Goal: Task Accomplishment & Management: Manage account settings

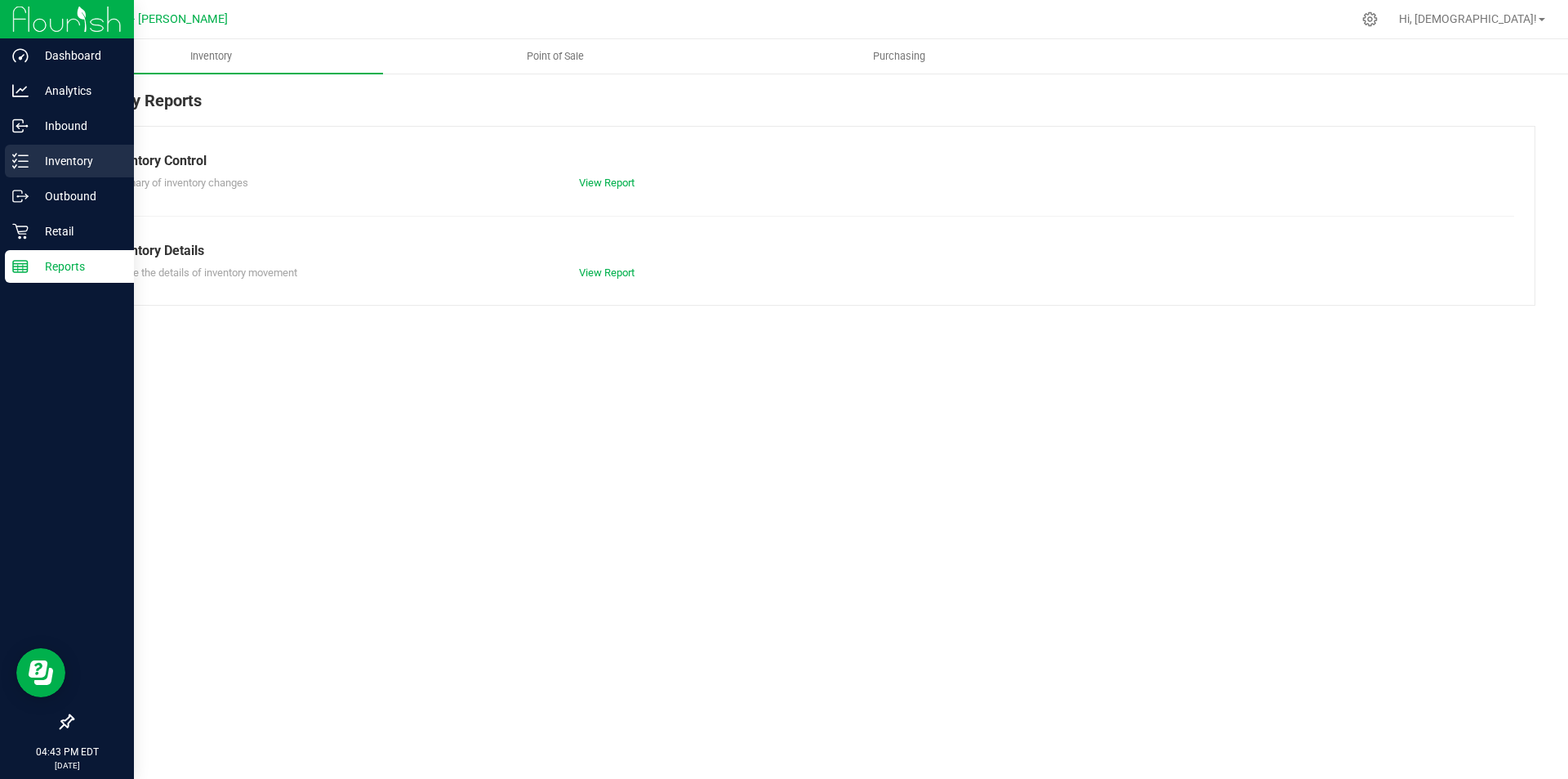
click at [72, 157] on p "Inventory" at bounding box center [77, 161] width 98 height 20
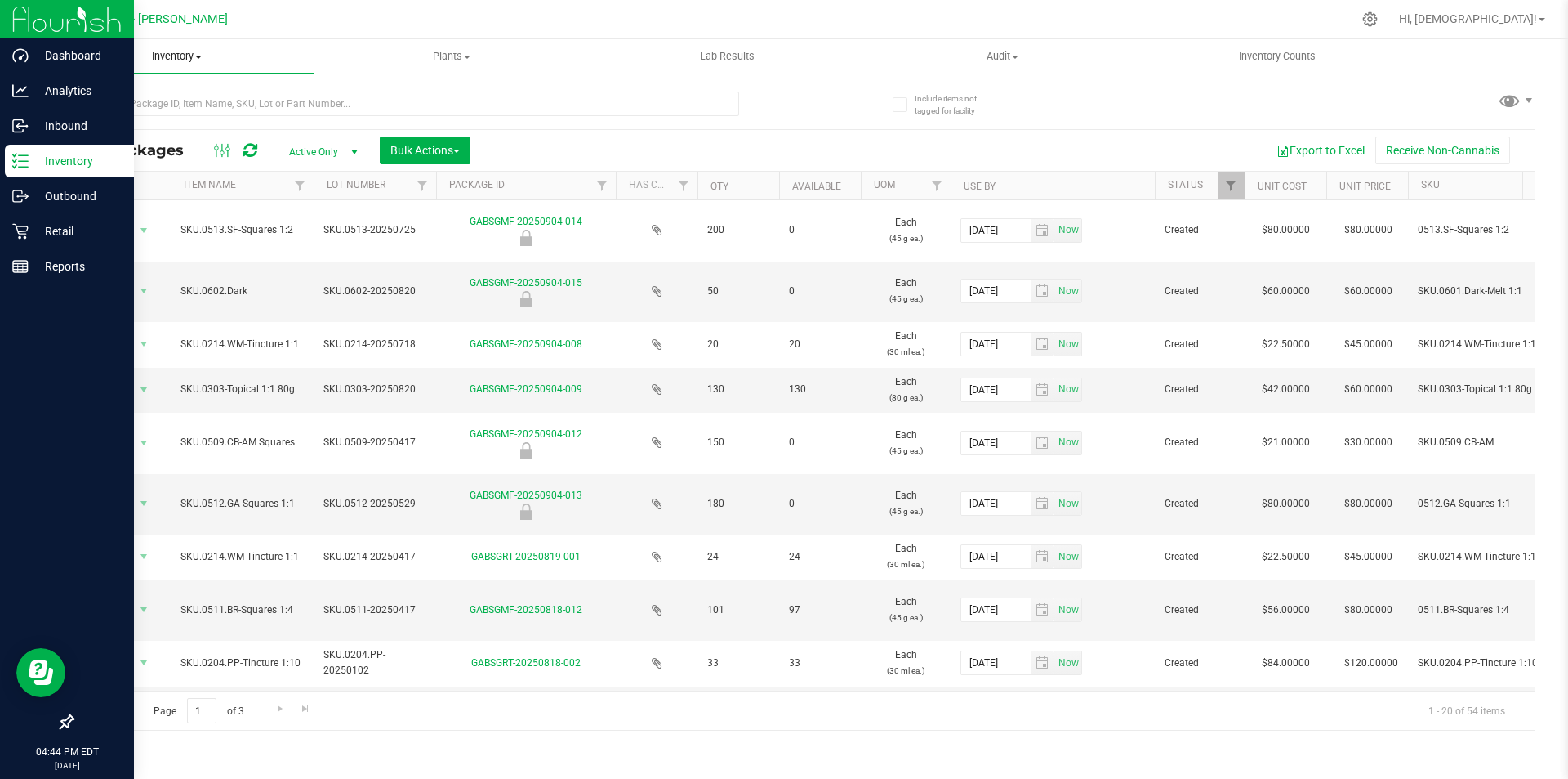
click at [195, 61] on span "Inventory" at bounding box center [177, 57] width 275 height 15
click at [122, 176] on span "From packages" at bounding box center [96, 177] width 114 height 14
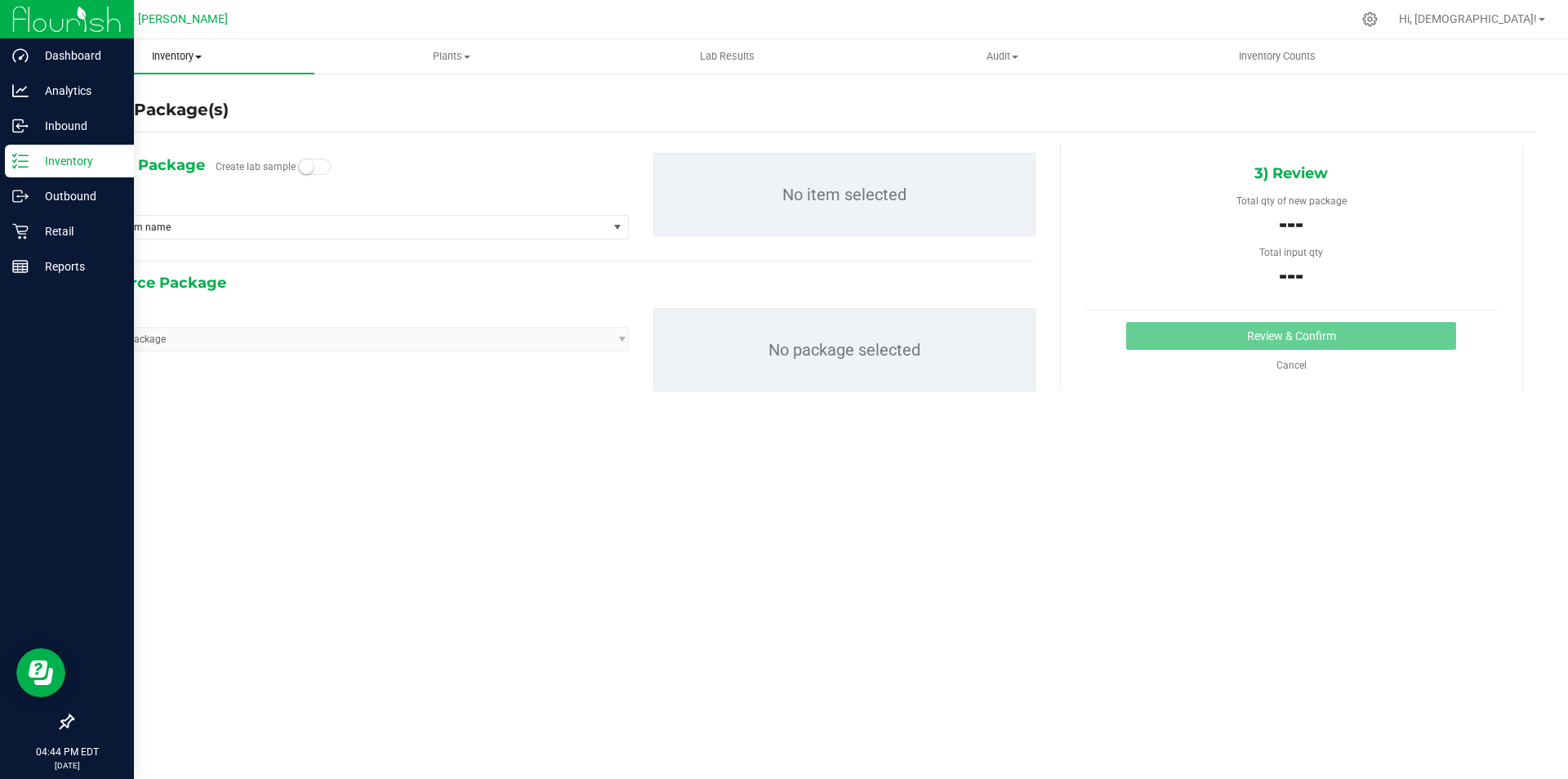
click at [168, 53] on span "Inventory" at bounding box center [177, 57] width 275 height 15
click at [93, 111] on span "All inventory" at bounding box center [94, 118] width 110 height 14
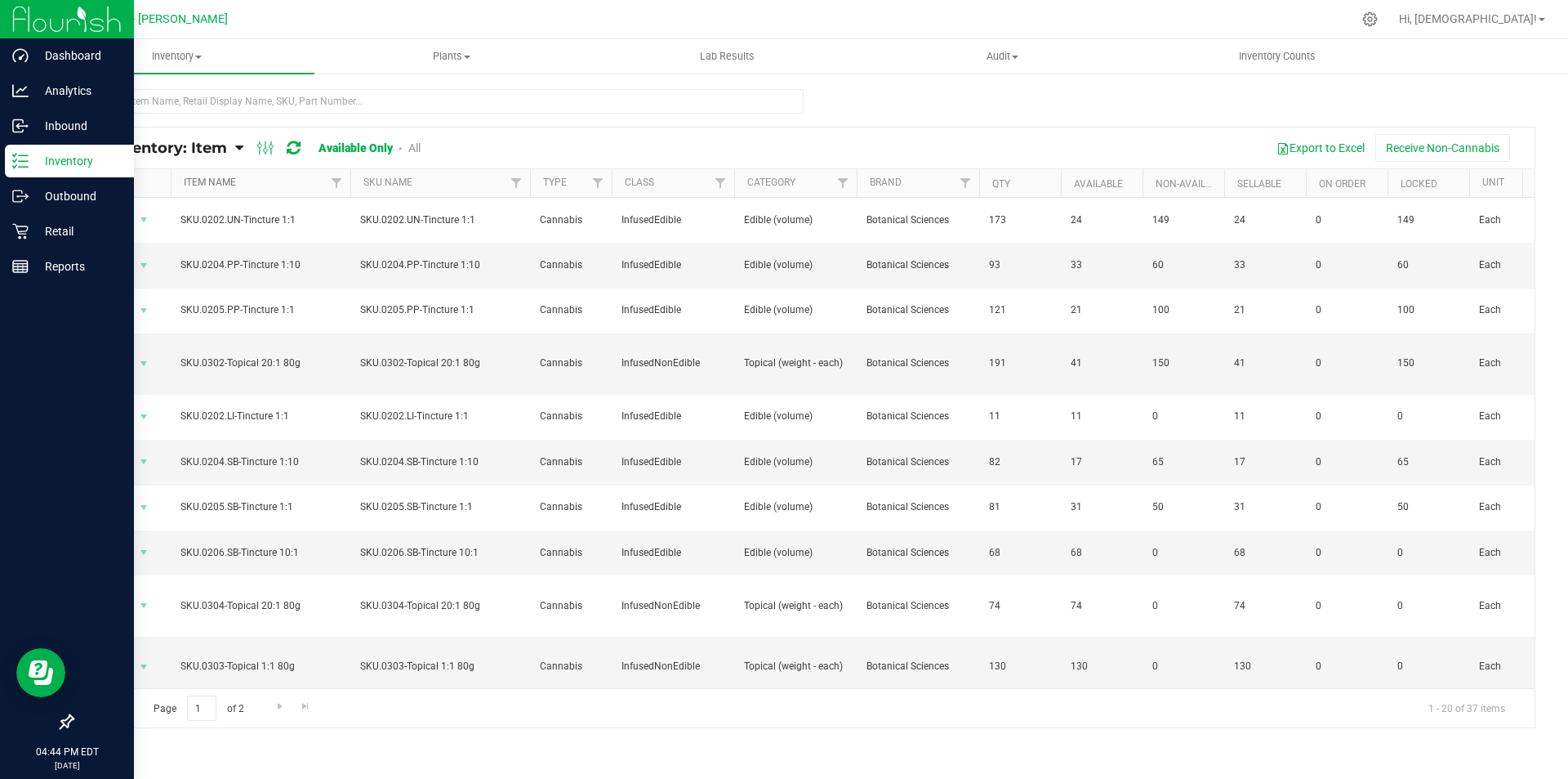
click at [225, 182] on link "Item Name" at bounding box center [210, 182] width 53 height 12
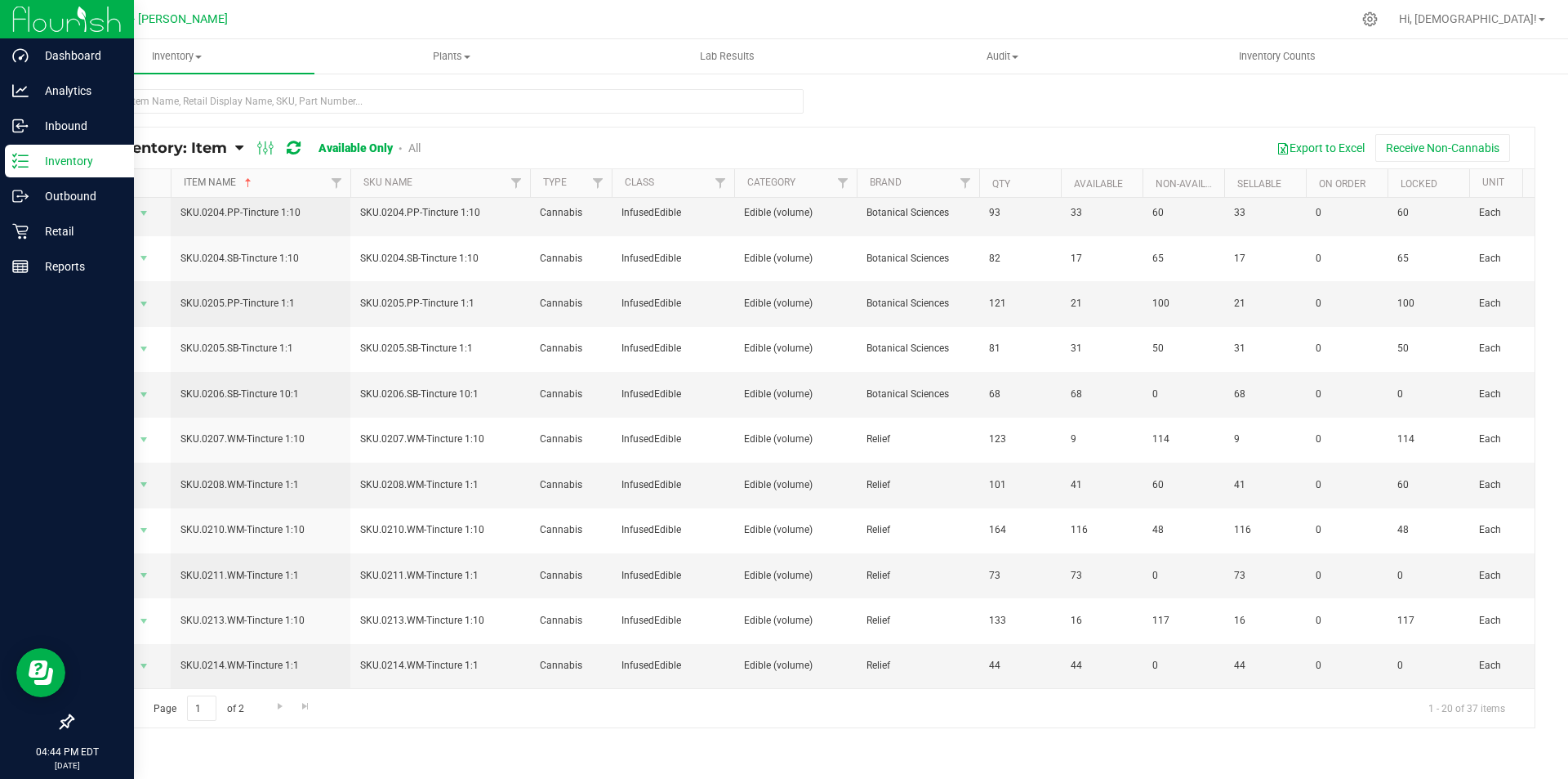
scroll to position [419, 0]
click at [275, 703] on span "Go to the next page" at bounding box center [280, 706] width 13 height 13
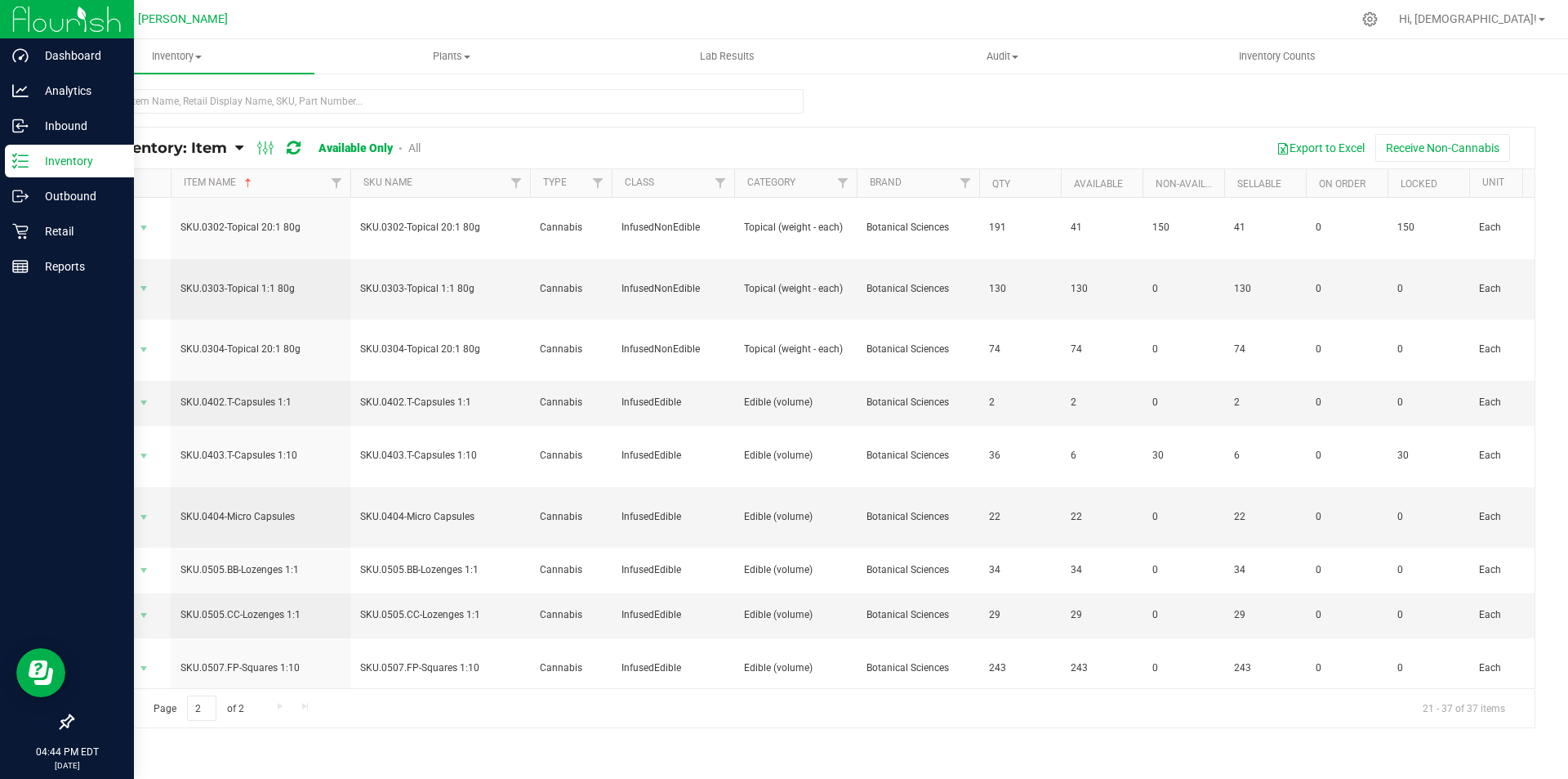
click at [118, 700] on span "Go to the previous page" at bounding box center [117, 706] width 13 height 13
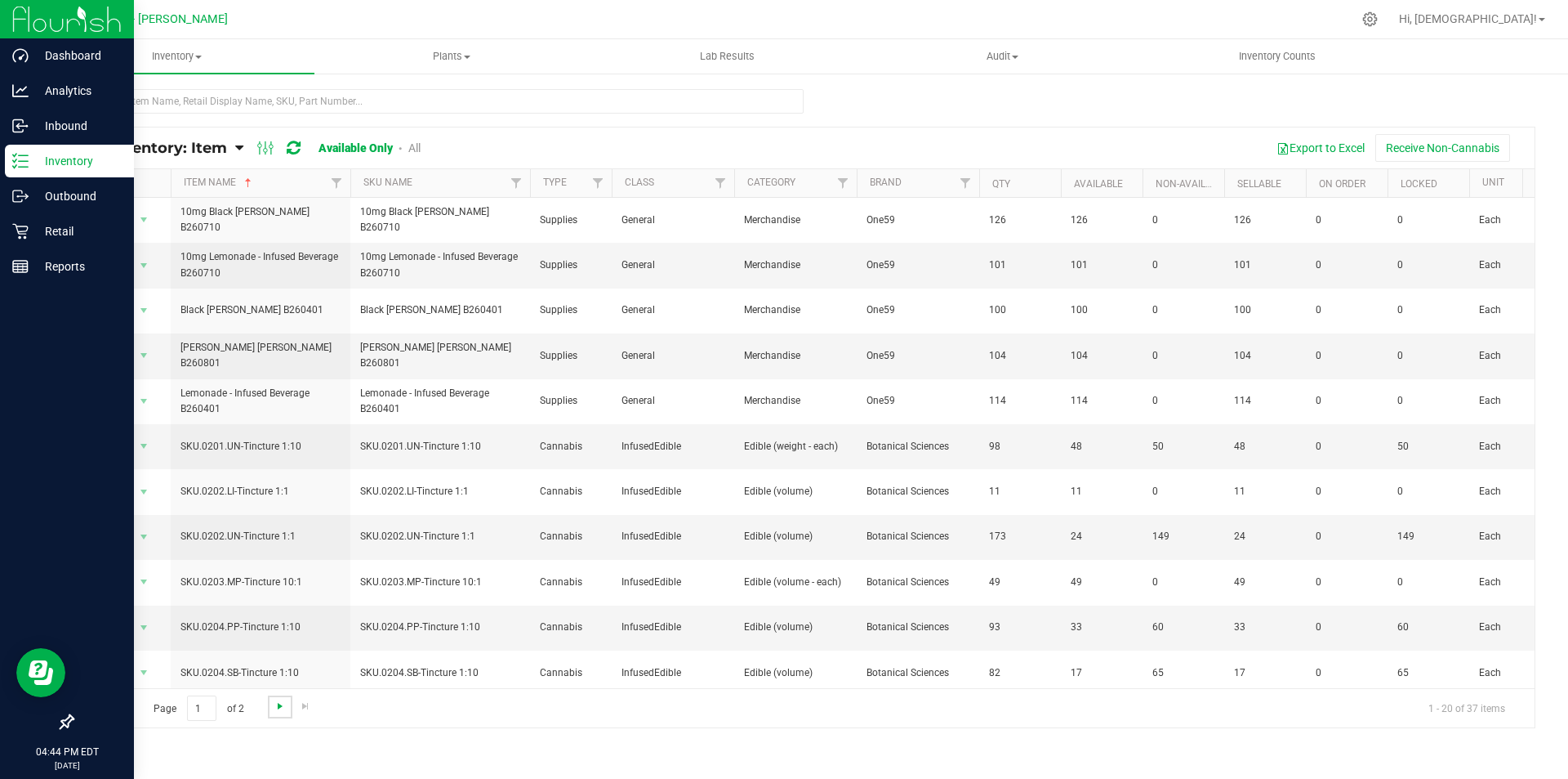
click at [279, 706] on span "Go to the next page" at bounding box center [280, 706] width 13 height 13
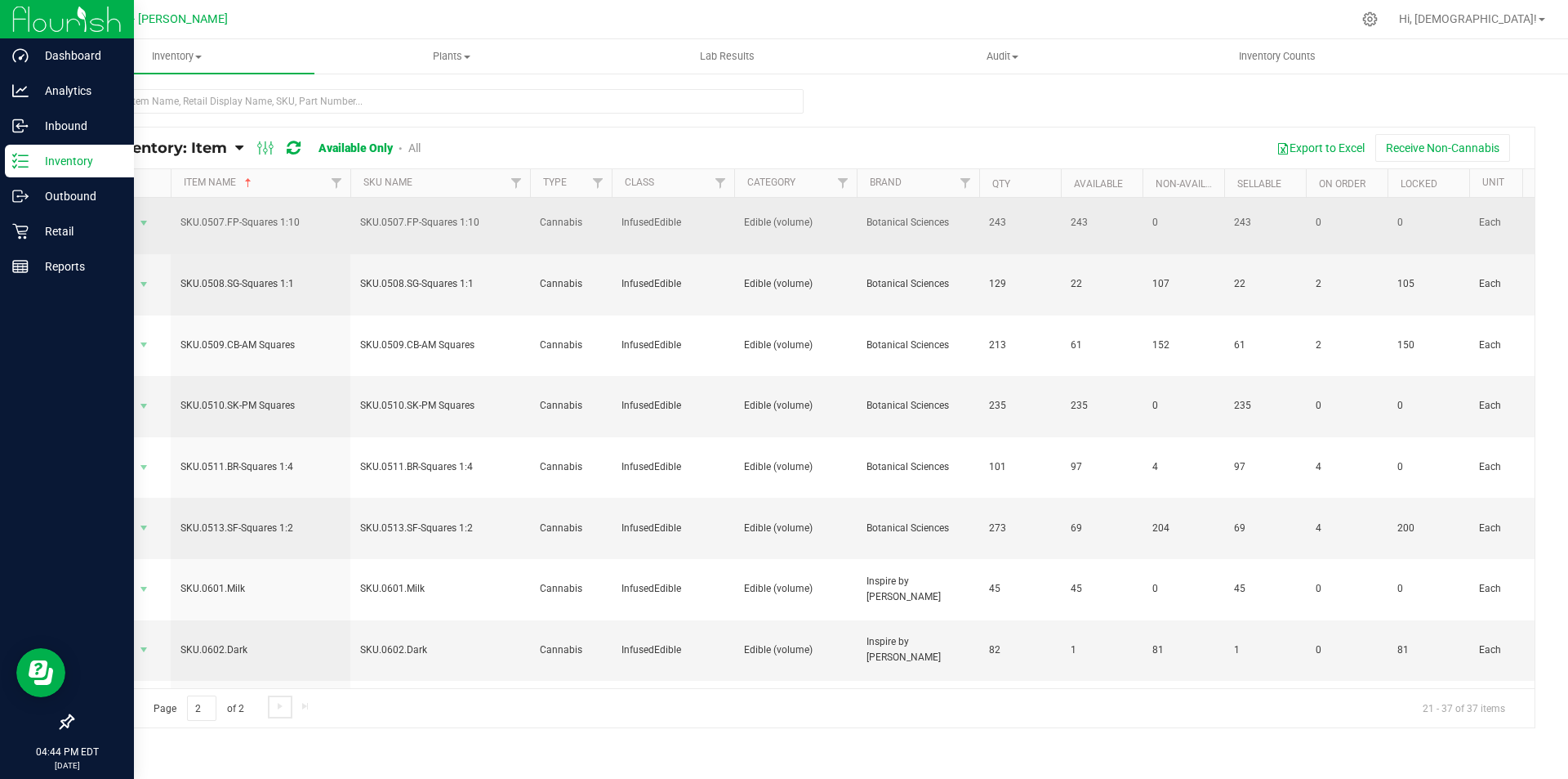
scroll to position [479, 0]
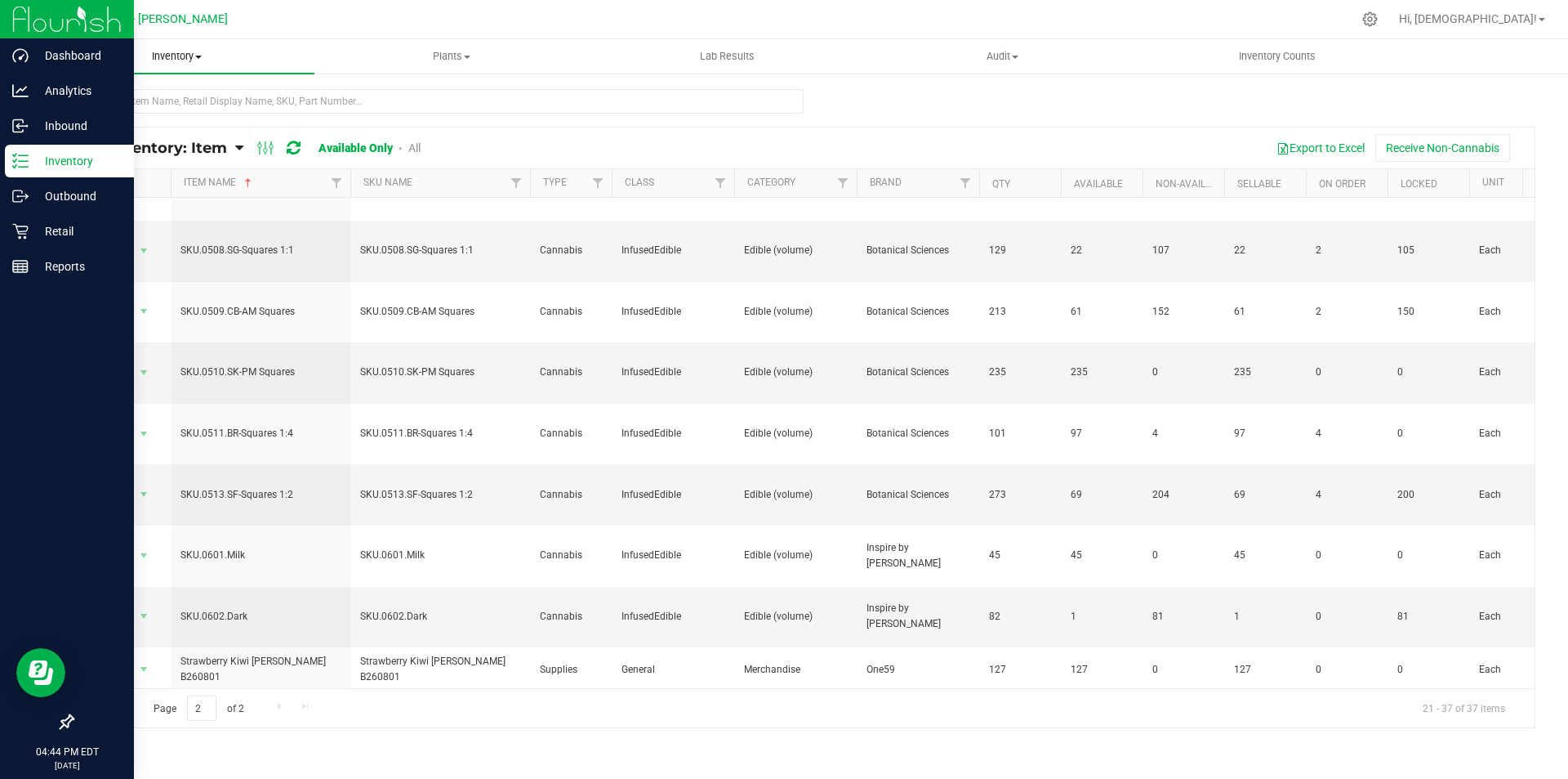
click at [163, 55] on span "Inventory" at bounding box center [177, 57] width 275 height 15
drag, startPoint x: 528, startPoint y: 151, endPoint x: 416, endPoint y: 144, distance: 112.2
click at [528, 151] on div "Export to Excel Receive Non-Cannabis" at bounding box center [984, 148] width 1078 height 28
click at [415, 144] on link "All" at bounding box center [414, 148] width 12 height 13
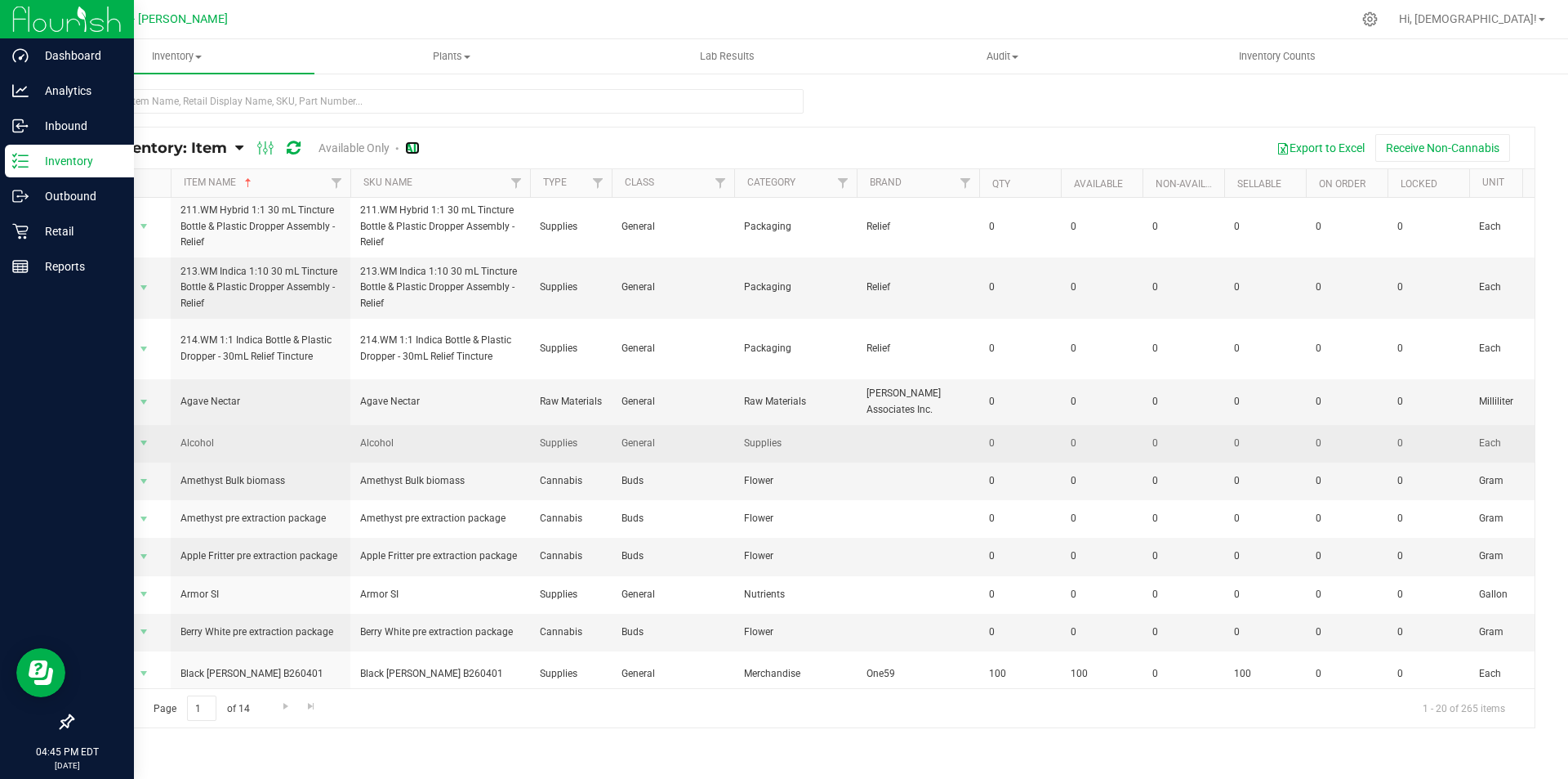
scroll to position [508, 0]
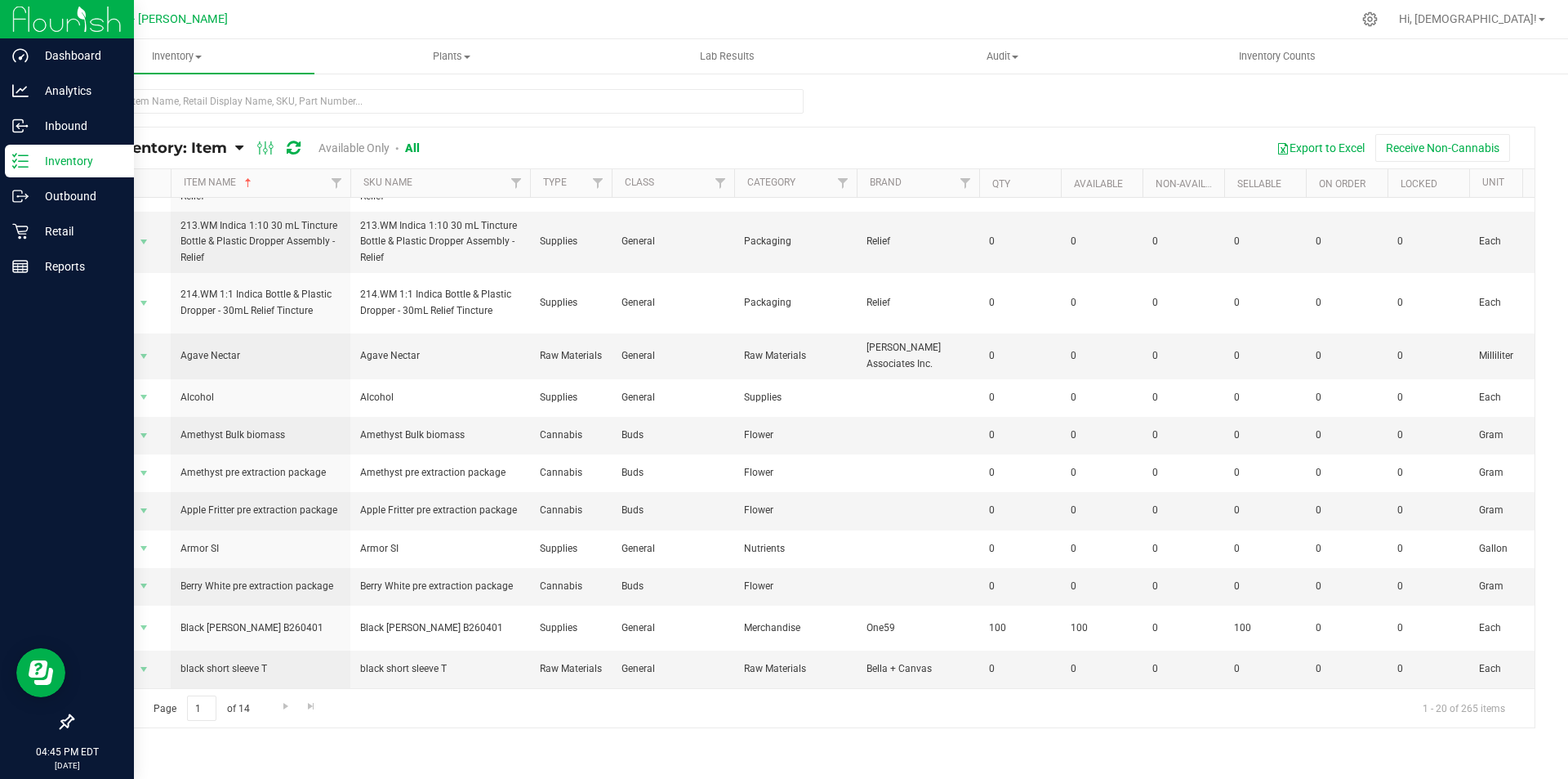
click at [283, 180] on th "Item Name" at bounding box center [260, 183] width 180 height 29
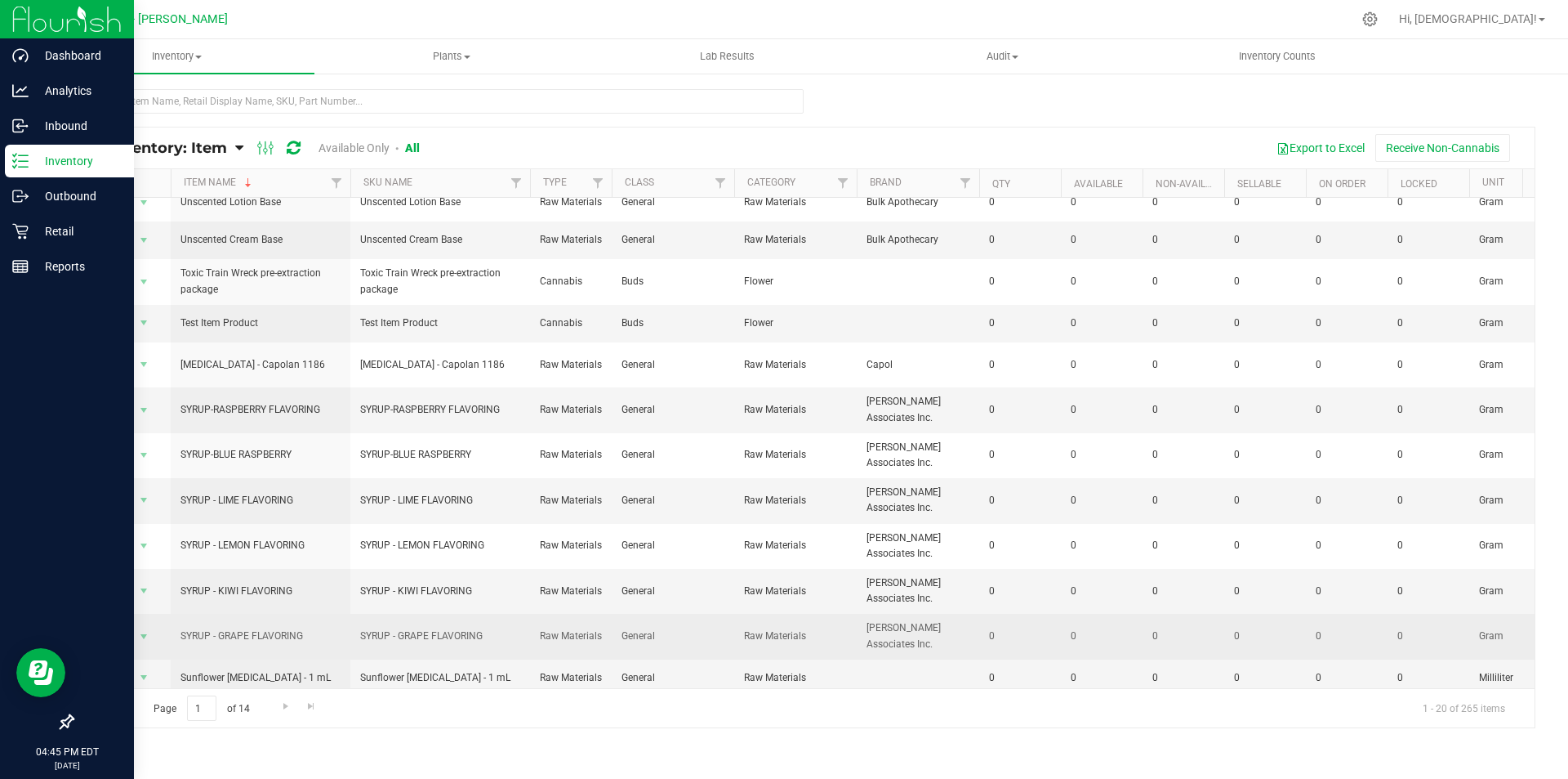
scroll to position [366, 0]
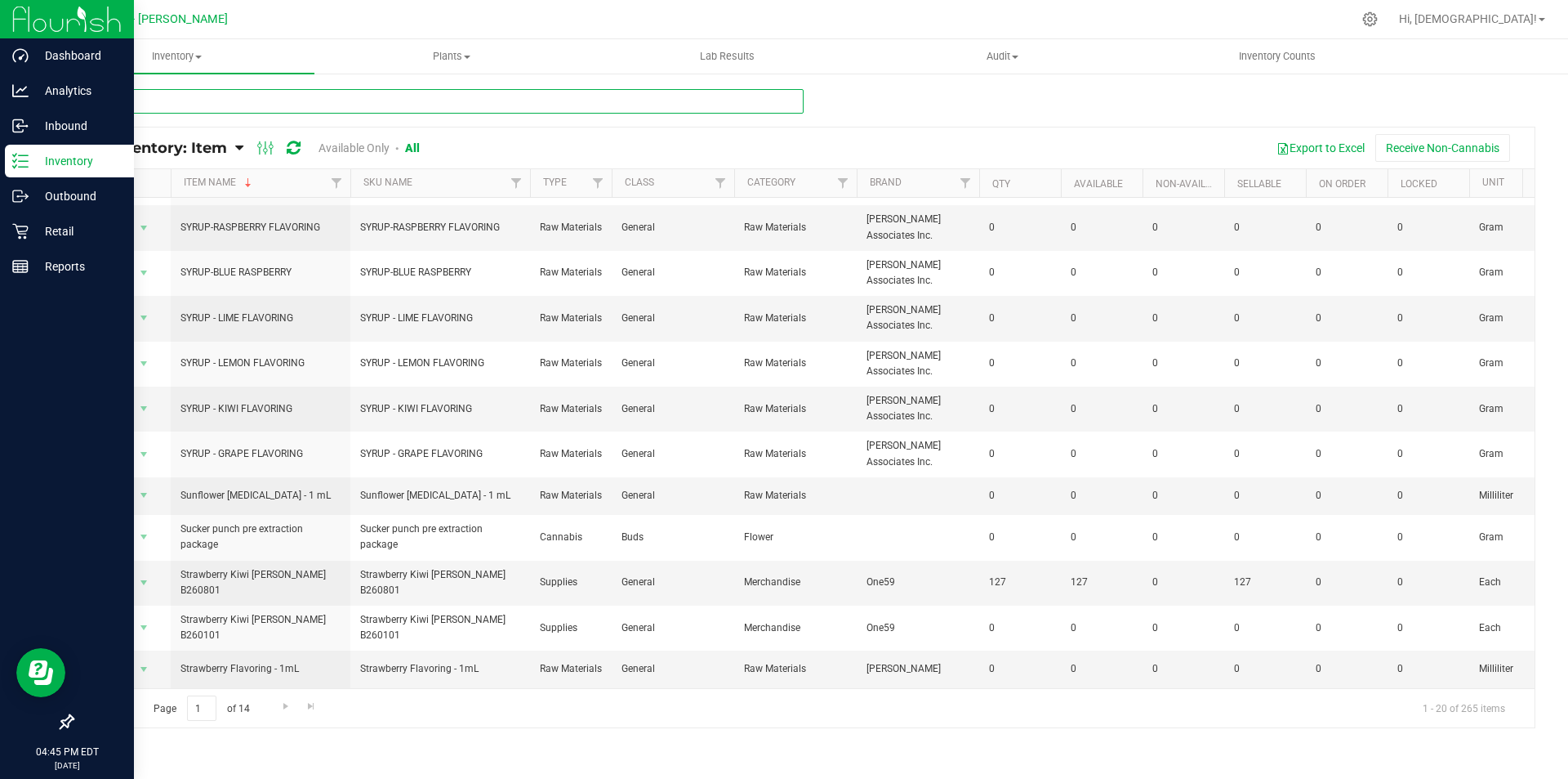
click at [146, 98] on input "text" at bounding box center [438, 101] width 732 height 25
type input "512"
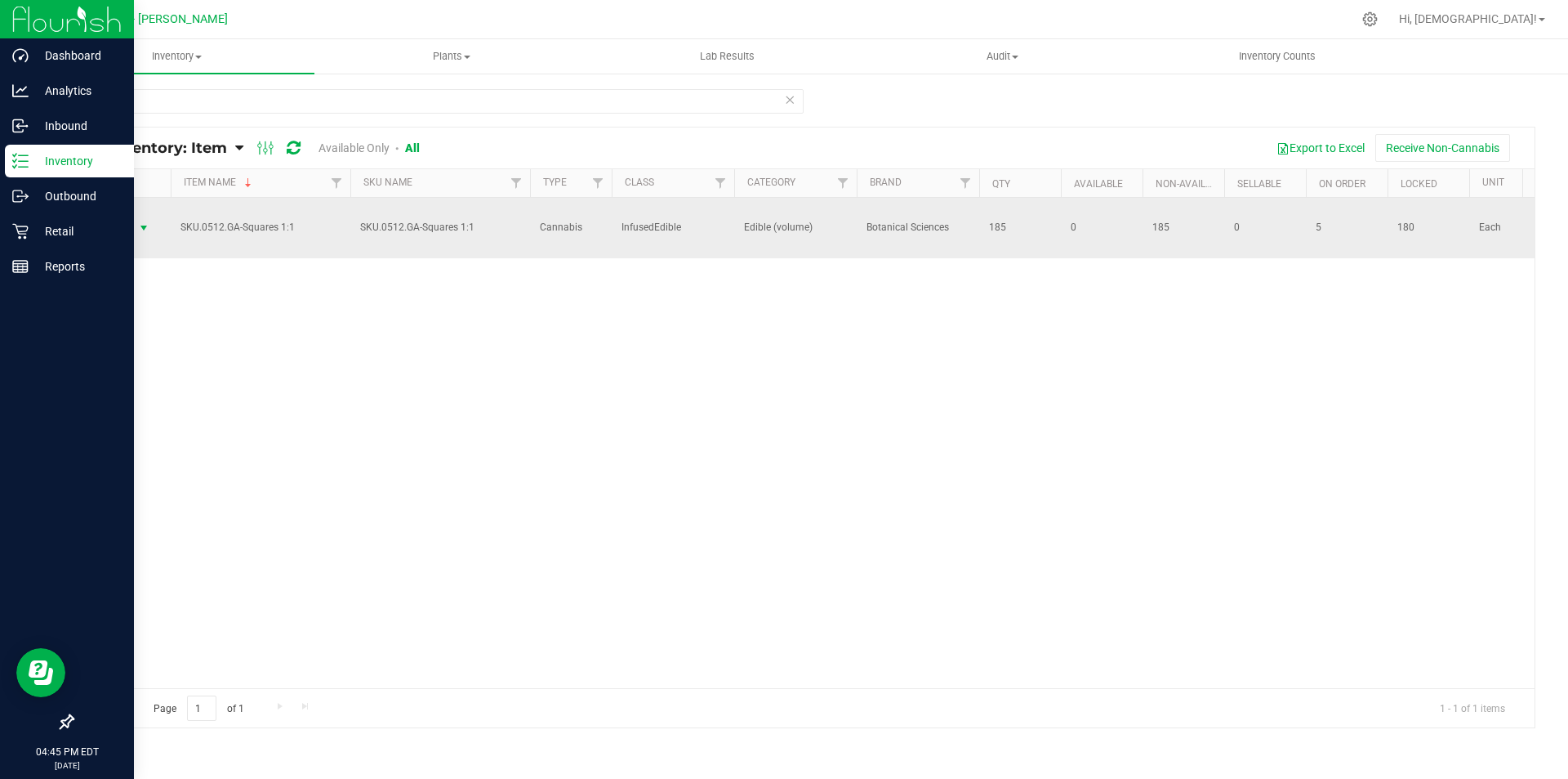
click at [146, 228] on span "select" at bounding box center [144, 228] width 13 height 13
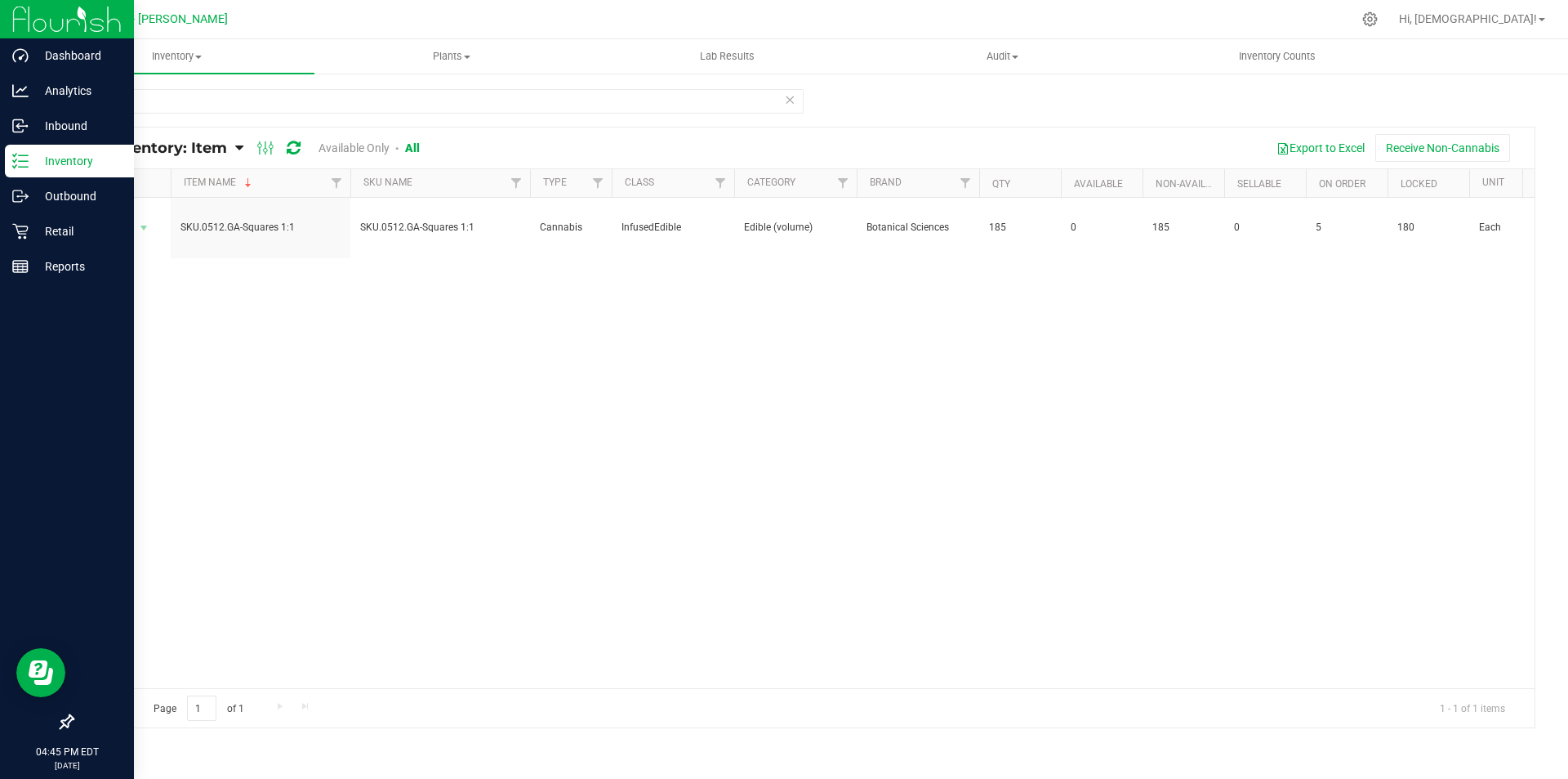
click at [260, 381] on div "Action Action Global inventory View packages SKU.0512.GA-Squares 1:1 SKU.0512.G…" at bounding box center [804, 443] width 1462 height 491
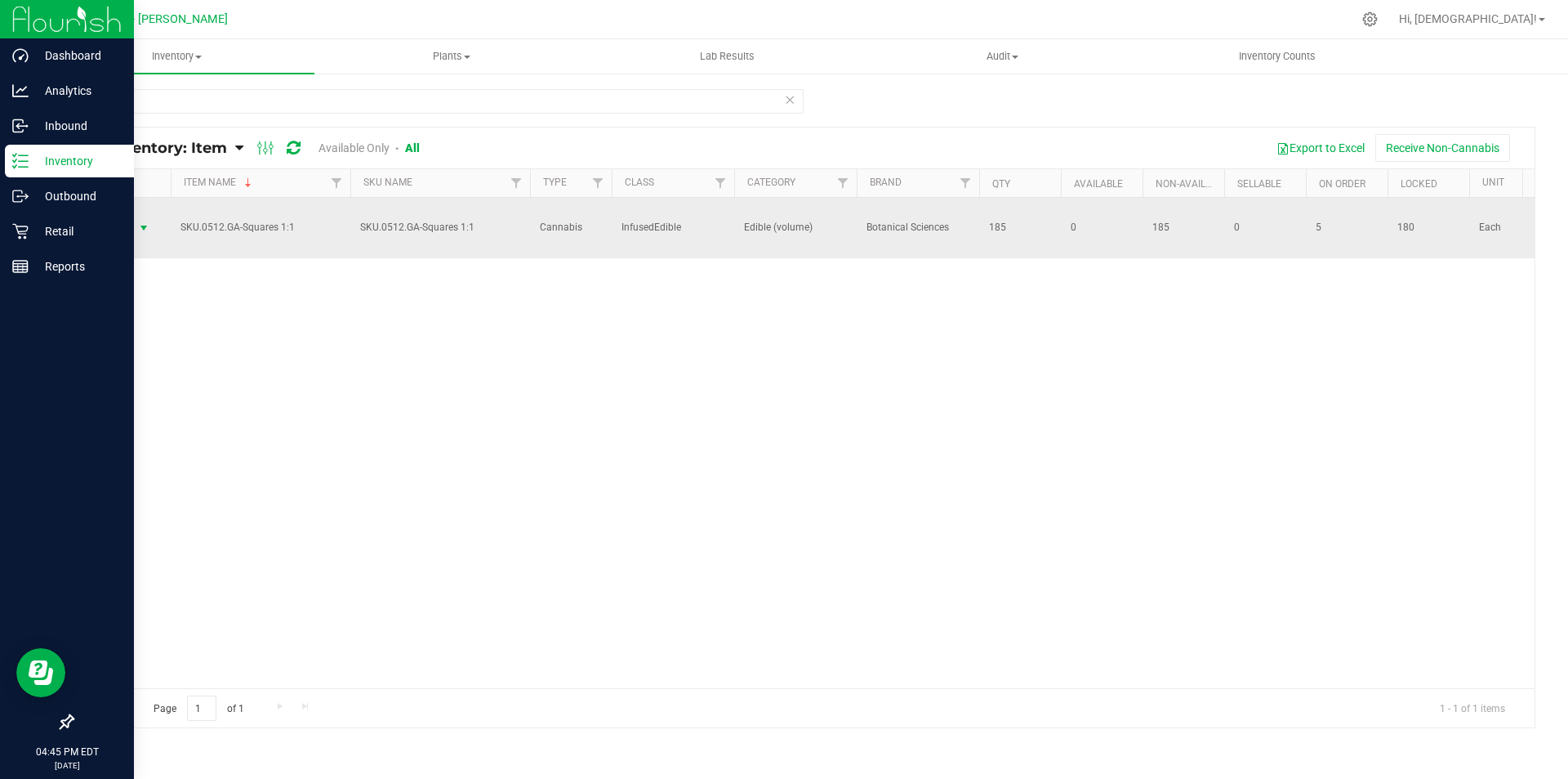
click at [137, 223] on span "select" at bounding box center [144, 228] width 21 height 23
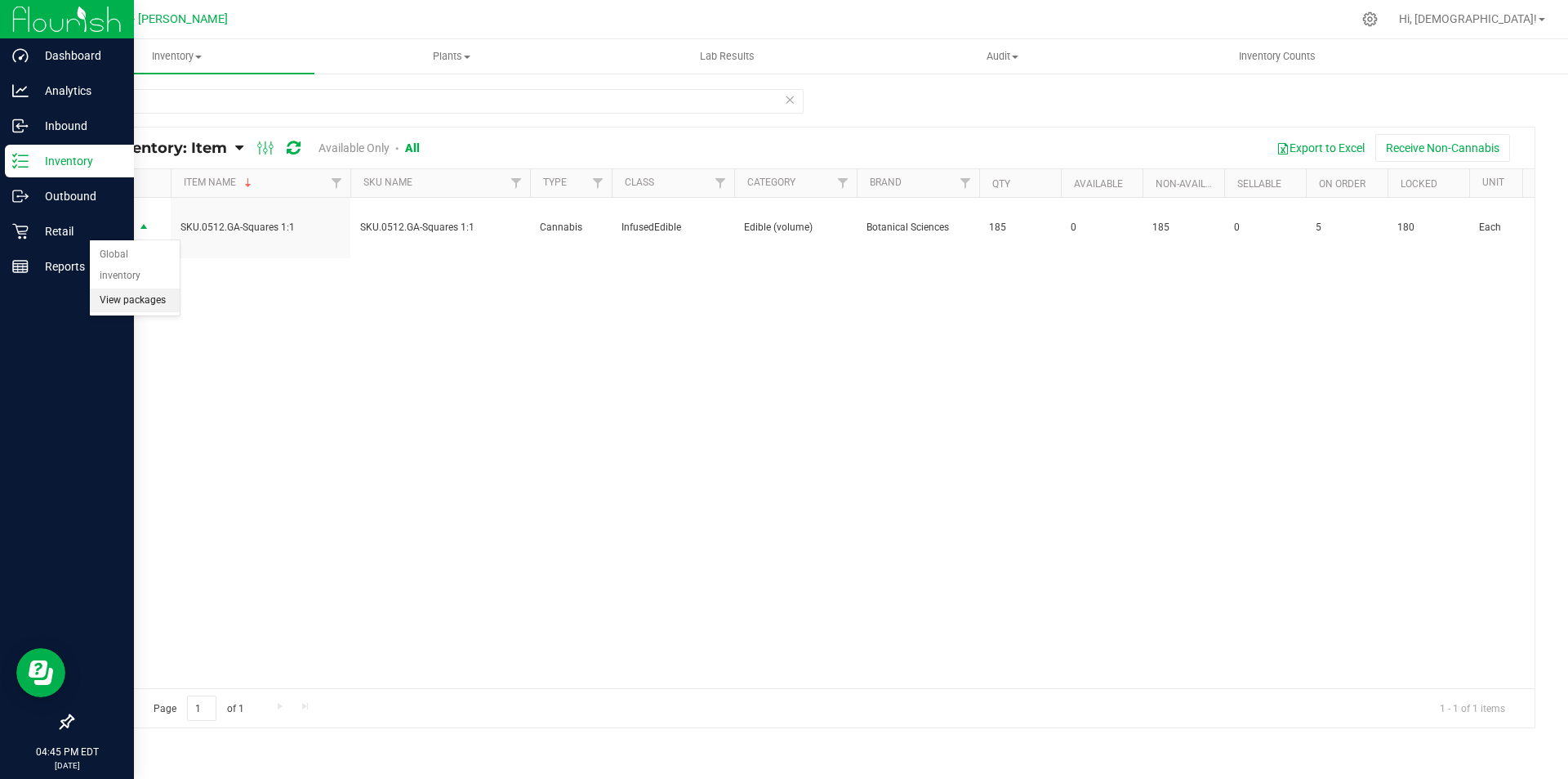
click at [144, 288] on li "View packages" at bounding box center [134, 301] width 90 height 25
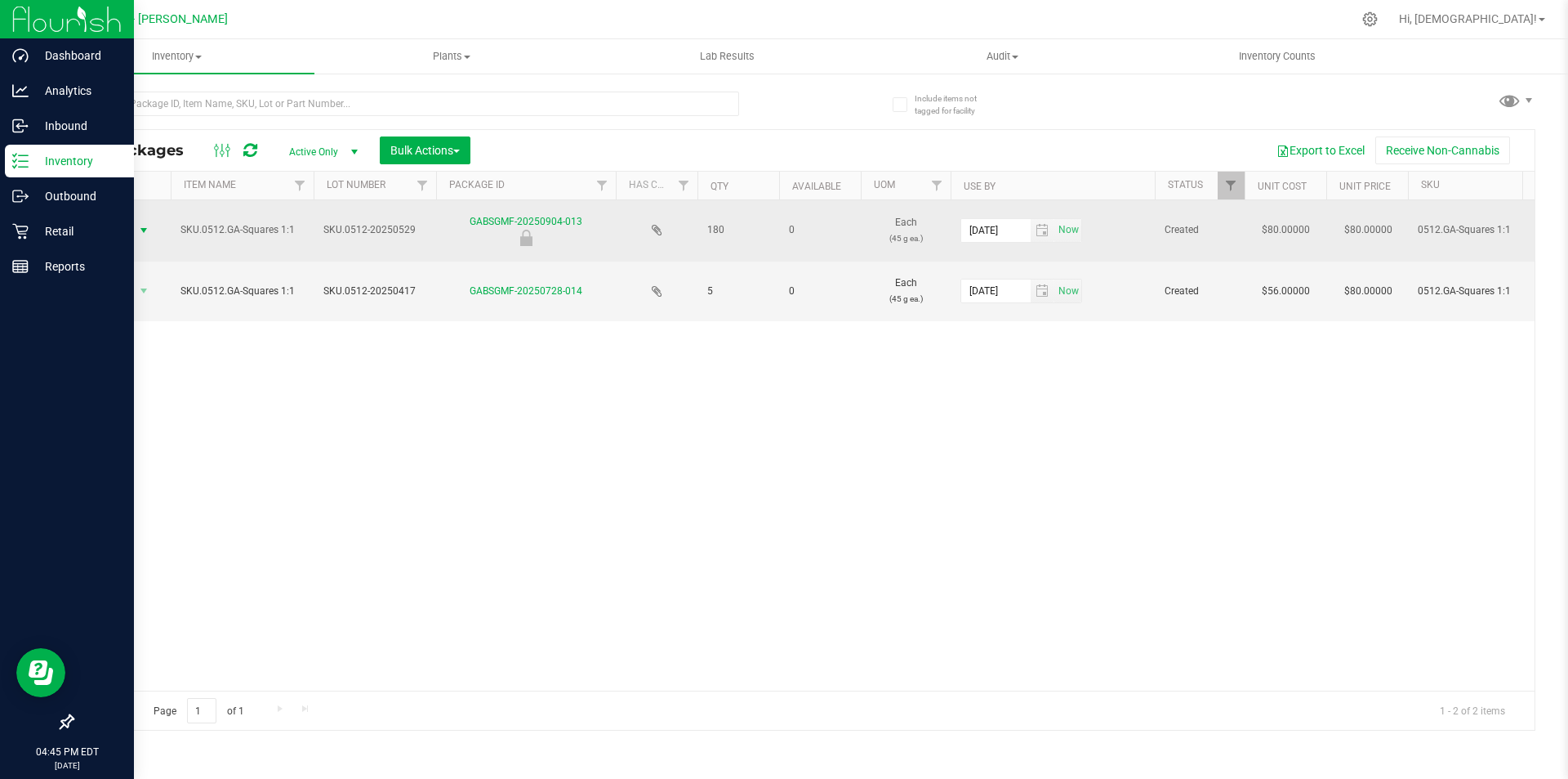
click at [143, 232] on span "select" at bounding box center [144, 230] width 13 height 13
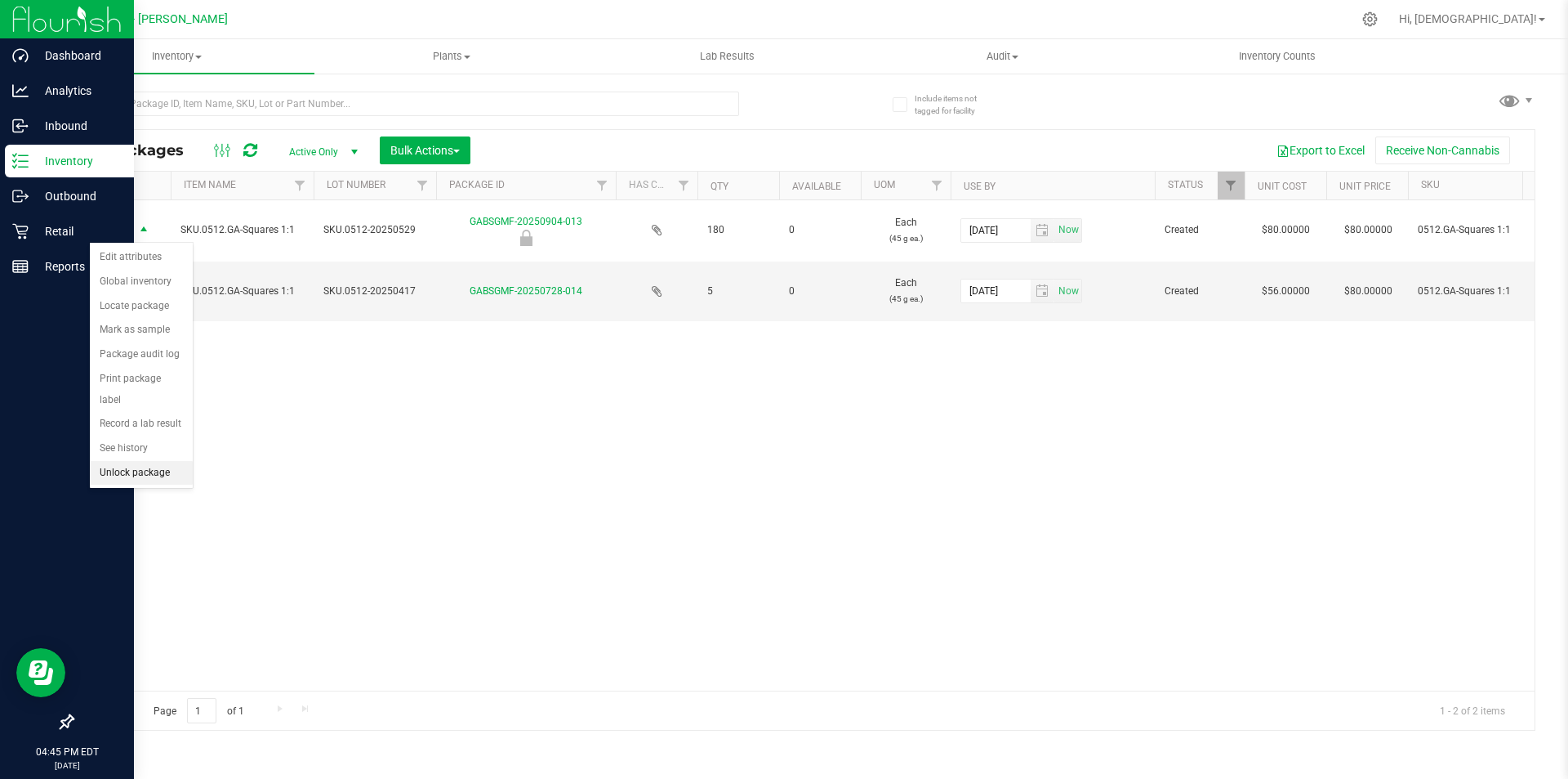
click at [154, 461] on li "Unlock package" at bounding box center [140, 473] width 103 height 25
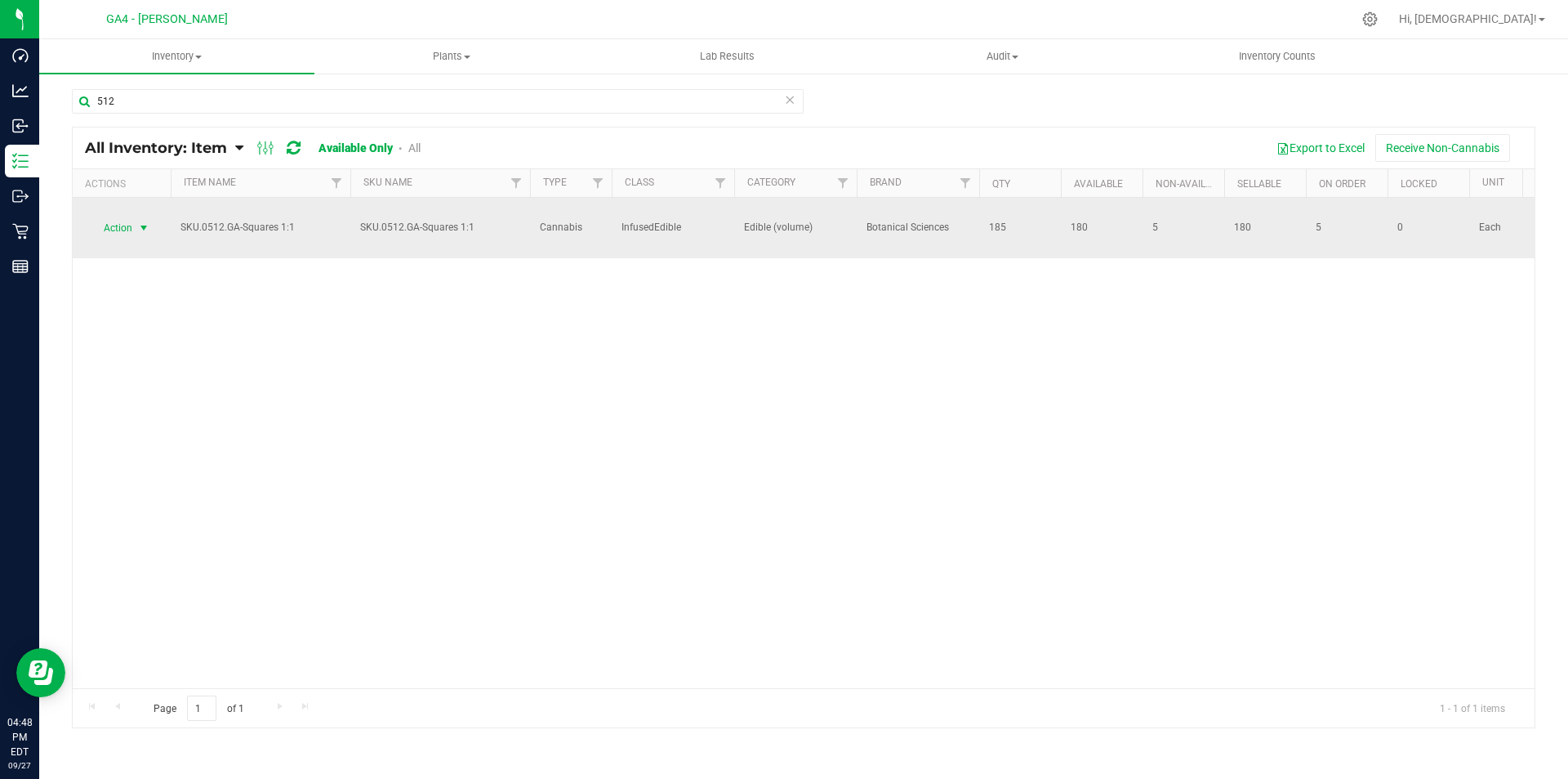
click at [143, 230] on span "select" at bounding box center [144, 228] width 13 height 13
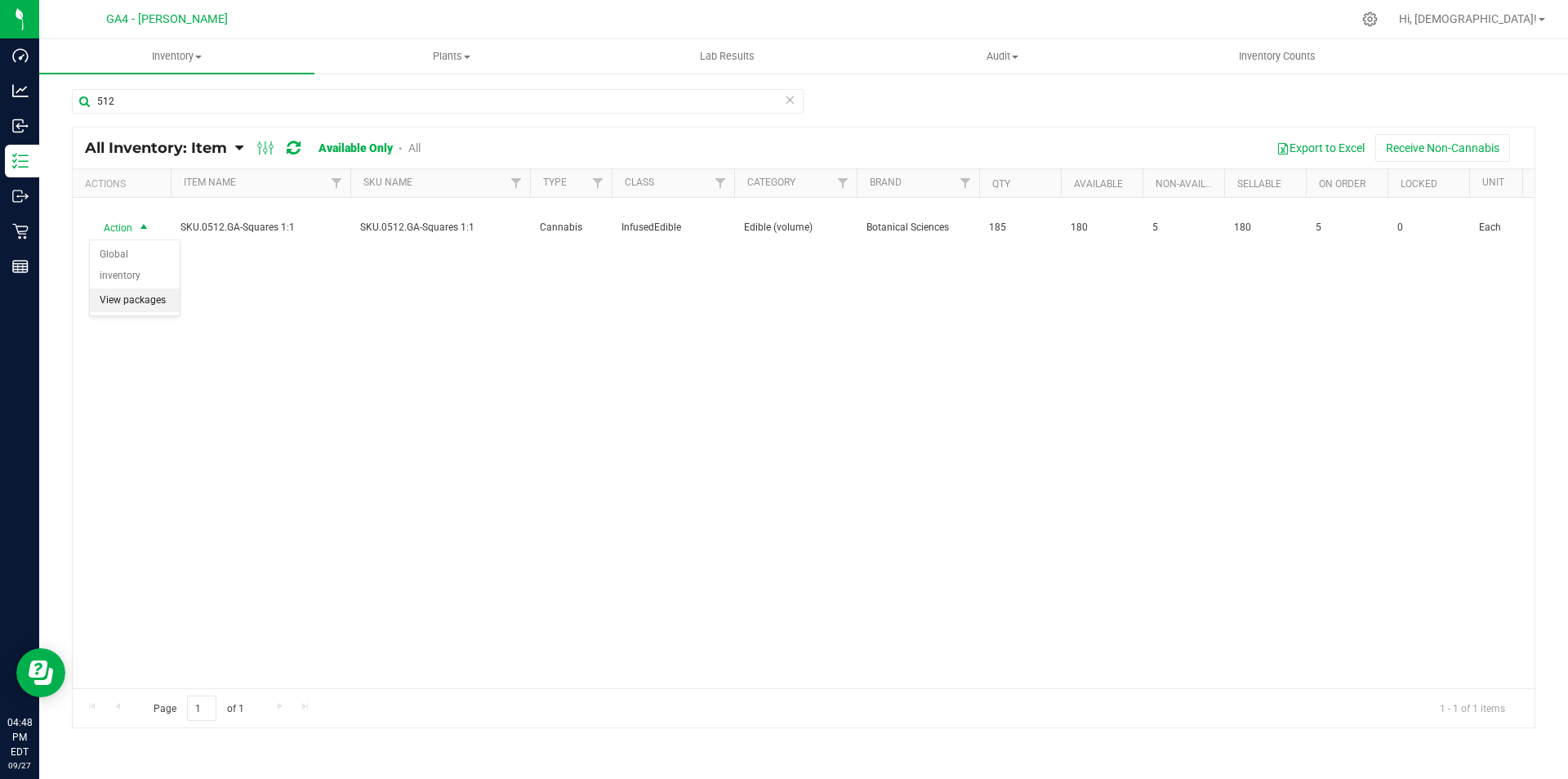
click at [148, 288] on li "View packages" at bounding box center [134, 301] width 90 height 25
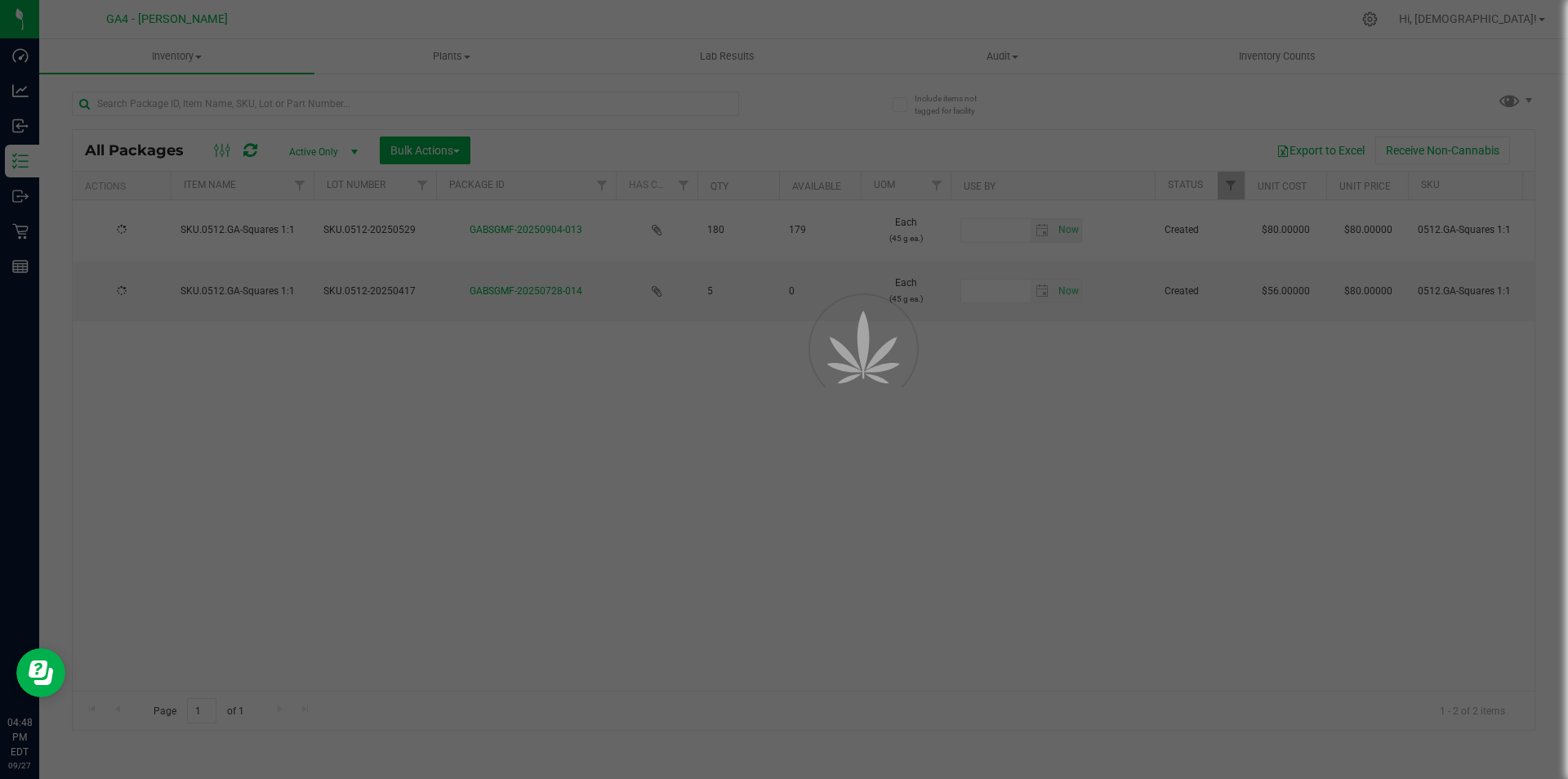
type input "[DATE]"
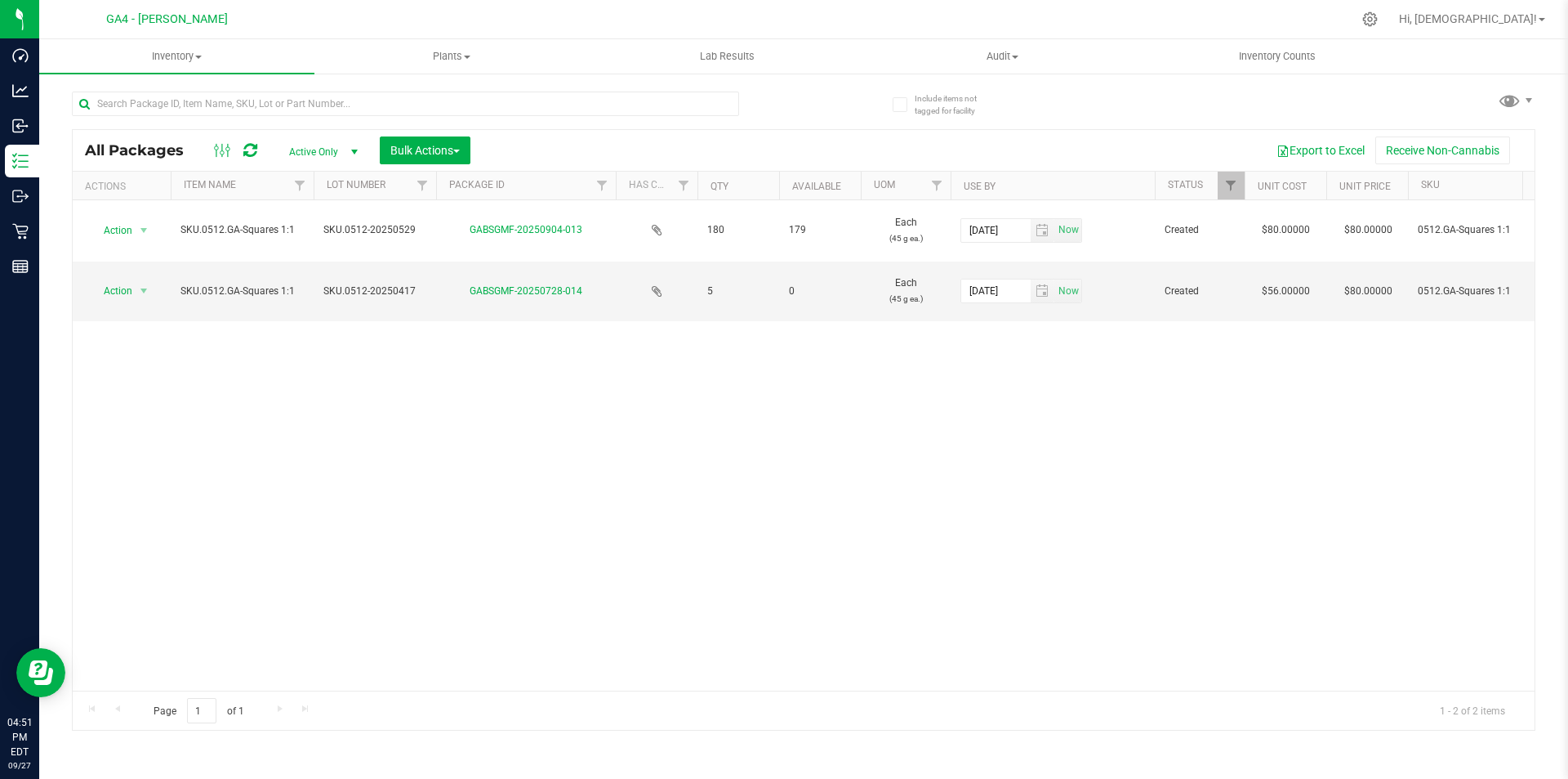
click at [249, 148] on icon at bounding box center [250, 150] width 14 height 16
click at [248, 148] on icon at bounding box center [250, 150] width 14 height 16
click at [705, 292] on td "4" at bounding box center [738, 292] width 81 height 61
drag, startPoint x: 705, startPoint y: 292, endPoint x: 726, endPoint y: 291, distance: 21.0
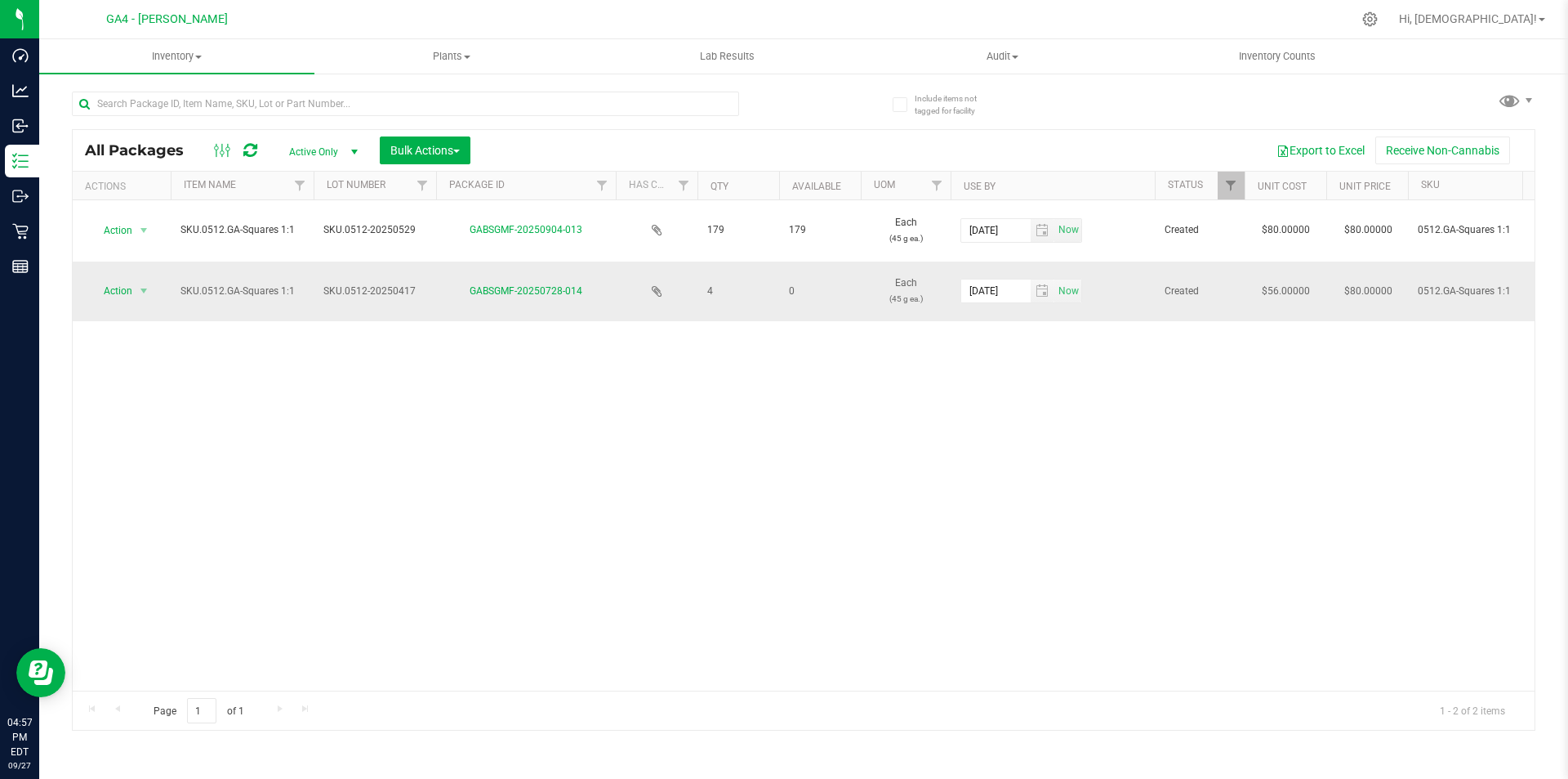
click at [726, 291] on td "4" at bounding box center [738, 292] width 81 height 61
click at [726, 291] on span "4" at bounding box center [738, 291] width 62 height 16
drag, startPoint x: 714, startPoint y: 291, endPoint x: 684, endPoint y: 288, distance: 30.1
click at [695, 291] on td at bounding box center [656, 292] width 81 height 61
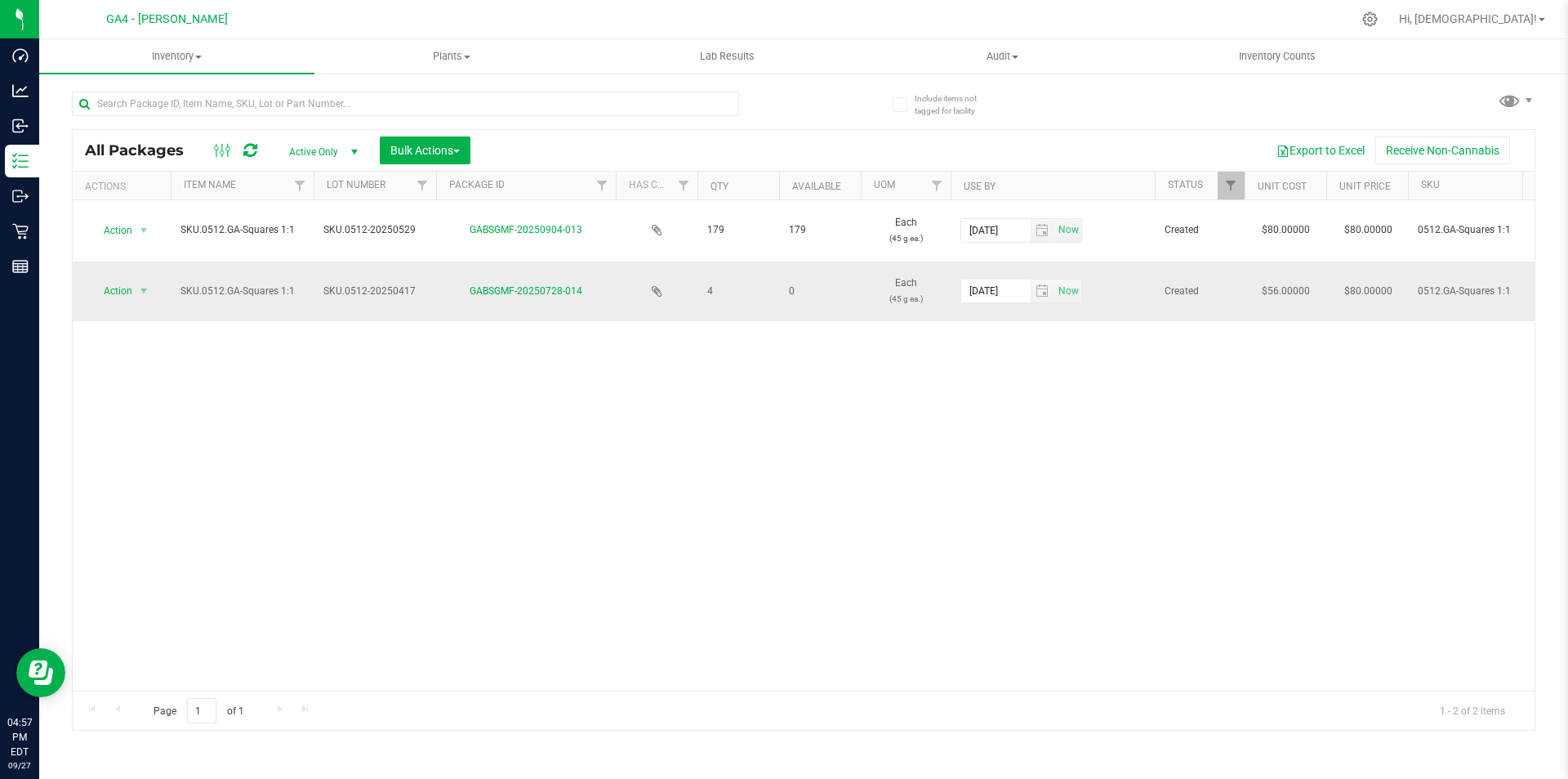
drag, startPoint x: 695, startPoint y: 291, endPoint x: 725, endPoint y: 294, distance: 30.1
click at [725, 294] on span "4" at bounding box center [738, 291] width 62 height 16
click at [526, 293] on link "GABSGMF-20250728-014" at bounding box center [526, 291] width 113 height 12
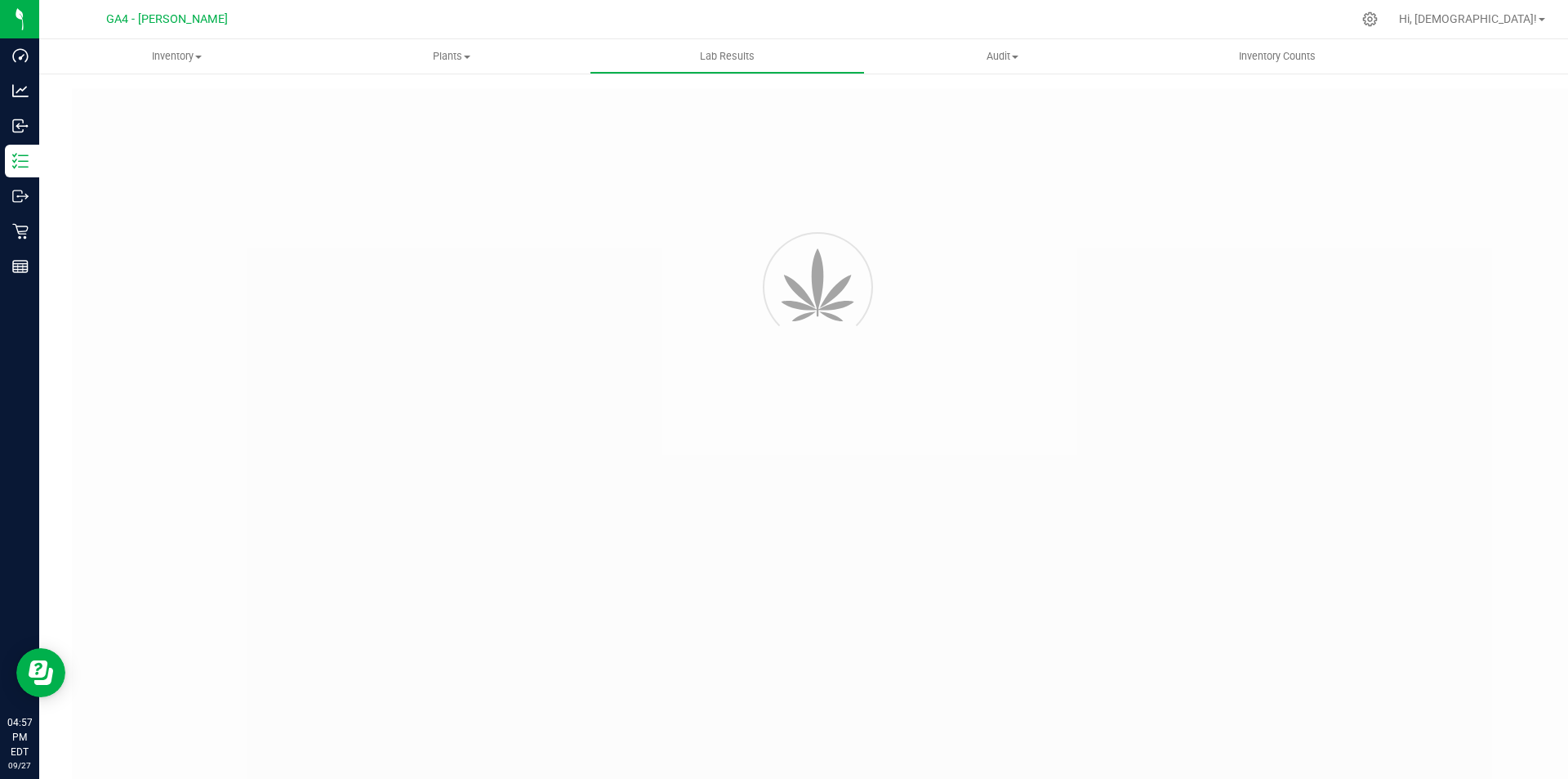
type input "GABSGMF-20250417-020"
type input "[PERSON_NAME]-041725-8516"
type input "GABSGMF-20250417-020"
type input "[DATE] 2:20 PM"
type input "[DATE]"
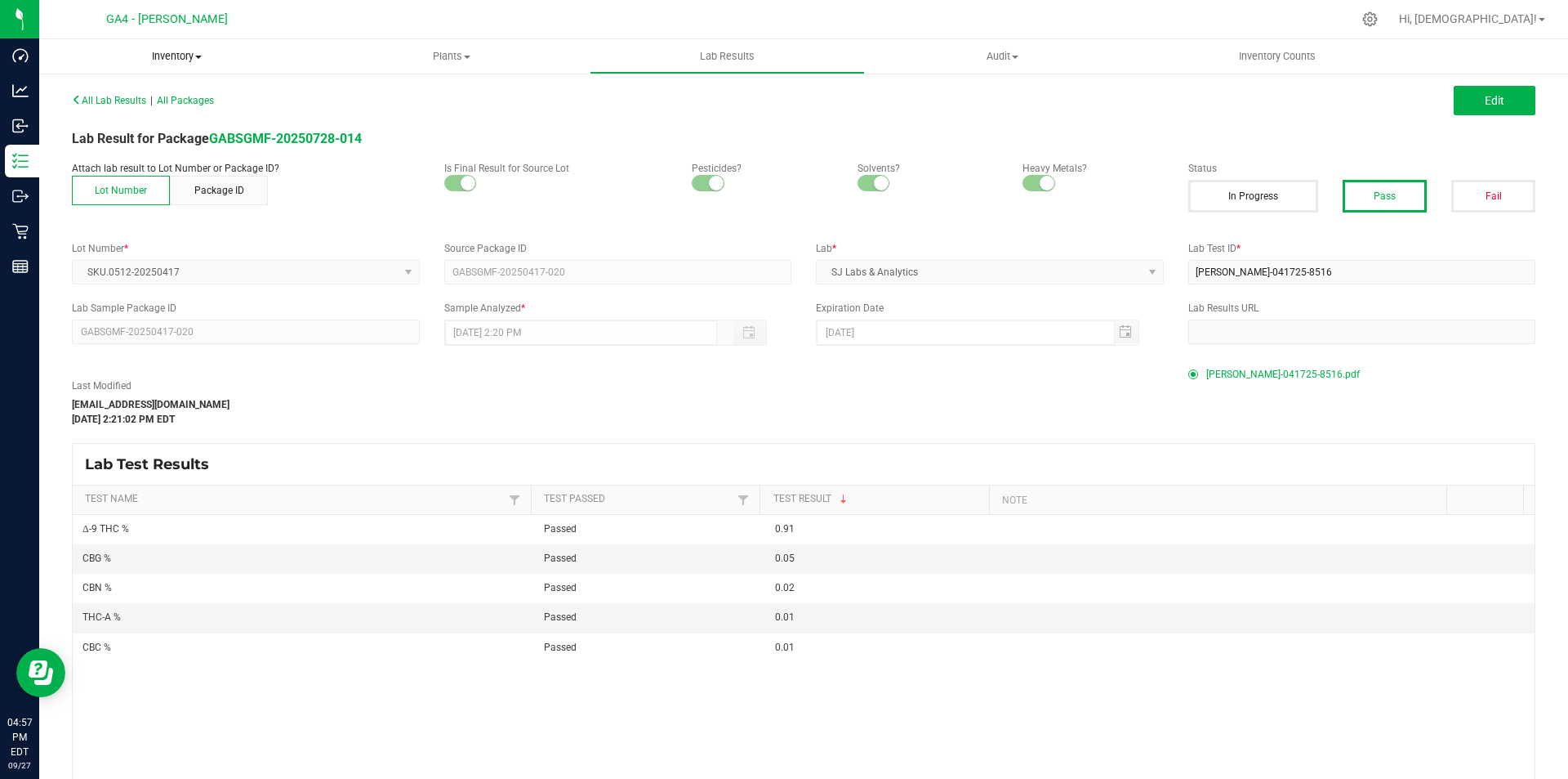
click at [193, 59] on span "Inventory" at bounding box center [177, 57] width 275 height 15
click at [183, 59] on span "Inventory" at bounding box center [177, 57] width 275 height 15
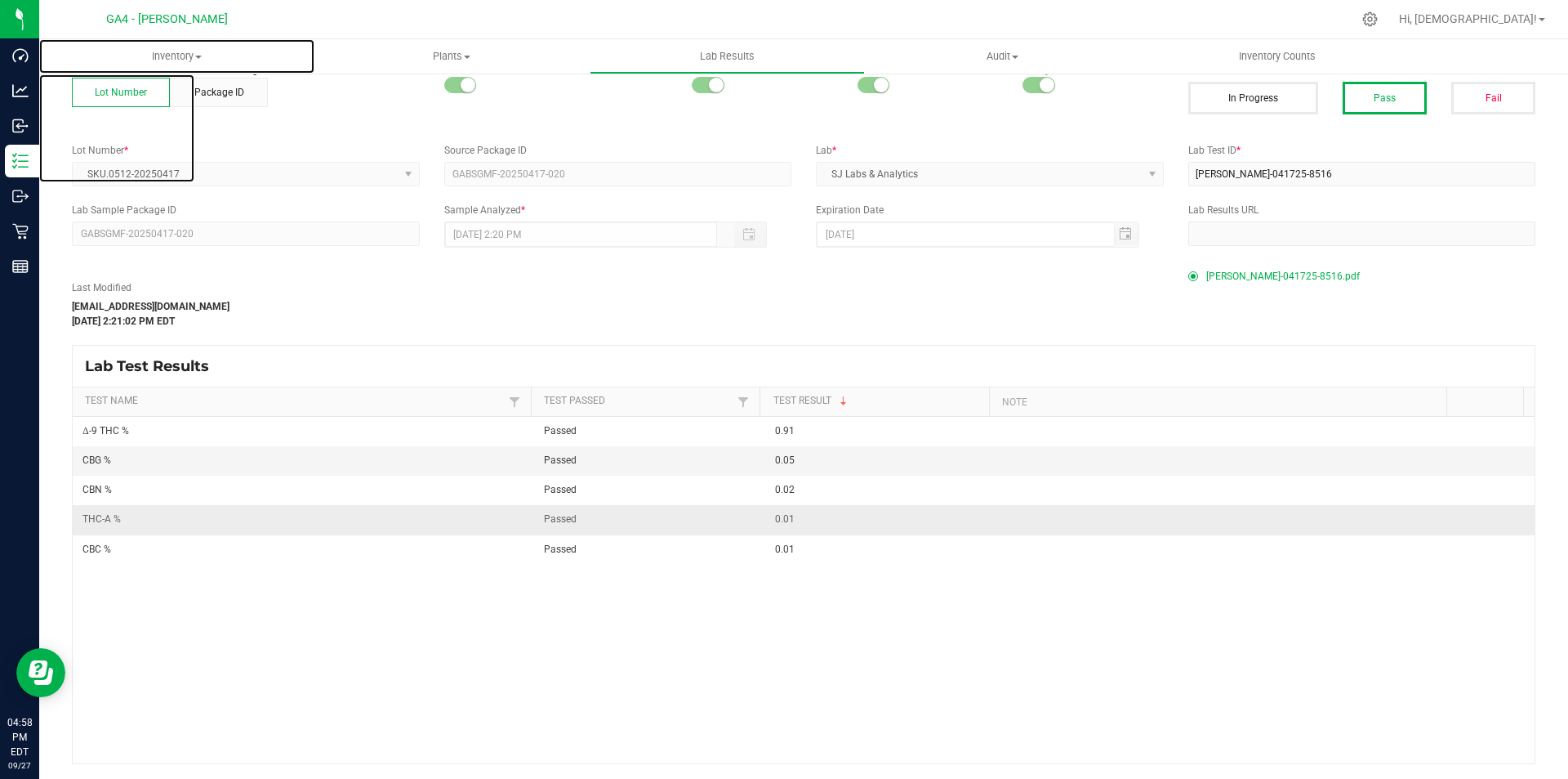
scroll to position [99, 0]
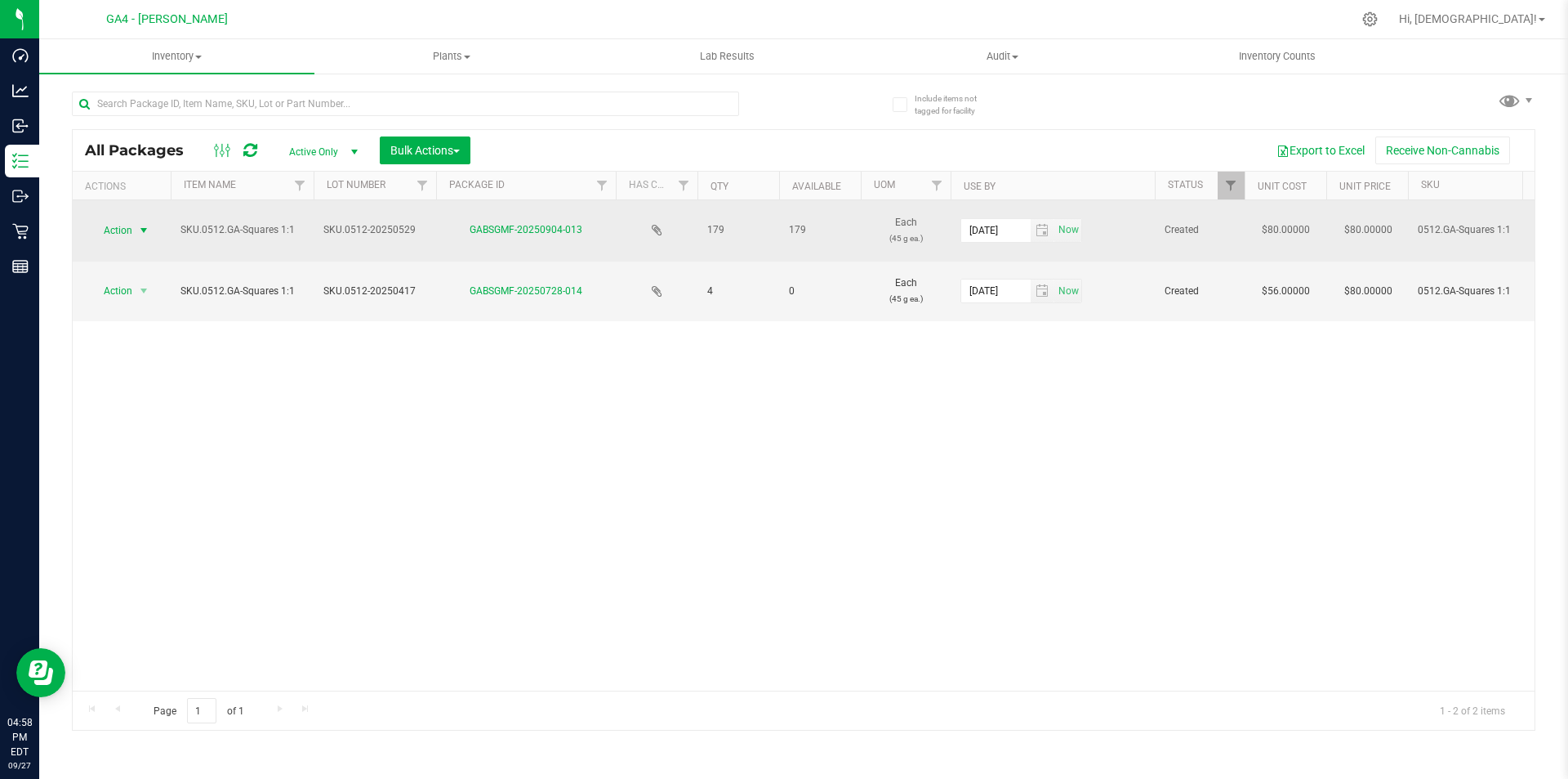
click at [144, 230] on span "select" at bounding box center [144, 230] width 13 height 13
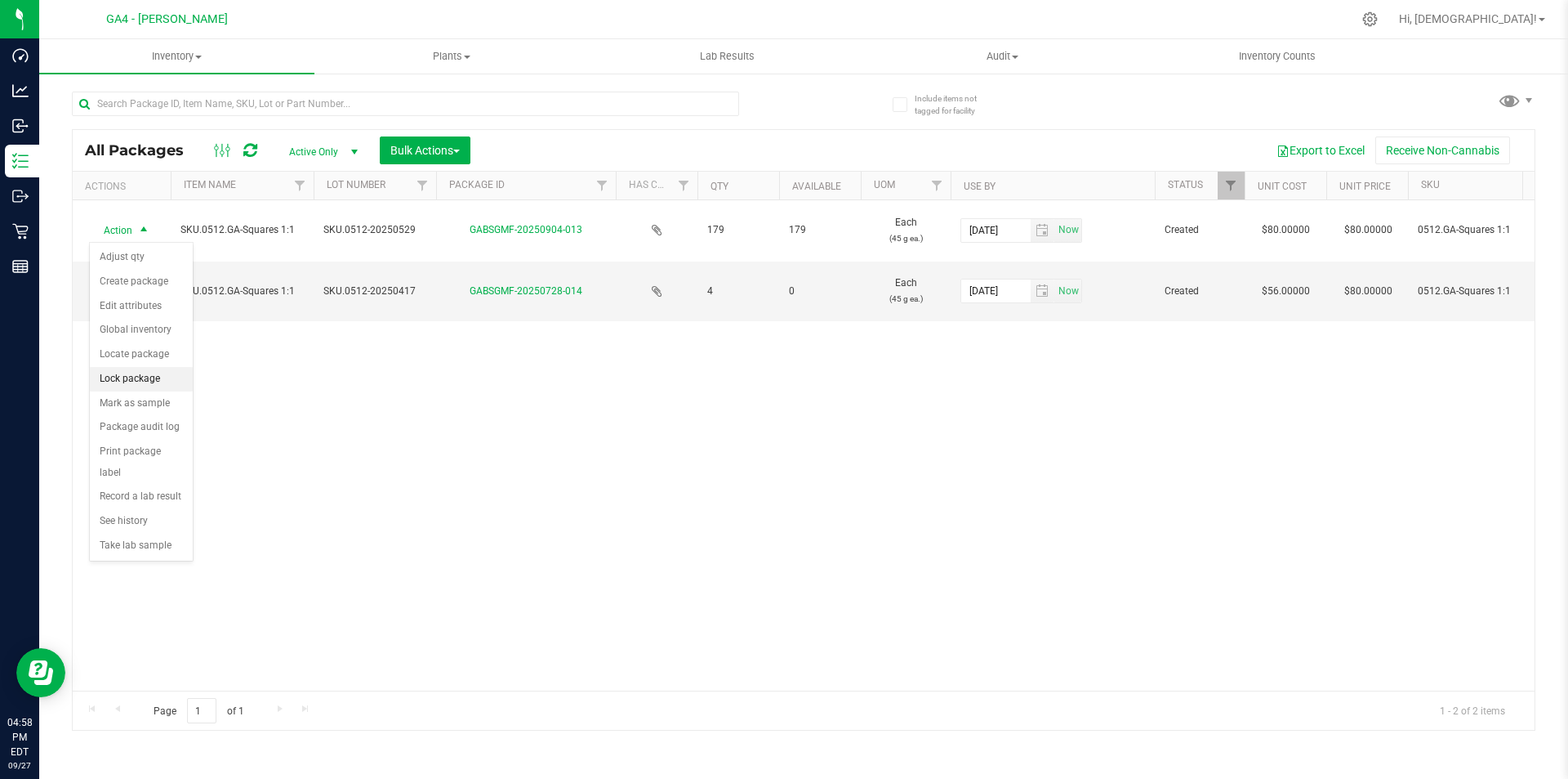
click at [140, 376] on li "Lock package" at bounding box center [140, 379] width 103 height 25
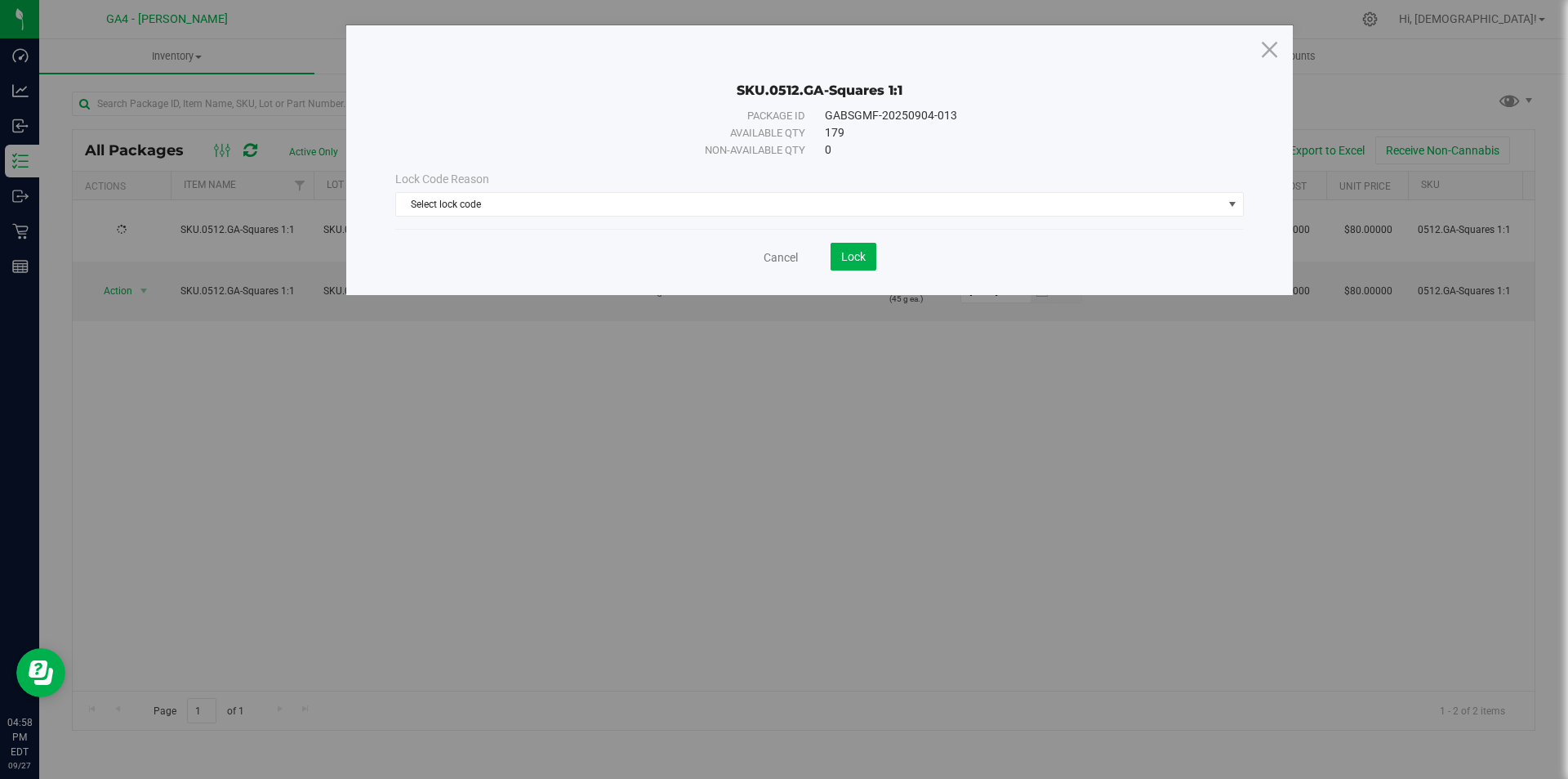
click at [824, 190] on div "Lock Code Reason Select lock code Select lock code Newly Received Quarantine Lo…" at bounding box center [819, 194] width 873 height 46
click at [815, 203] on span "Select lock code" at bounding box center [809, 205] width 826 height 23
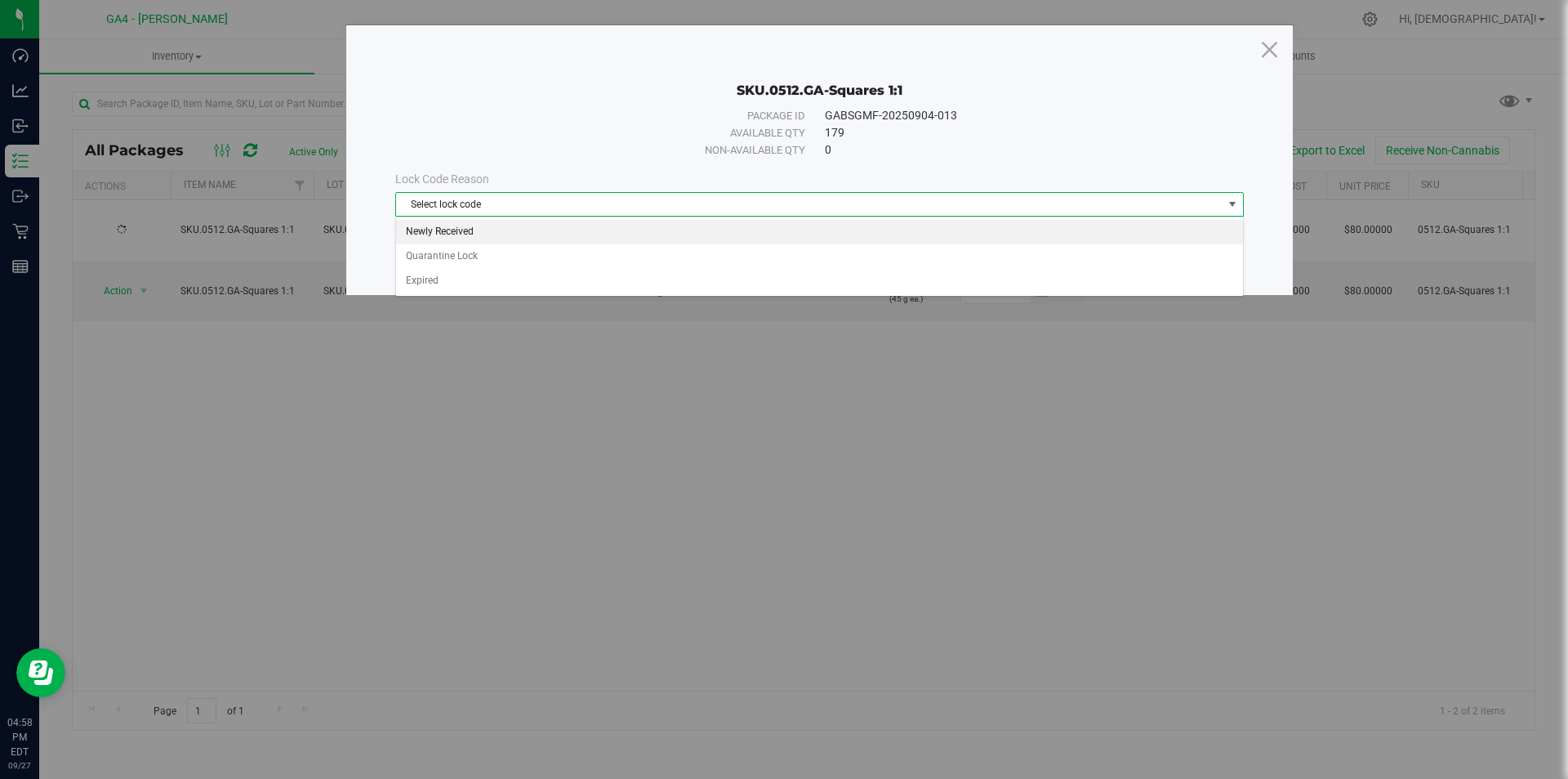
click at [467, 233] on li "Newly Received" at bounding box center [819, 232] width 847 height 25
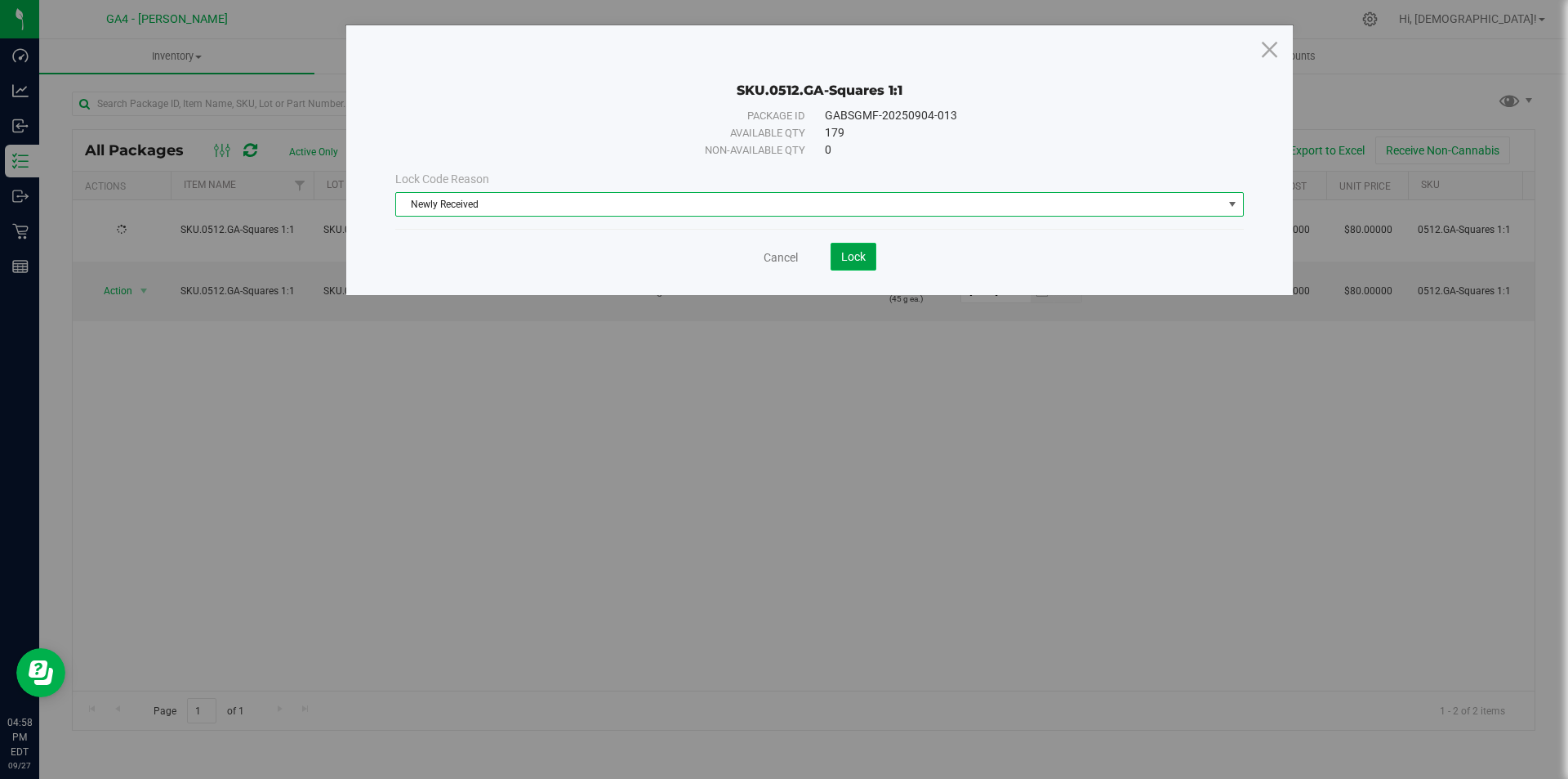
click at [869, 265] on button "Lock" at bounding box center [853, 256] width 46 height 28
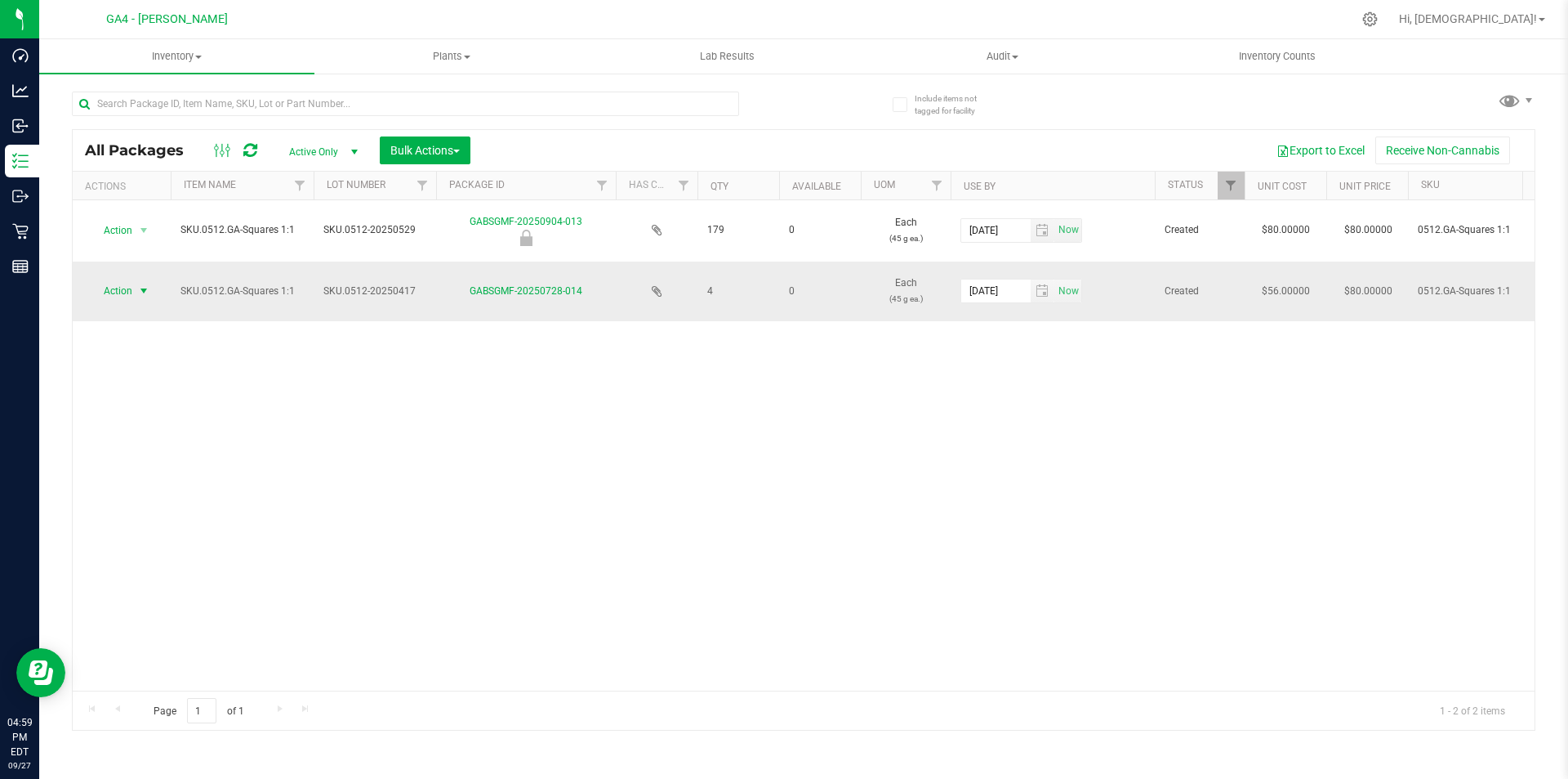
click at [141, 290] on span "select" at bounding box center [144, 291] width 13 height 13
click at [779, 126] on div at bounding box center [438, 103] width 732 height 53
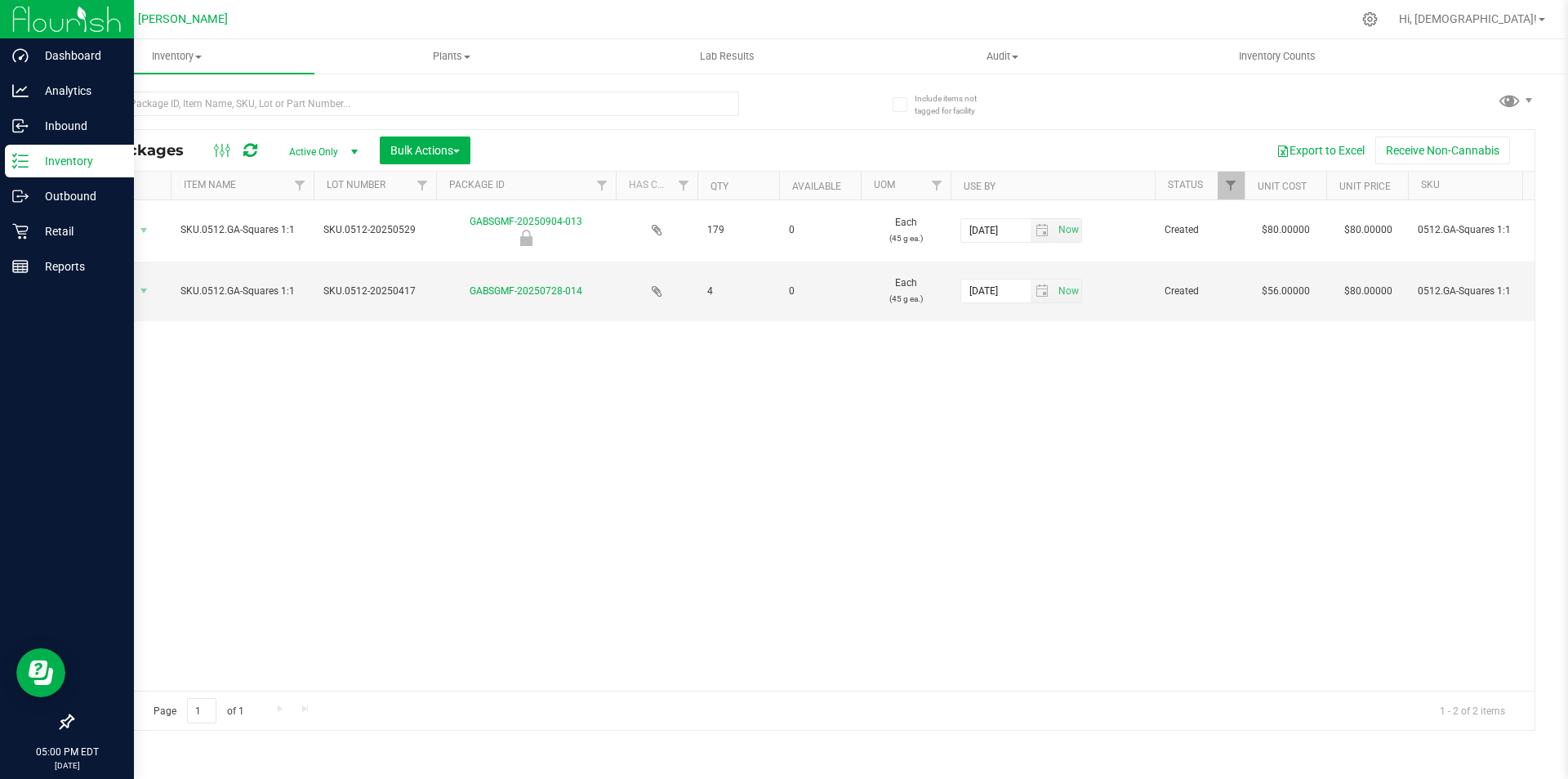
click at [52, 160] on p "Inventory" at bounding box center [77, 161] width 98 height 20
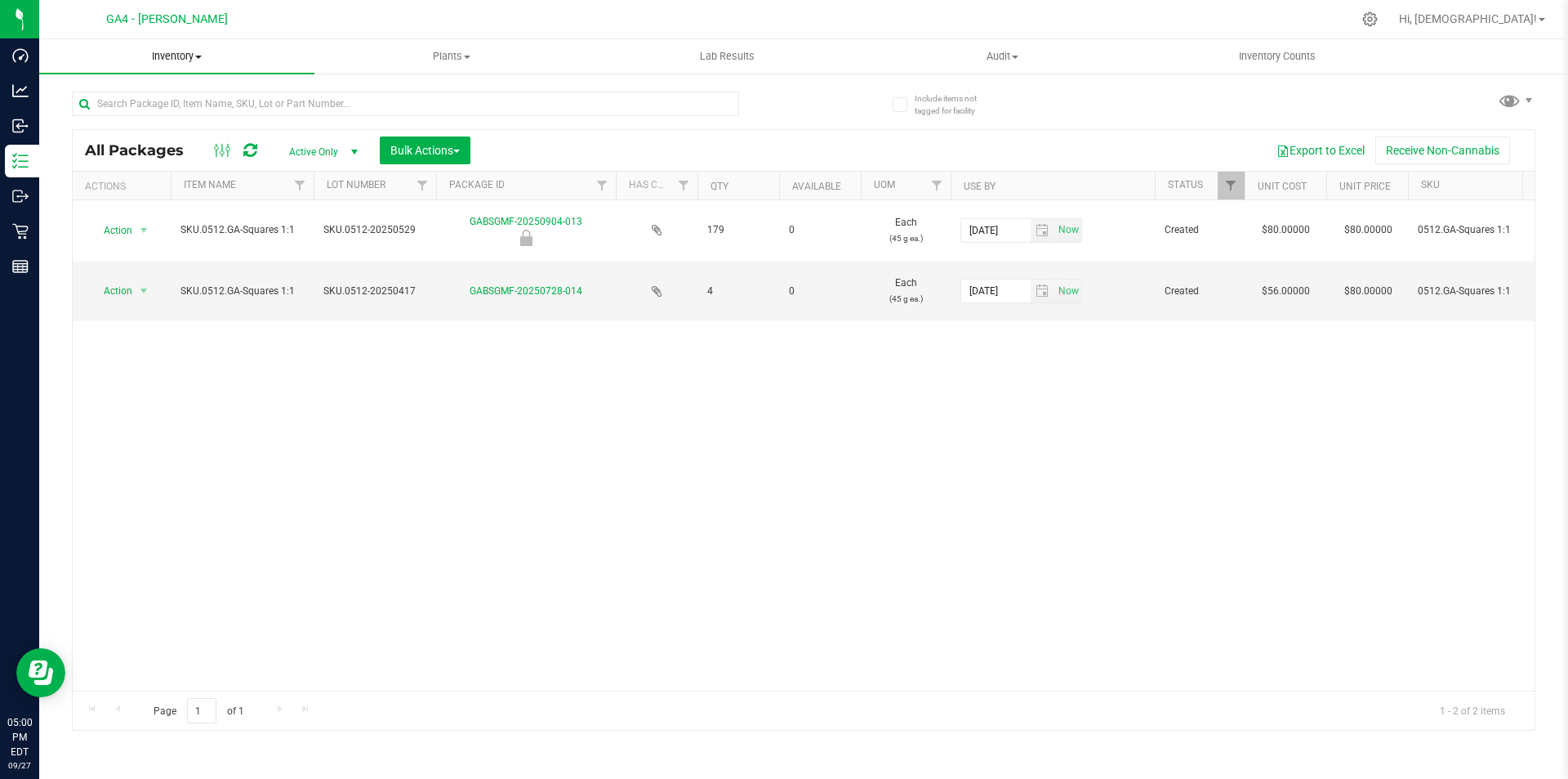
click at [189, 60] on span "Inventory" at bounding box center [177, 57] width 275 height 15
click at [524, 67] on uib-tab-heading "Plants All plants Waste log" at bounding box center [452, 57] width 274 height 33
click at [177, 53] on span "Inventory" at bounding box center [177, 57] width 274 height 15
click at [138, 284] on span "select" at bounding box center [144, 291] width 13 height 13
click at [367, 586] on div "Action Action Edit attributes Global inventory Locate package Mark as sample Pa…" at bounding box center [804, 445] width 1462 height 491
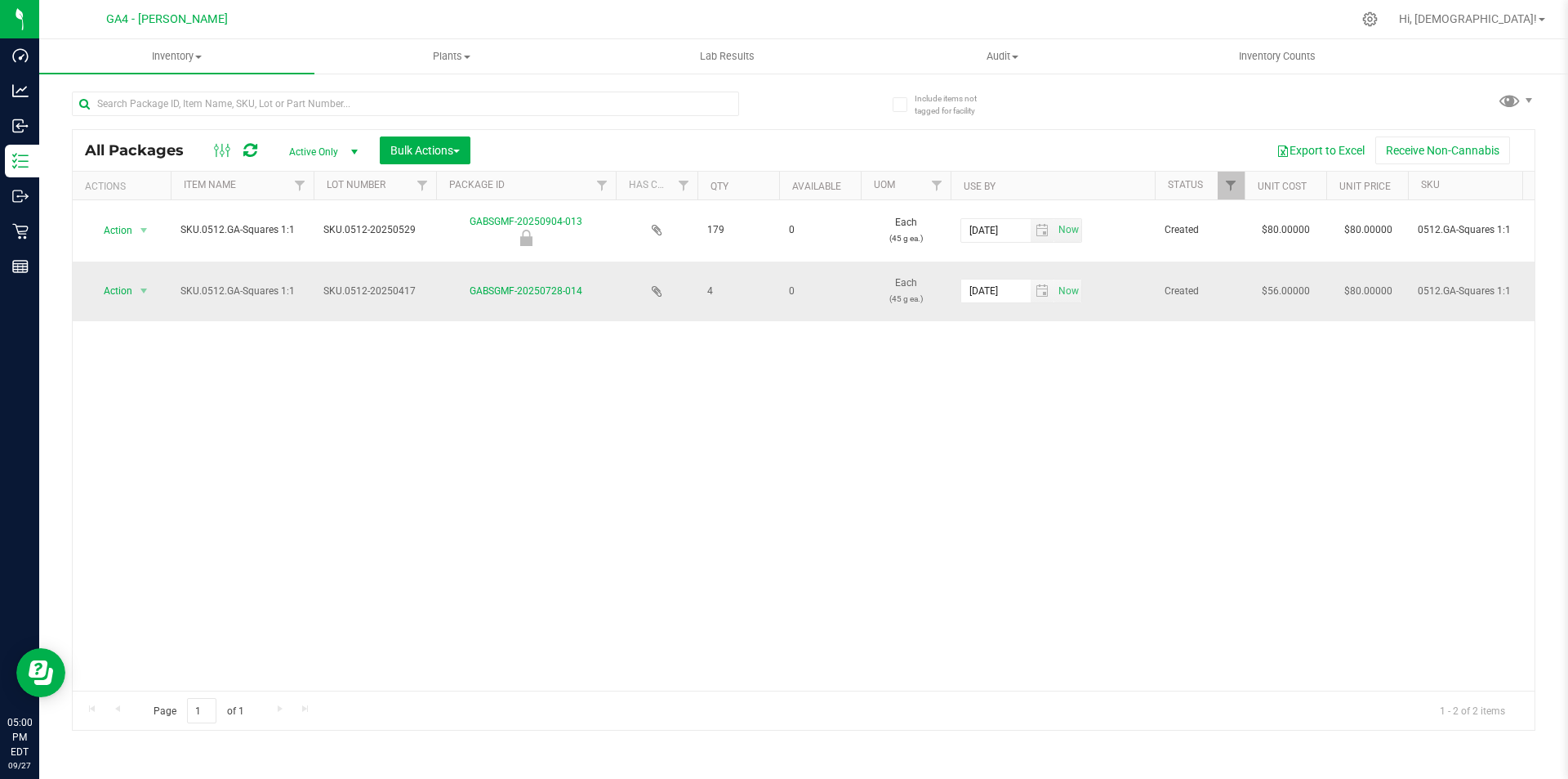
click at [507, 283] on div "GABSGMF-20250728-014" at bounding box center [526, 291] width 185 height 16
click at [512, 291] on link "GABSGMF-20250728-014" at bounding box center [526, 291] width 113 height 12
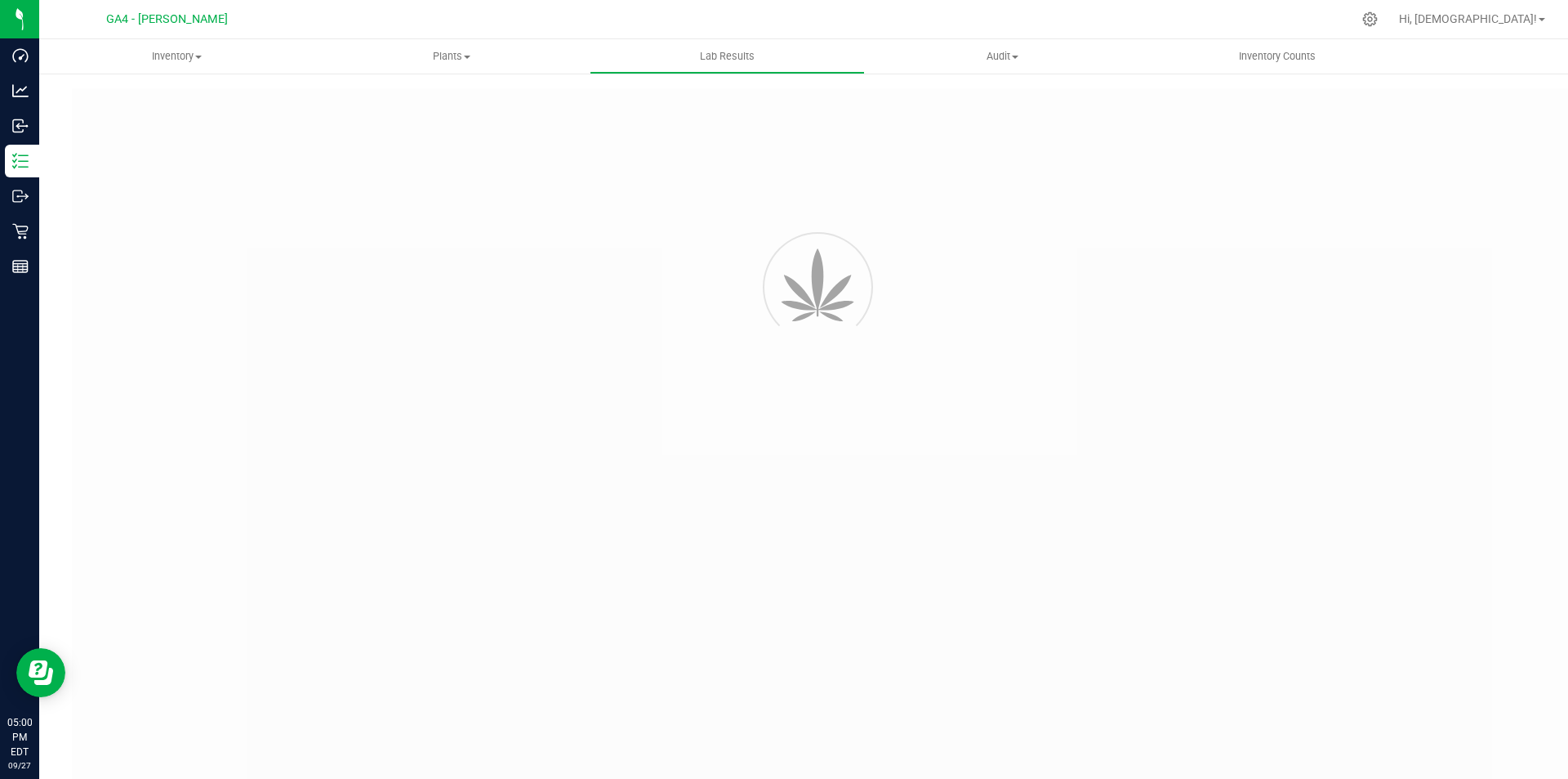
type input "GABSGMF-20250417-020"
type input "[PERSON_NAME]-041725-8516"
type input "GABSGMF-20250417-020"
type input "[DATE] 2:20 PM"
type input "[DATE]"
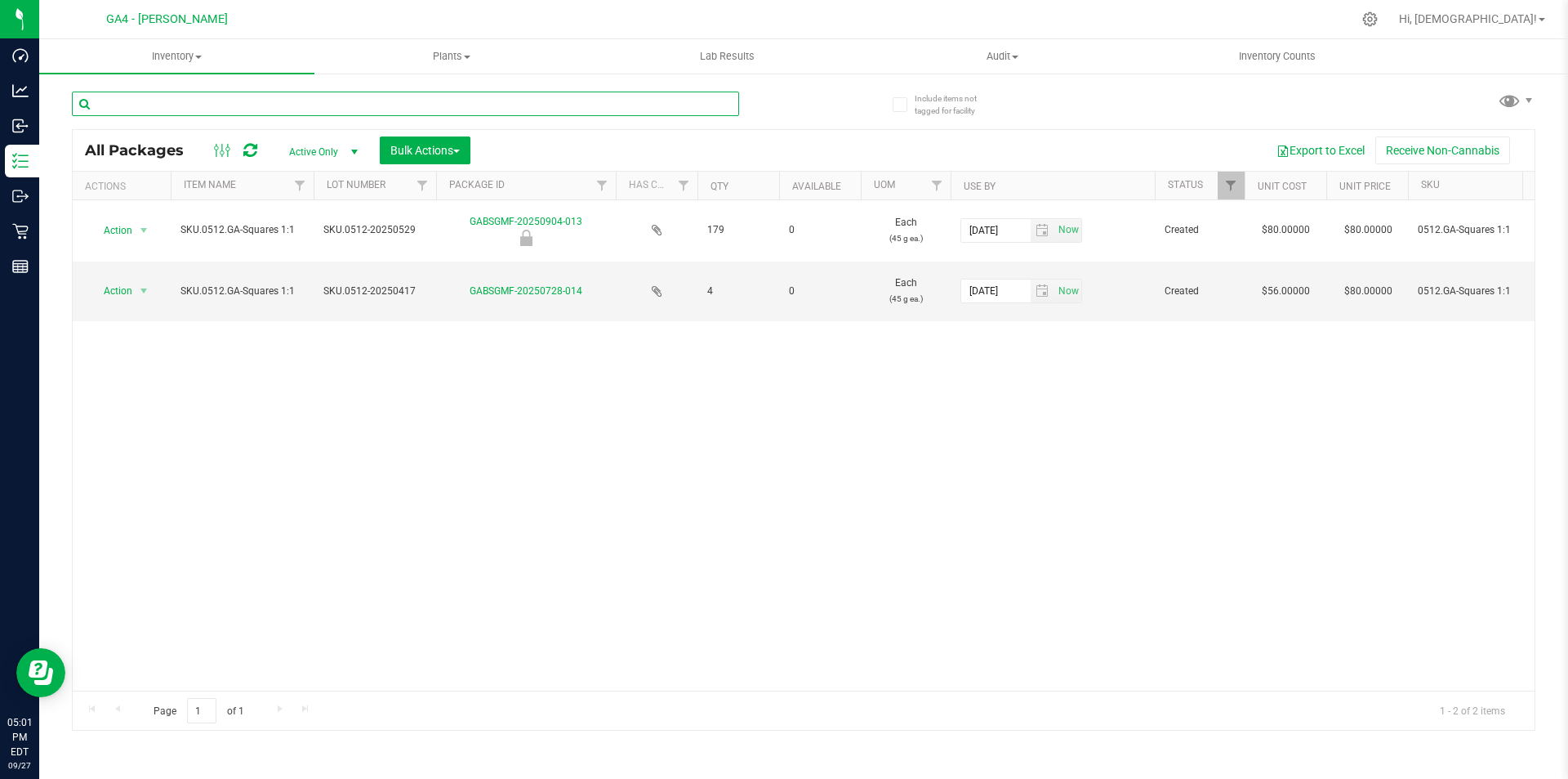
click at [164, 108] on input "text" at bounding box center [406, 104] width 667 height 25
type input "512"
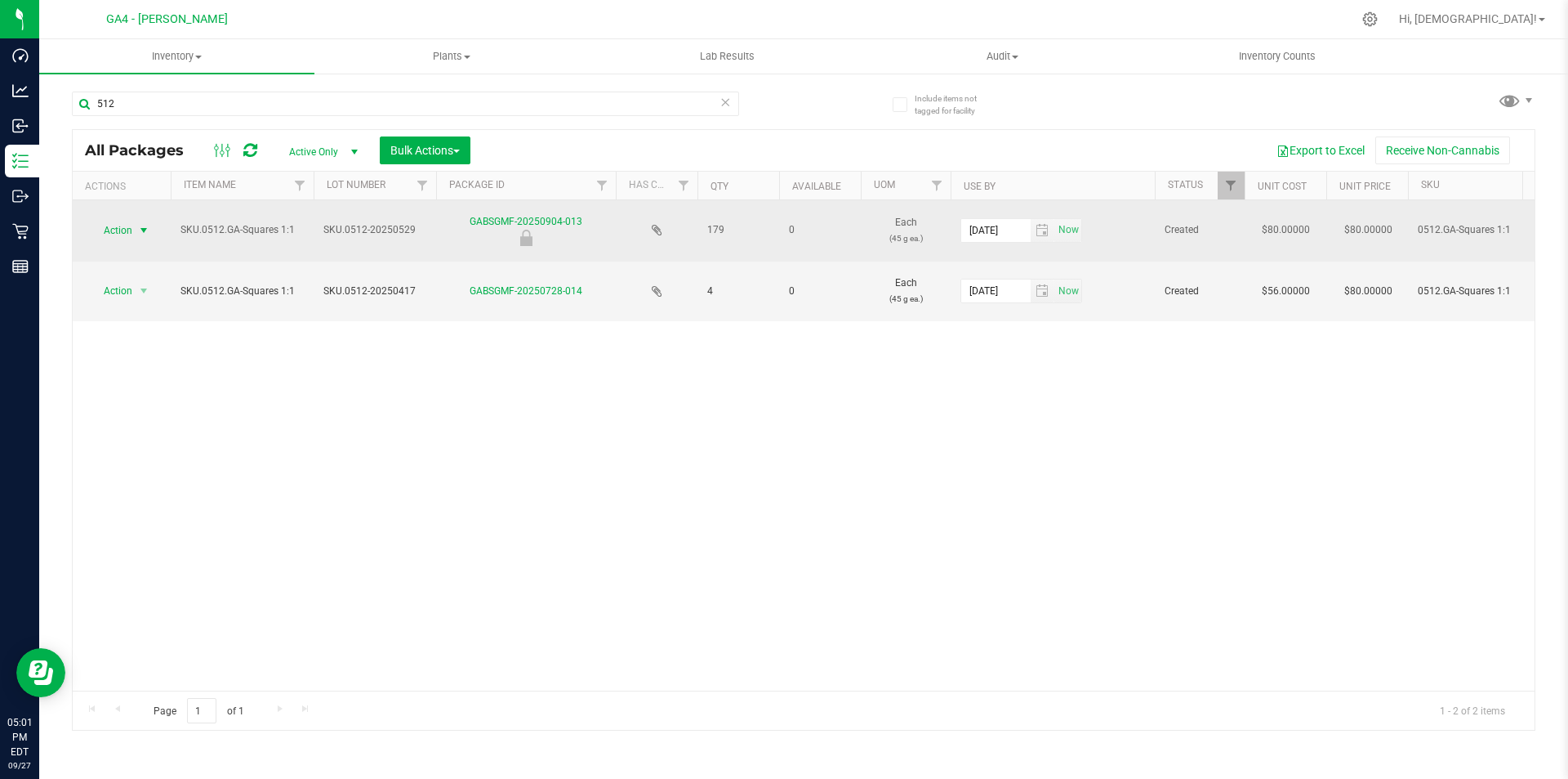
click at [145, 230] on span "select" at bounding box center [144, 230] width 13 height 13
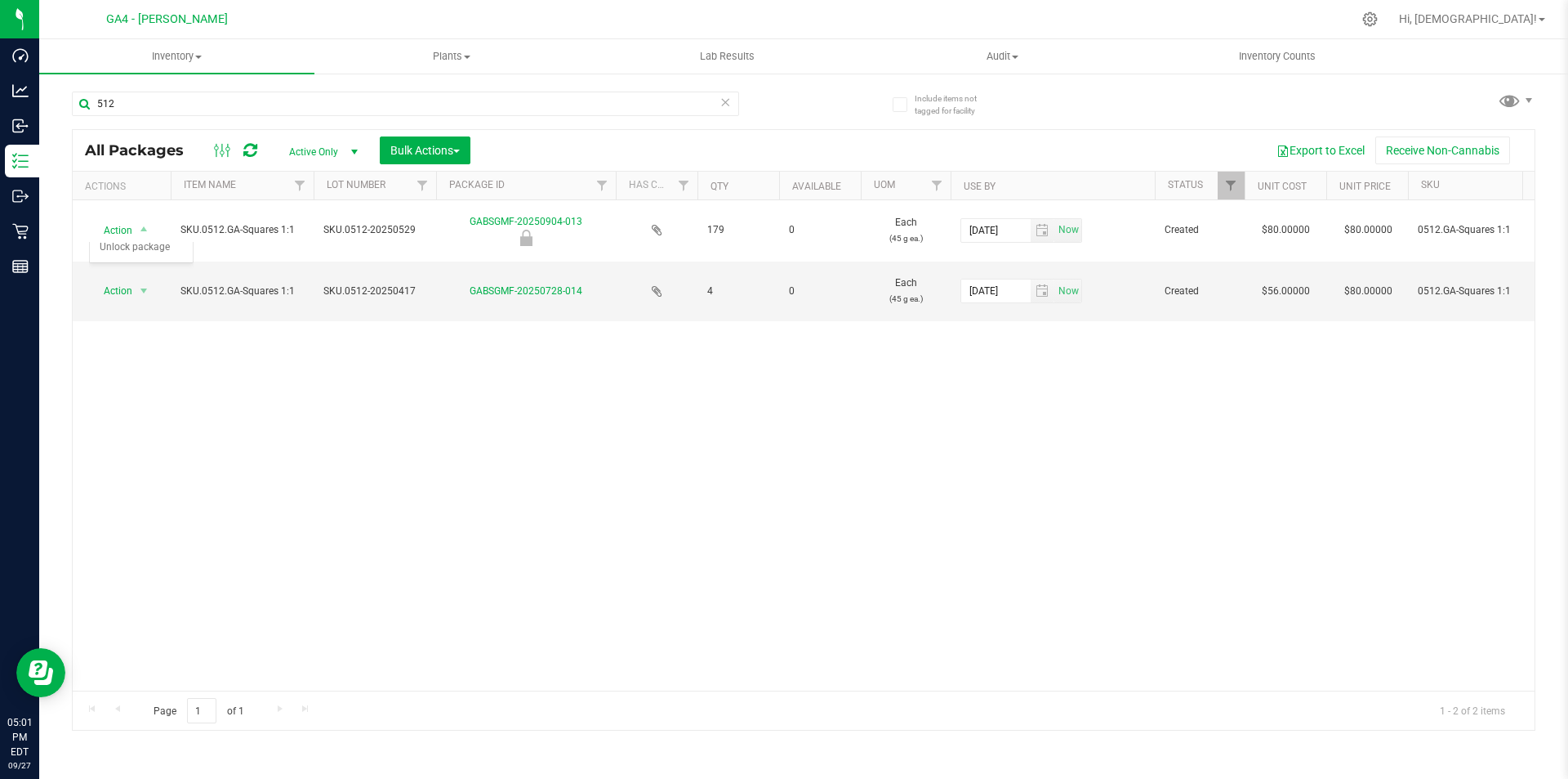
click at [374, 481] on div "Action Action Edit attributes Global inventory Locate package Mark as sample Pa…" at bounding box center [804, 445] width 1462 height 491
click at [145, 291] on span "select" at bounding box center [144, 291] width 13 height 13
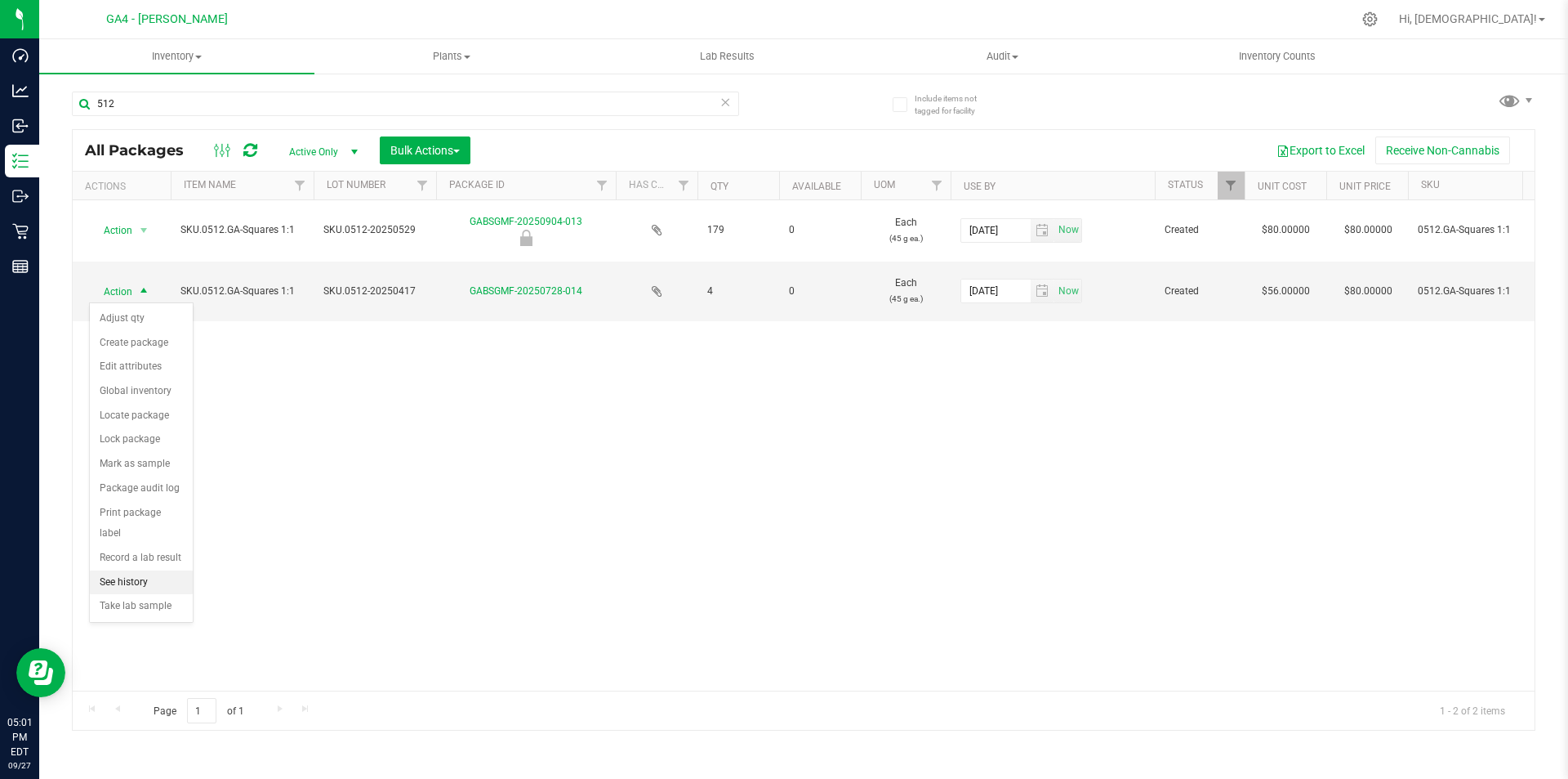
click at [130, 570] on li "See history" at bounding box center [140, 583] width 103 height 25
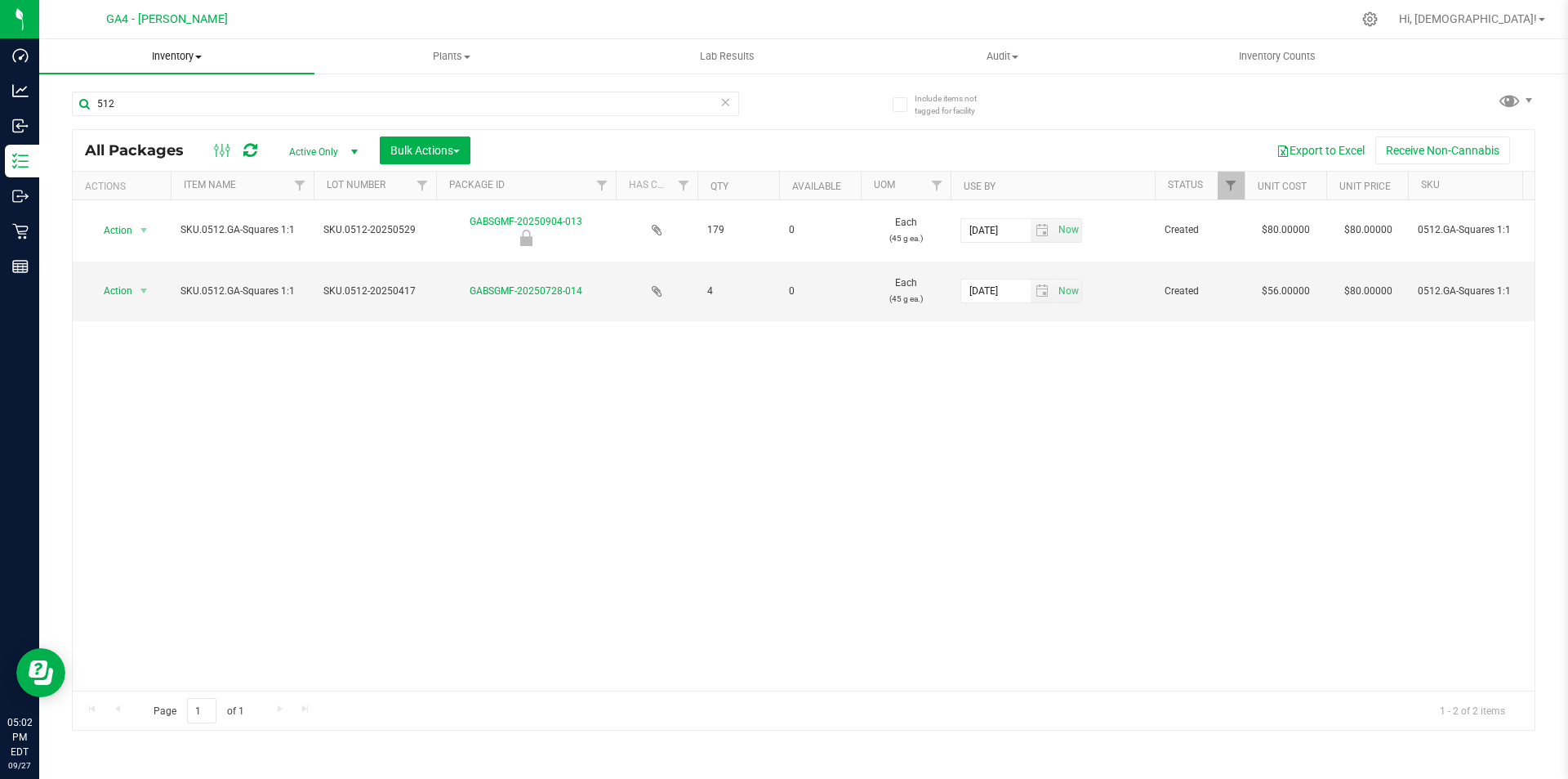
click at [204, 60] on span "Inventory" at bounding box center [177, 57] width 275 height 15
click at [193, 54] on span "Inventory" at bounding box center [177, 57] width 275 height 15
click at [195, 54] on span "Inventory" at bounding box center [177, 57] width 275 height 15
click at [352, 27] on div at bounding box center [822, 19] width 1060 height 32
click at [145, 291] on span "select" at bounding box center [144, 291] width 13 height 13
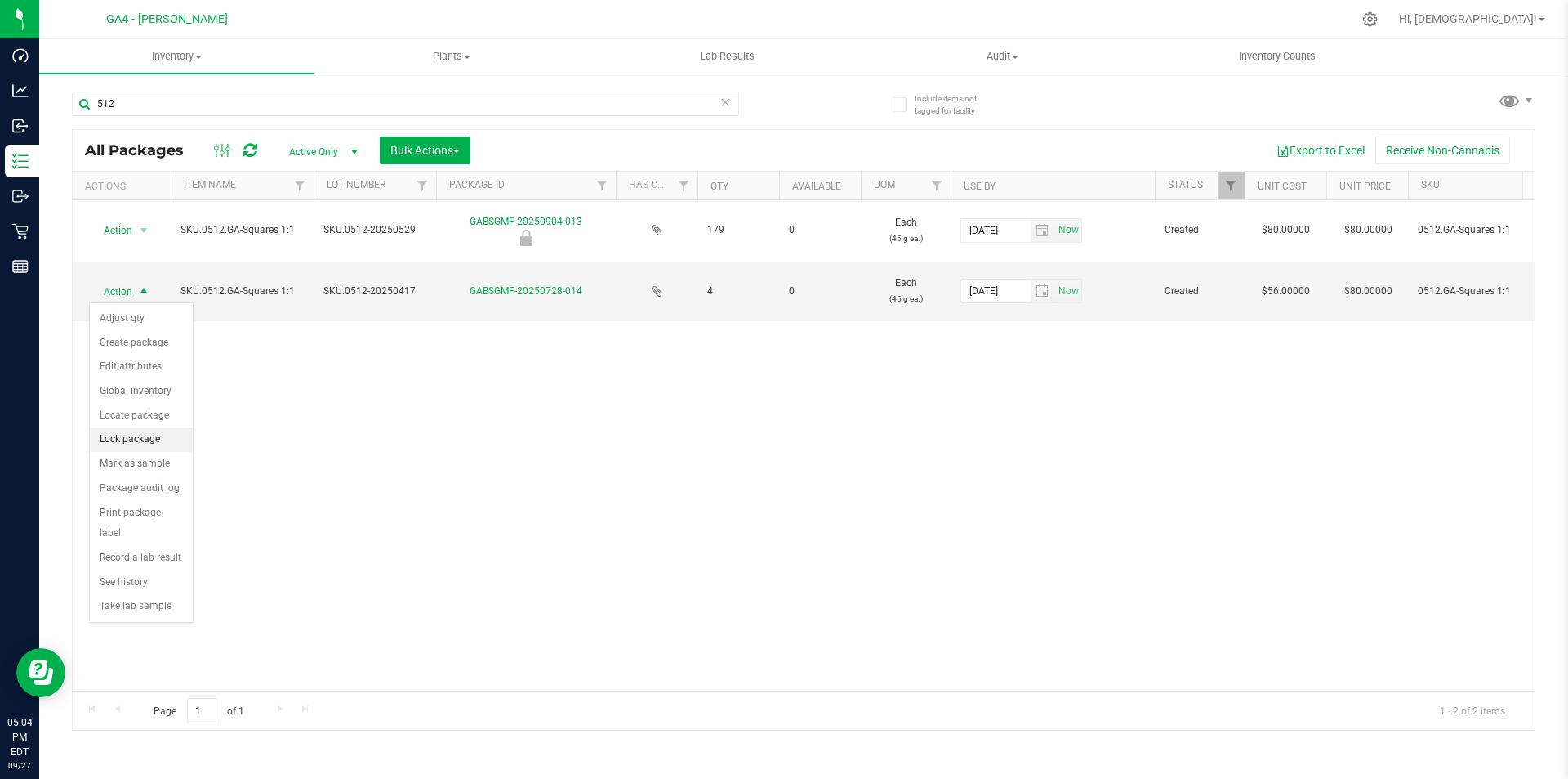
click at [148, 440] on li "Lock package" at bounding box center [140, 440] width 103 height 25
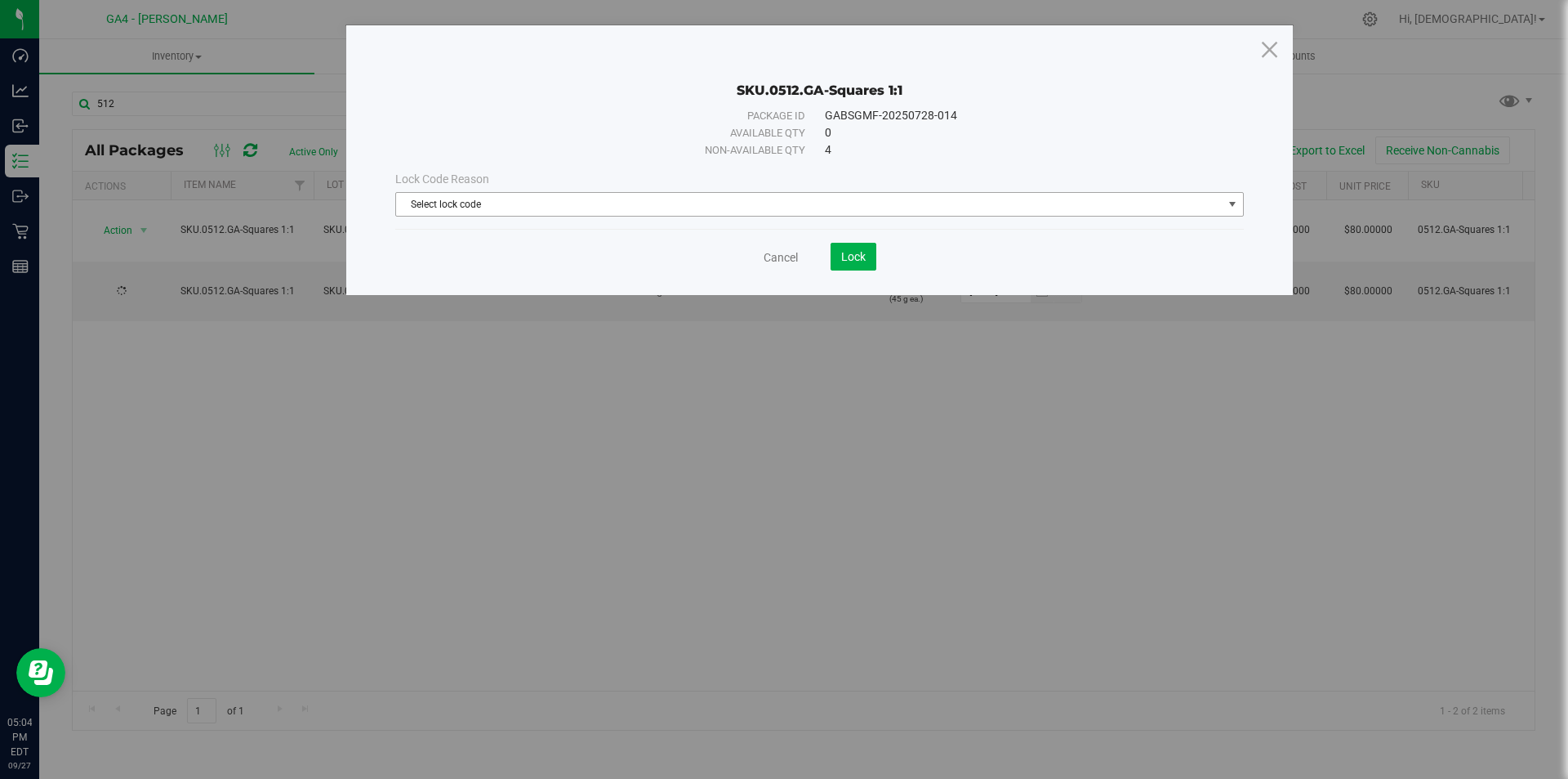
click at [522, 198] on span "Select lock code" at bounding box center [809, 205] width 826 height 23
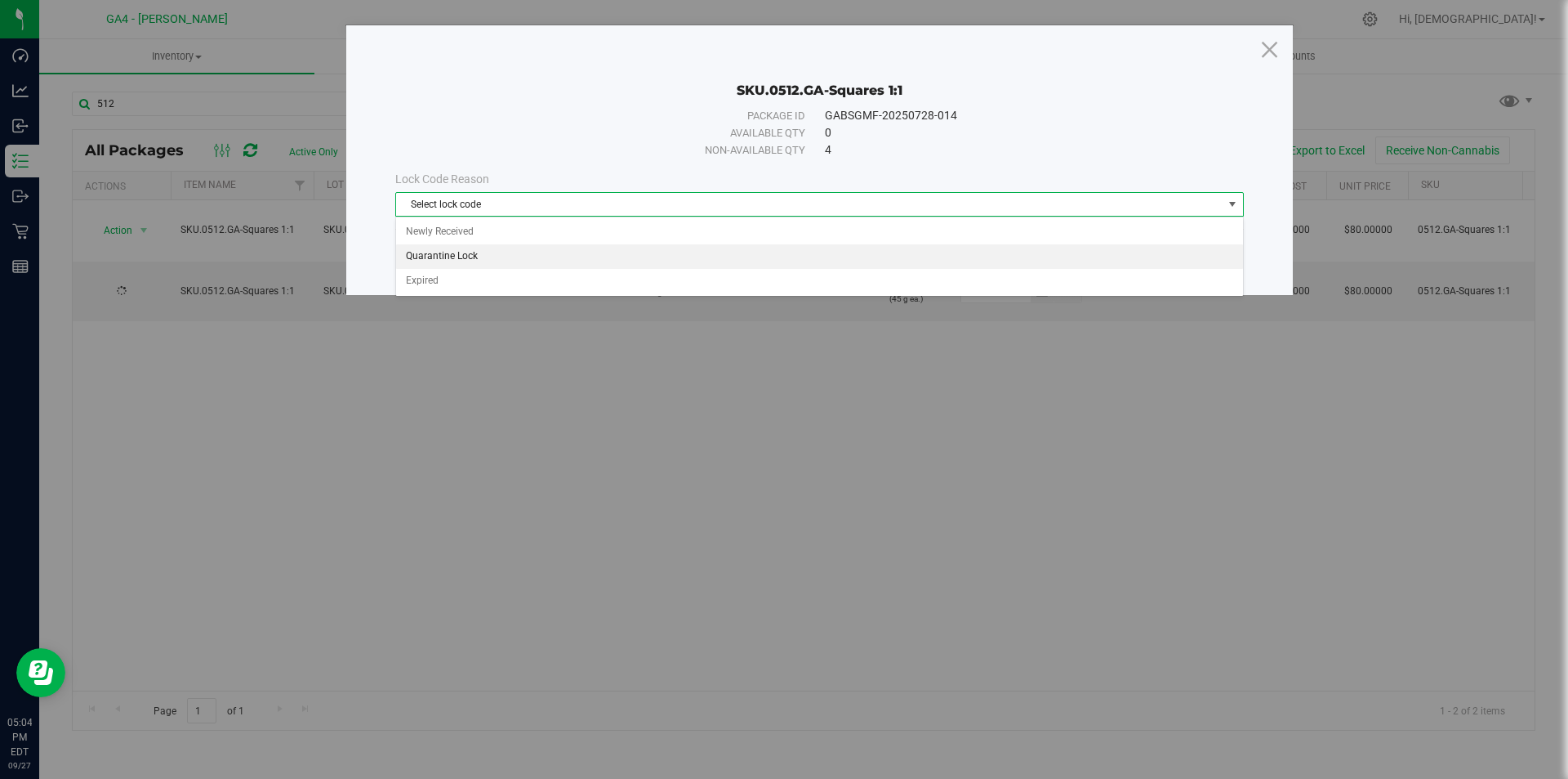
click at [473, 256] on li "Quarantine Lock" at bounding box center [819, 256] width 847 height 25
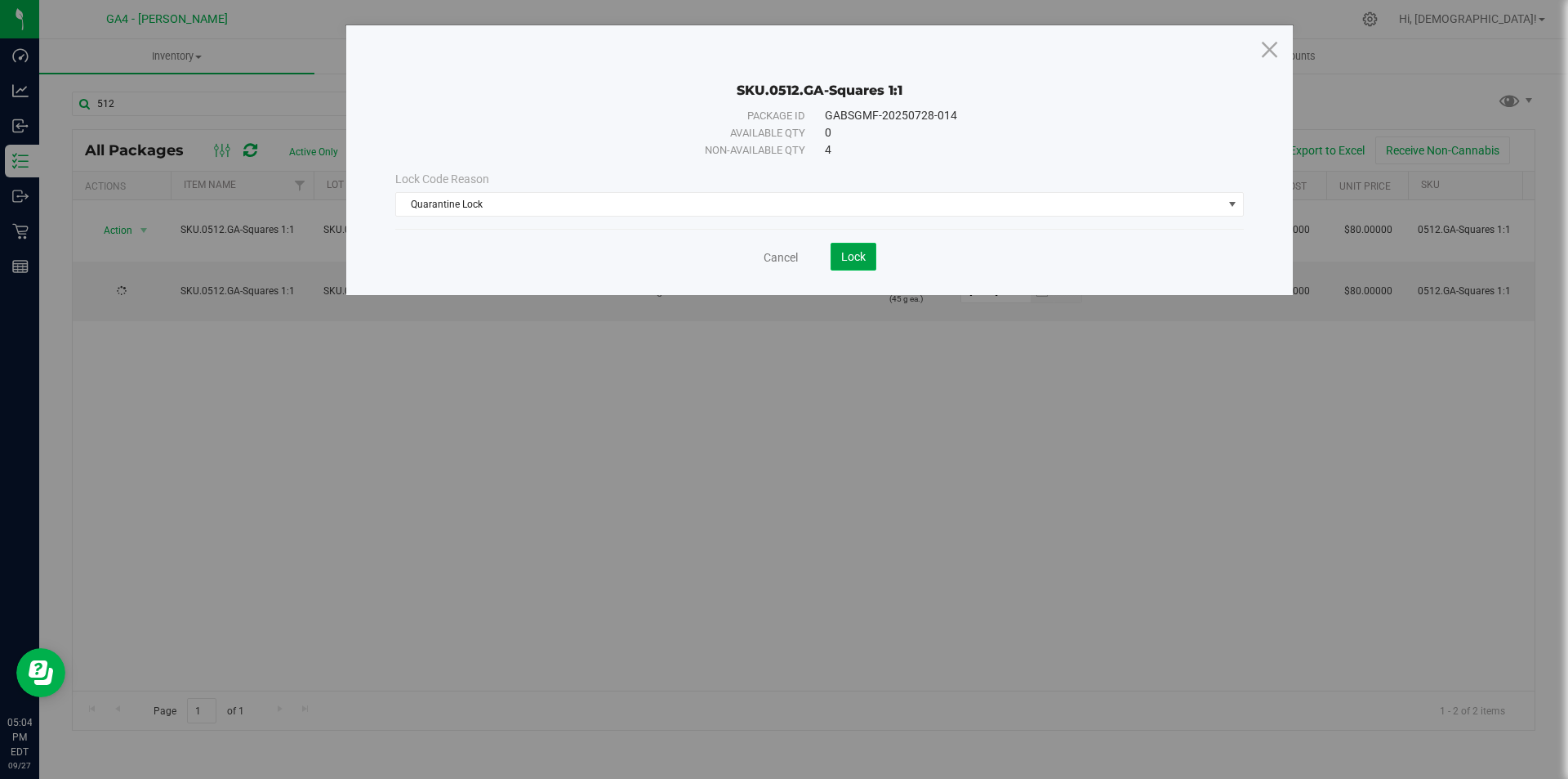
click at [848, 248] on button "Lock" at bounding box center [853, 256] width 46 height 28
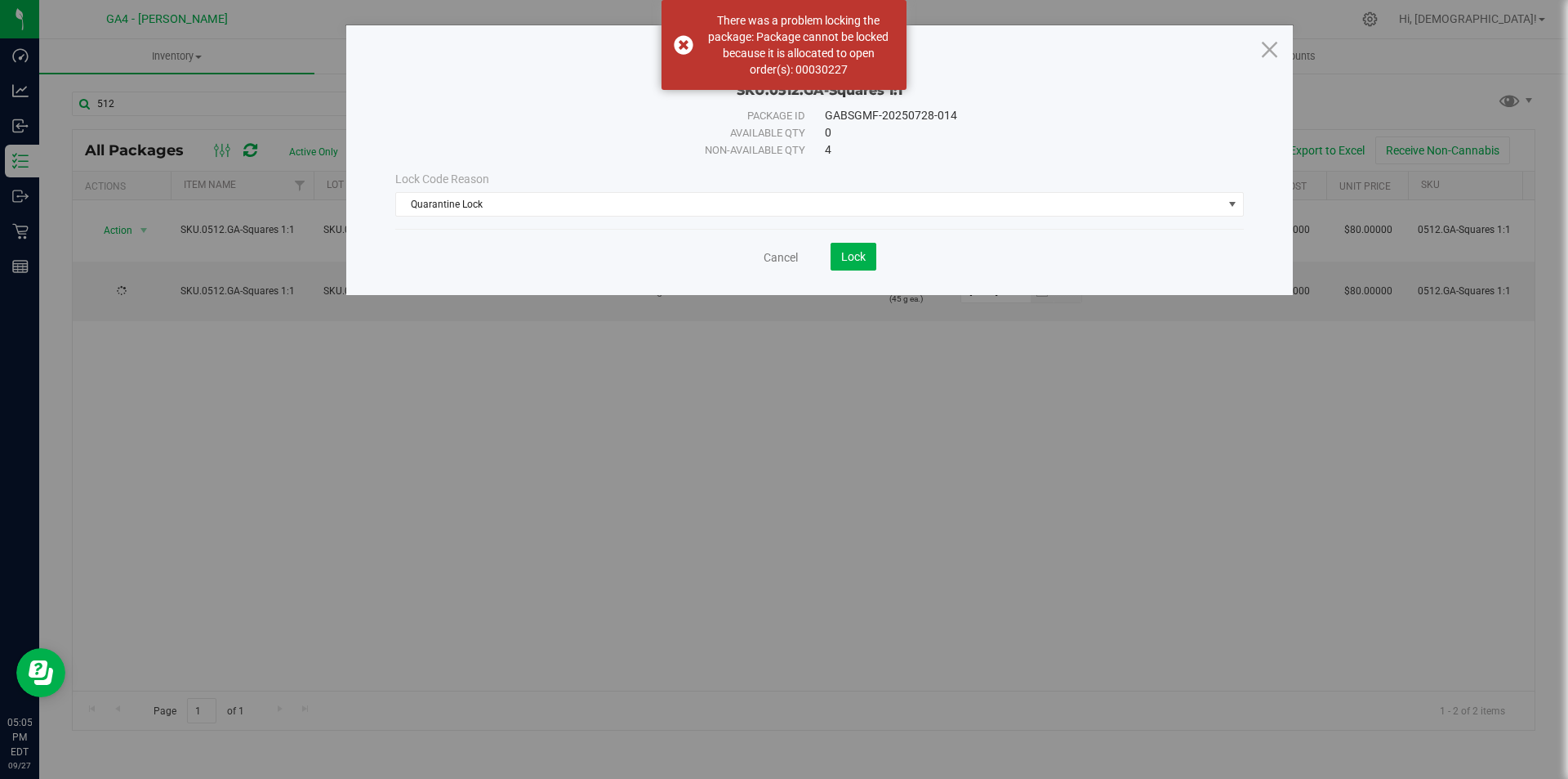
click at [762, 257] on div "Cancel Lock" at bounding box center [819, 256] width 848 height 28
click at [779, 261] on link "Cancel" at bounding box center [781, 257] width 34 height 16
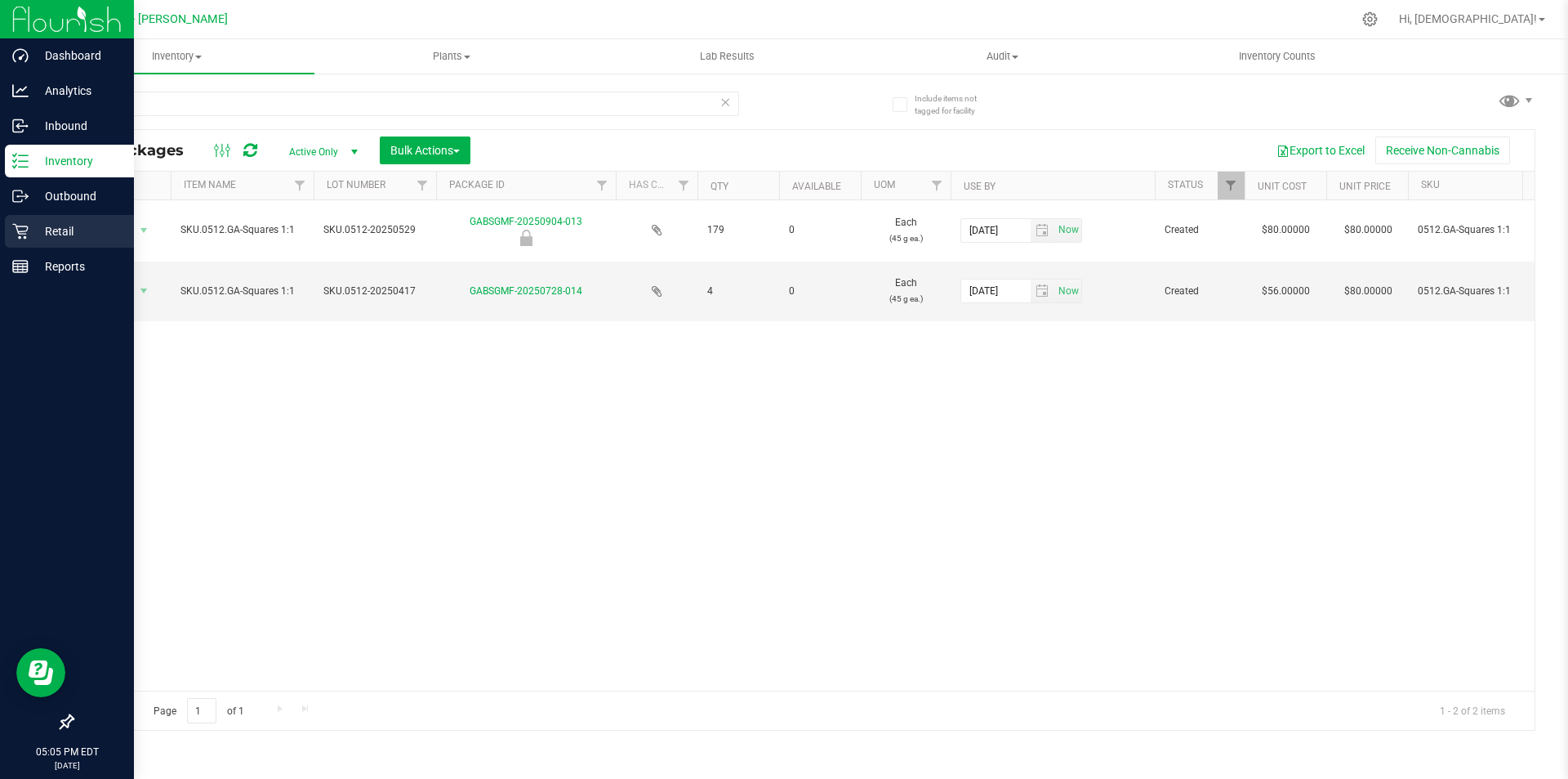
click at [68, 230] on p "Retail" at bounding box center [77, 231] width 98 height 20
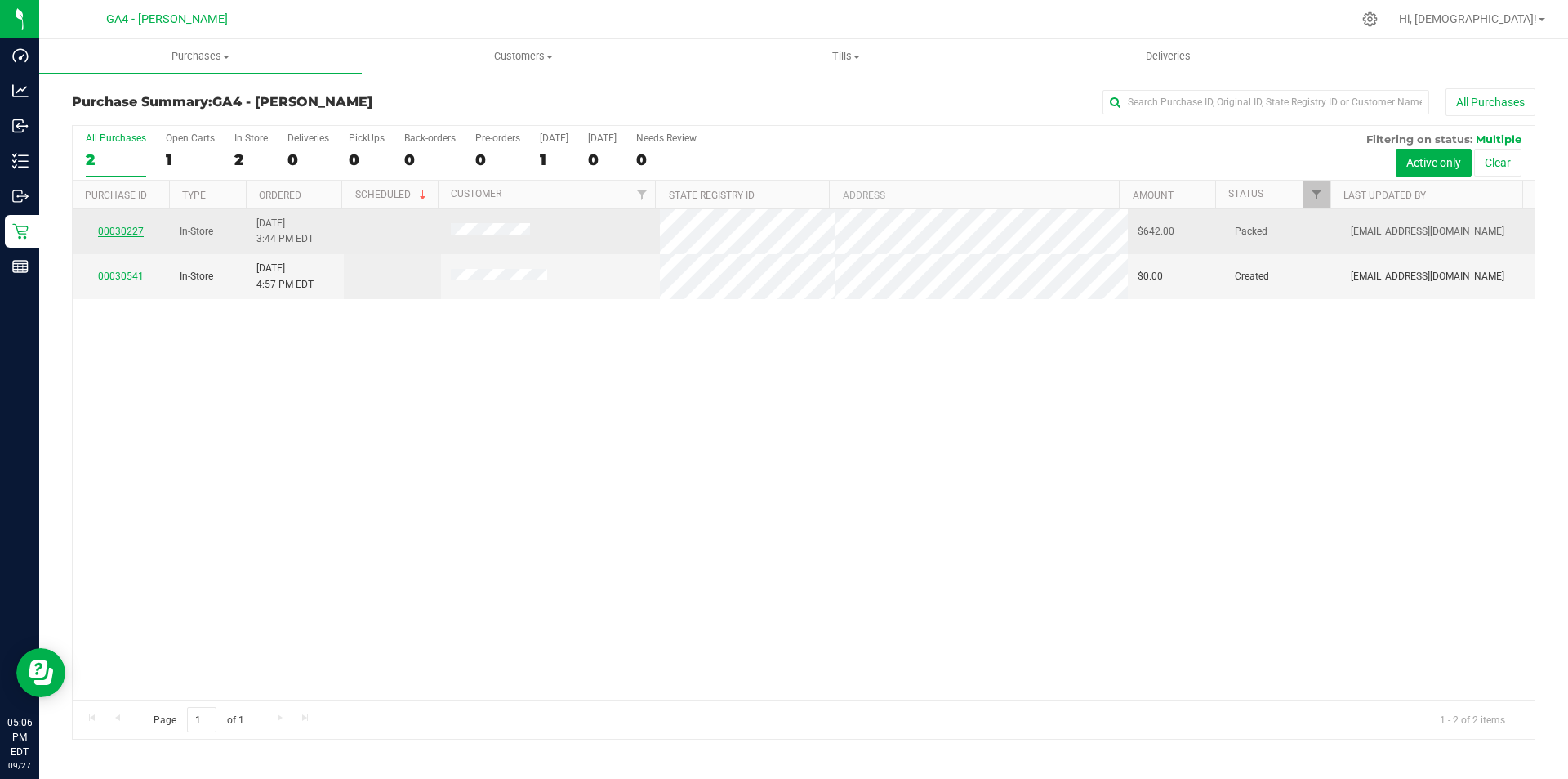
click at [126, 233] on link "00030227" at bounding box center [121, 231] width 46 height 12
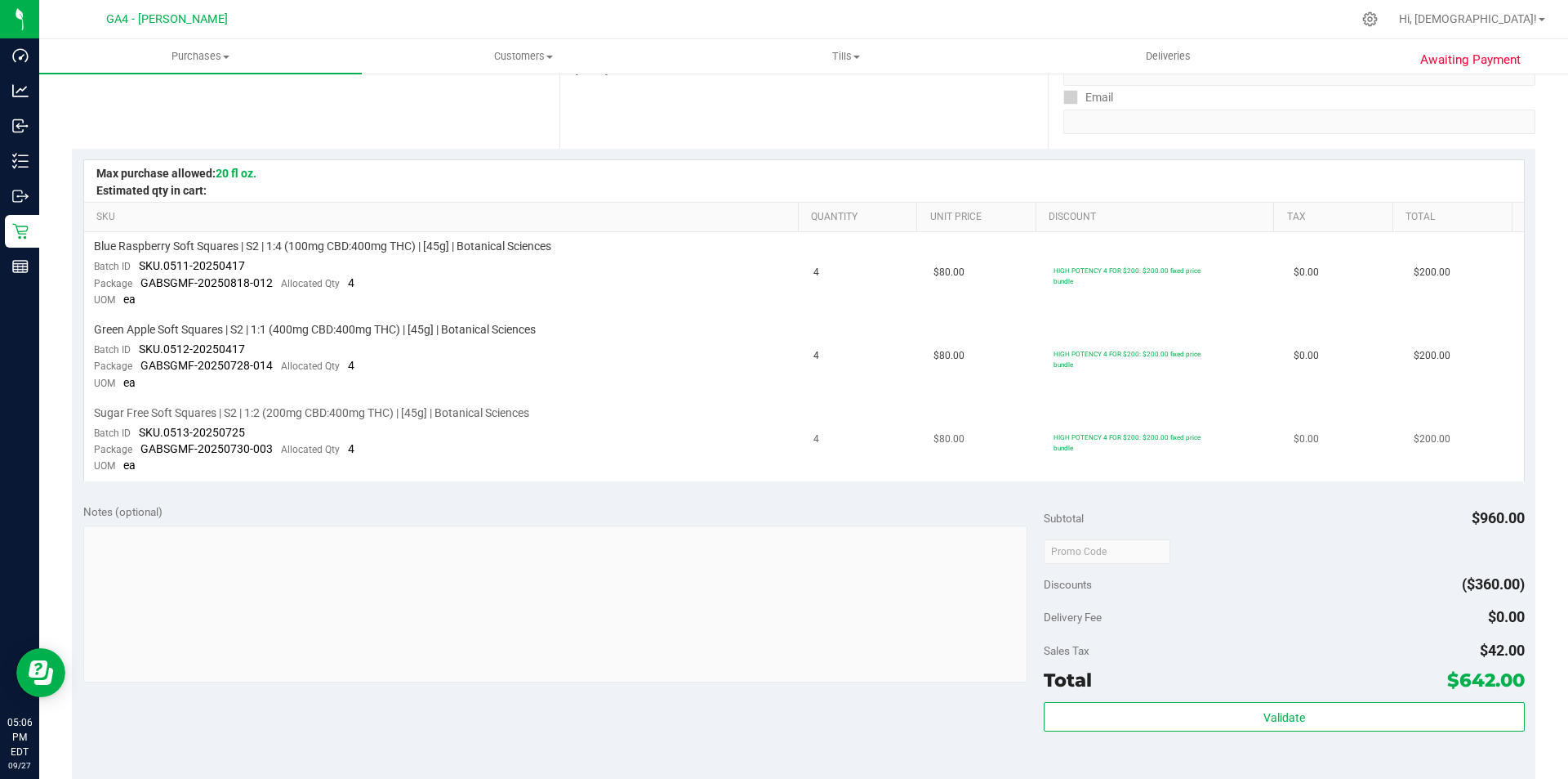
scroll to position [134, 0]
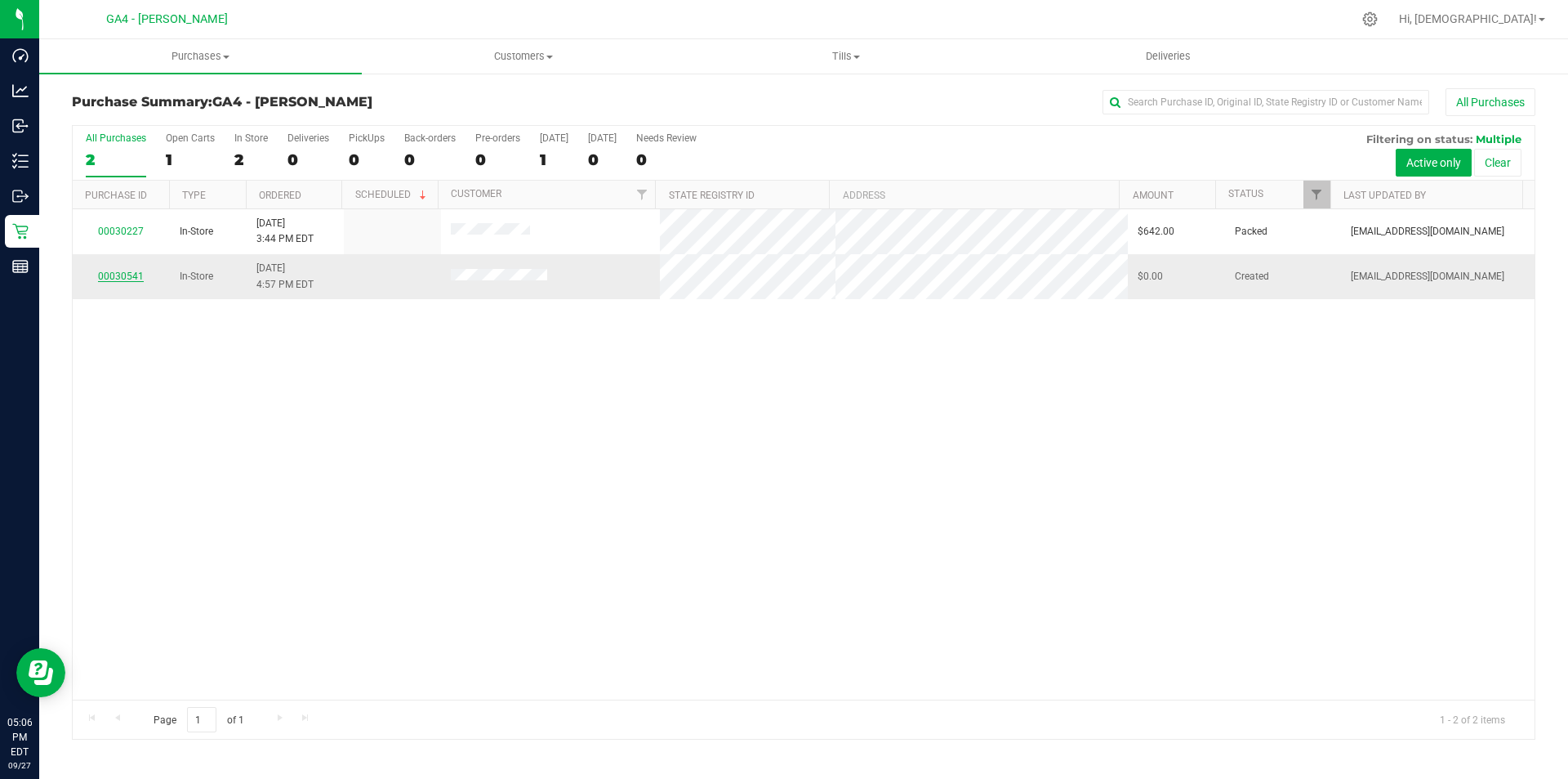
click at [104, 274] on link "00030541" at bounding box center [121, 276] width 46 height 12
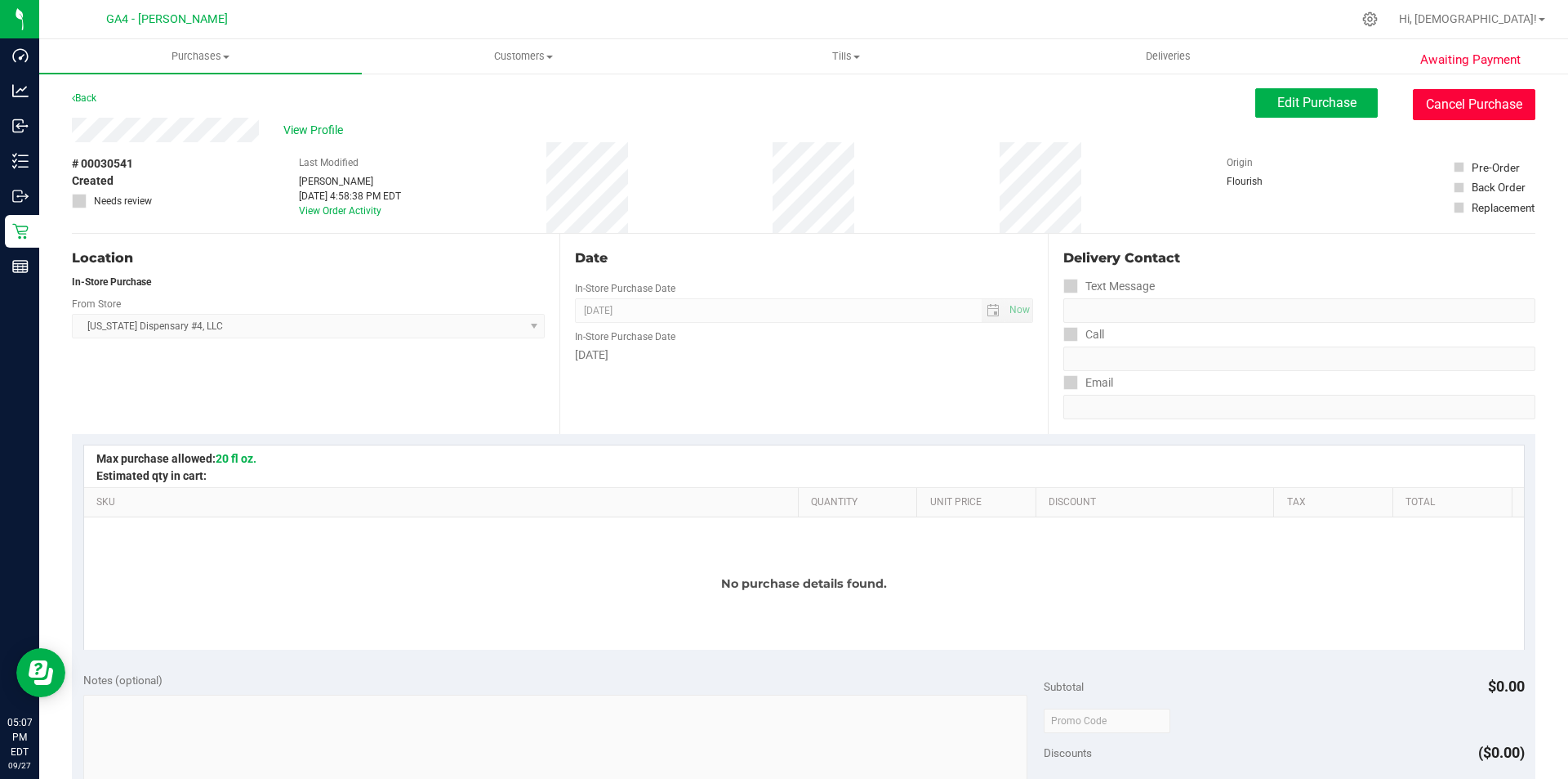
click at [1438, 102] on button "Cancel Purchase" at bounding box center [1474, 104] width 122 height 31
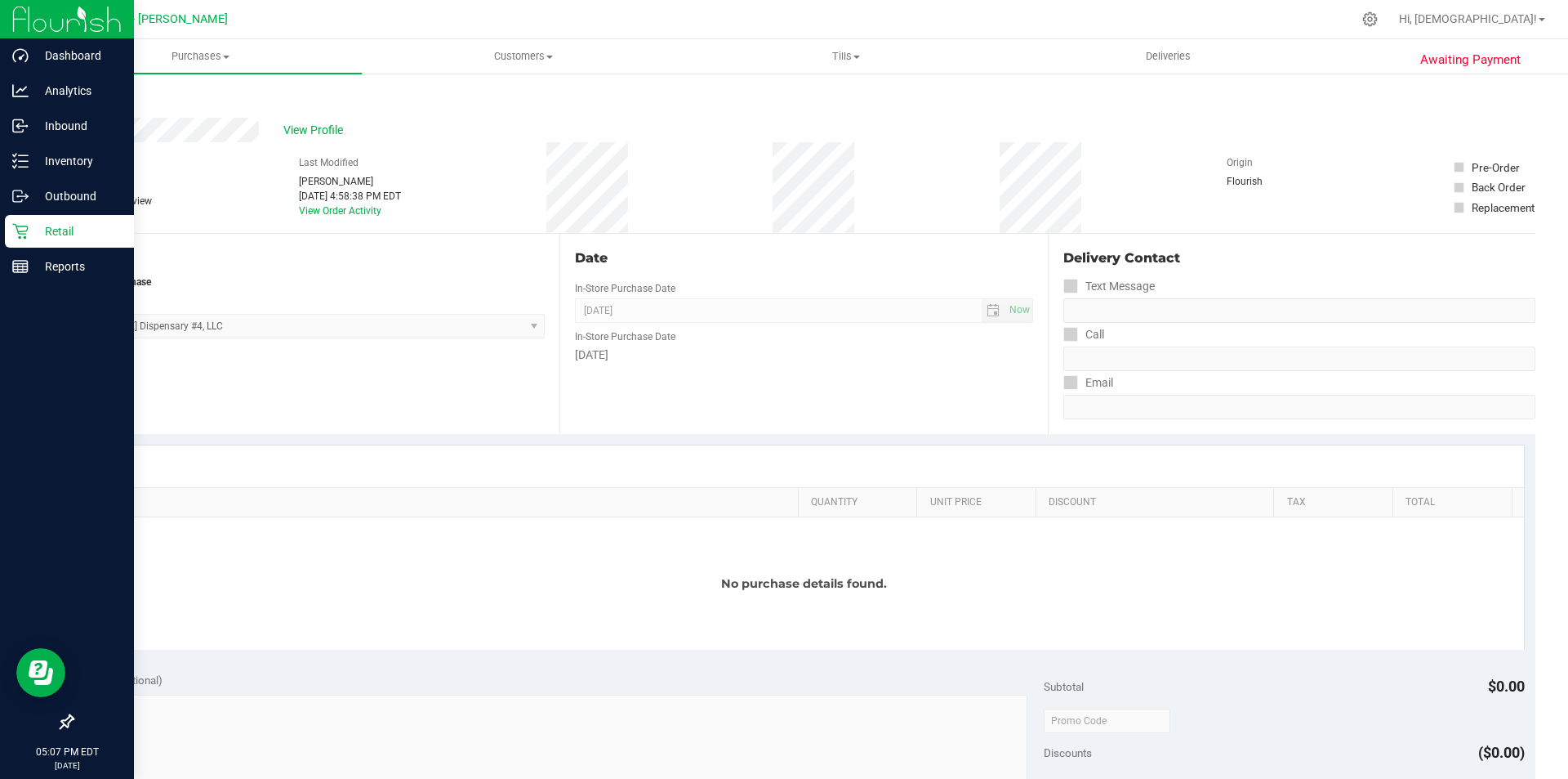
click at [39, 224] on p "Retail" at bounding box center [77, 231] width 98 height 20
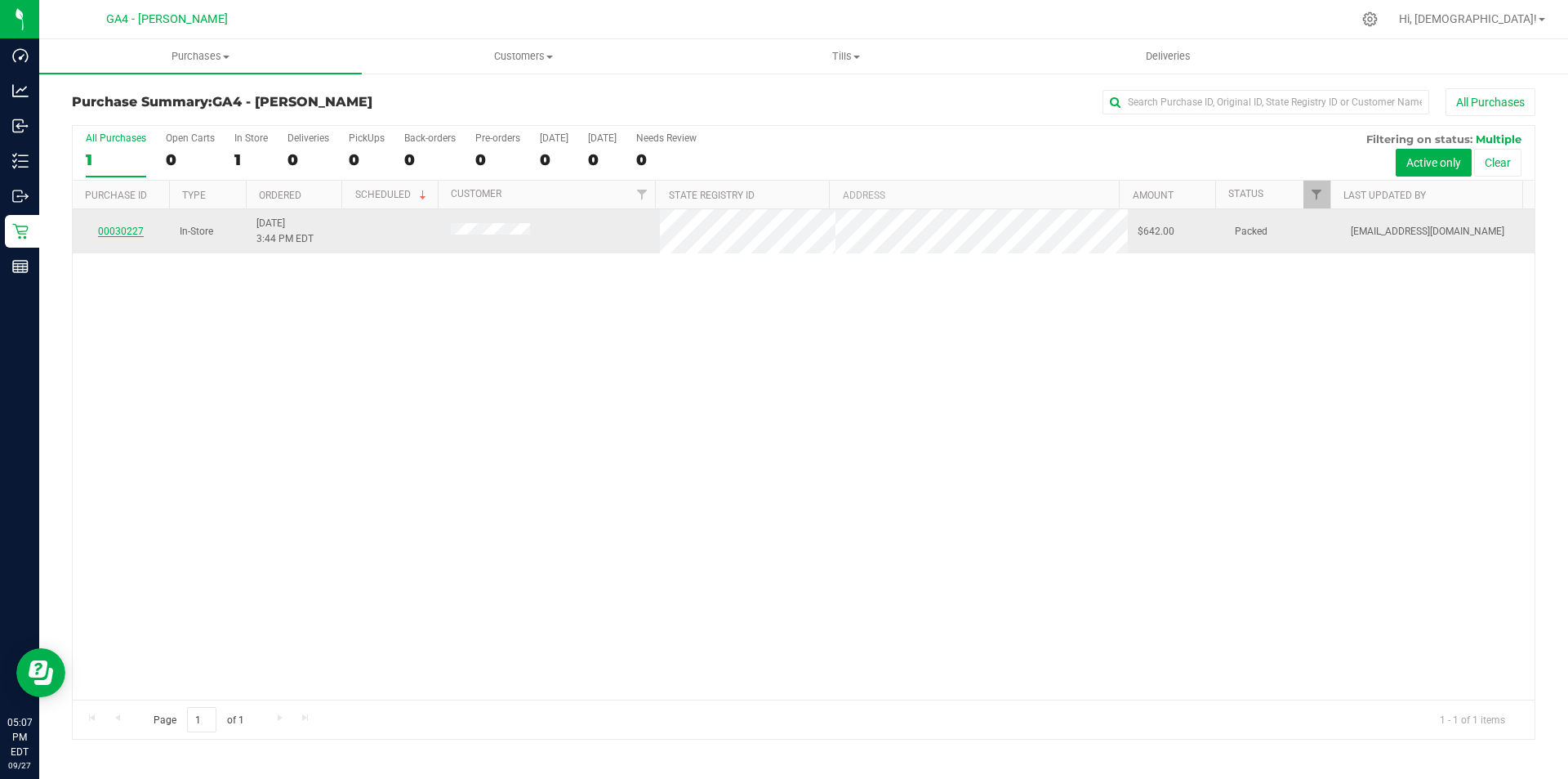
click at [125, 232] on link "00030227" at bounding box center [121, 231] width 46 height 12
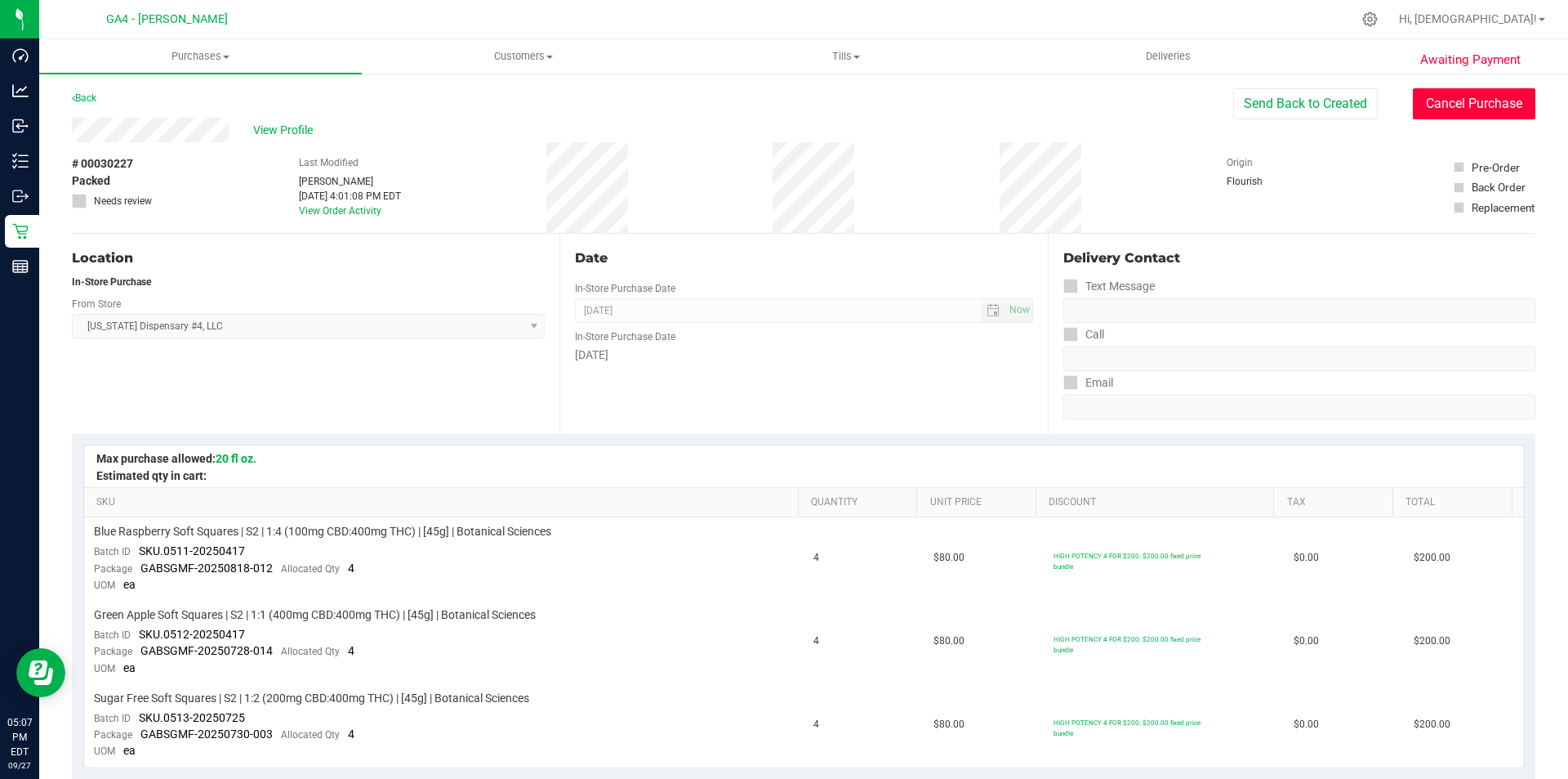
click at [1442, 108] on button "Cancel Purchase" at bounding box center [1474, 104] width 122 height 31
click at [274, 134] on span "View Profile" at bounding box center [286, 130] width 66 height 17
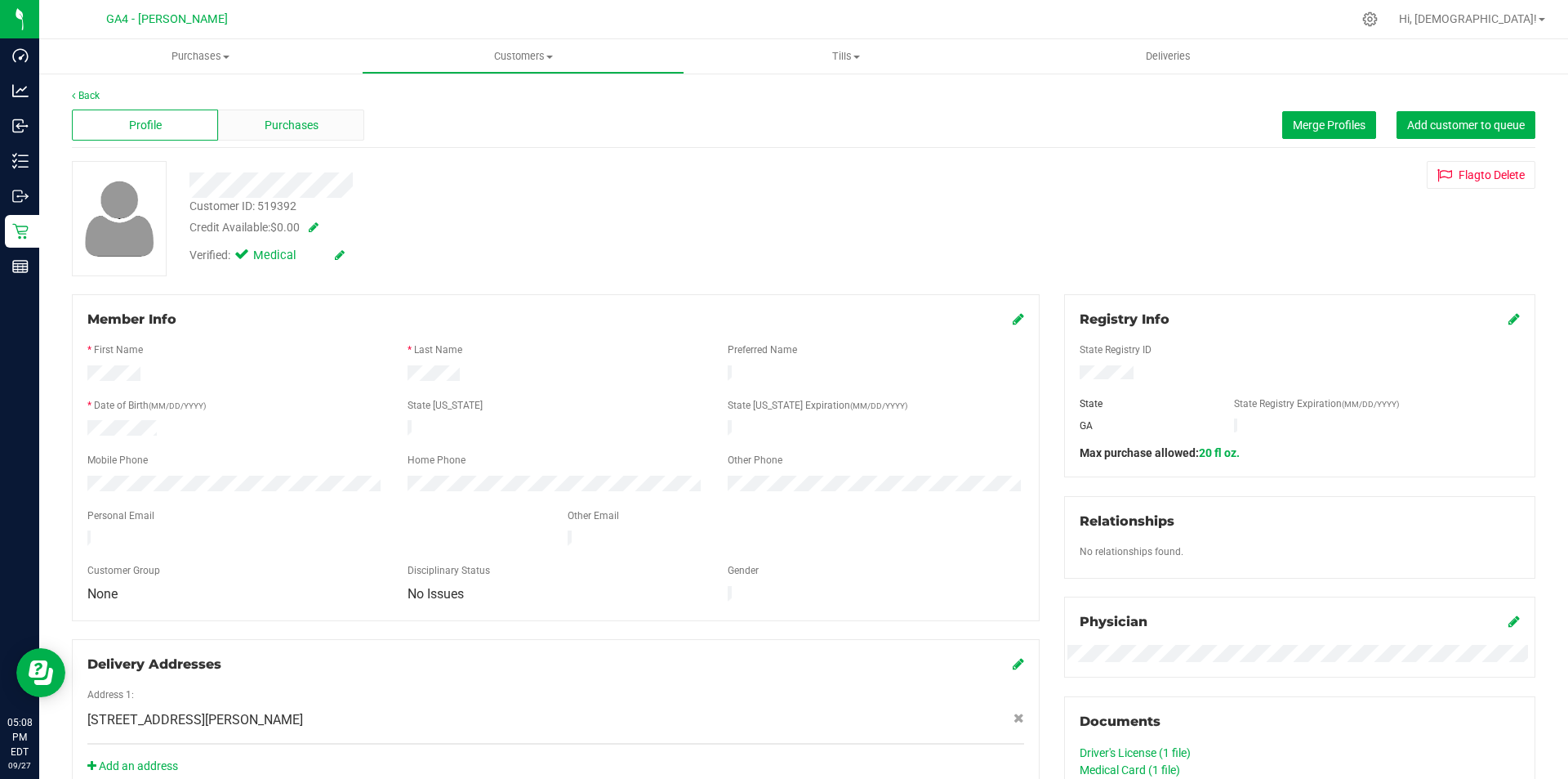
click at [302, 129] on span "Purchases" at bounding box center [292, 125] width 54 height 17
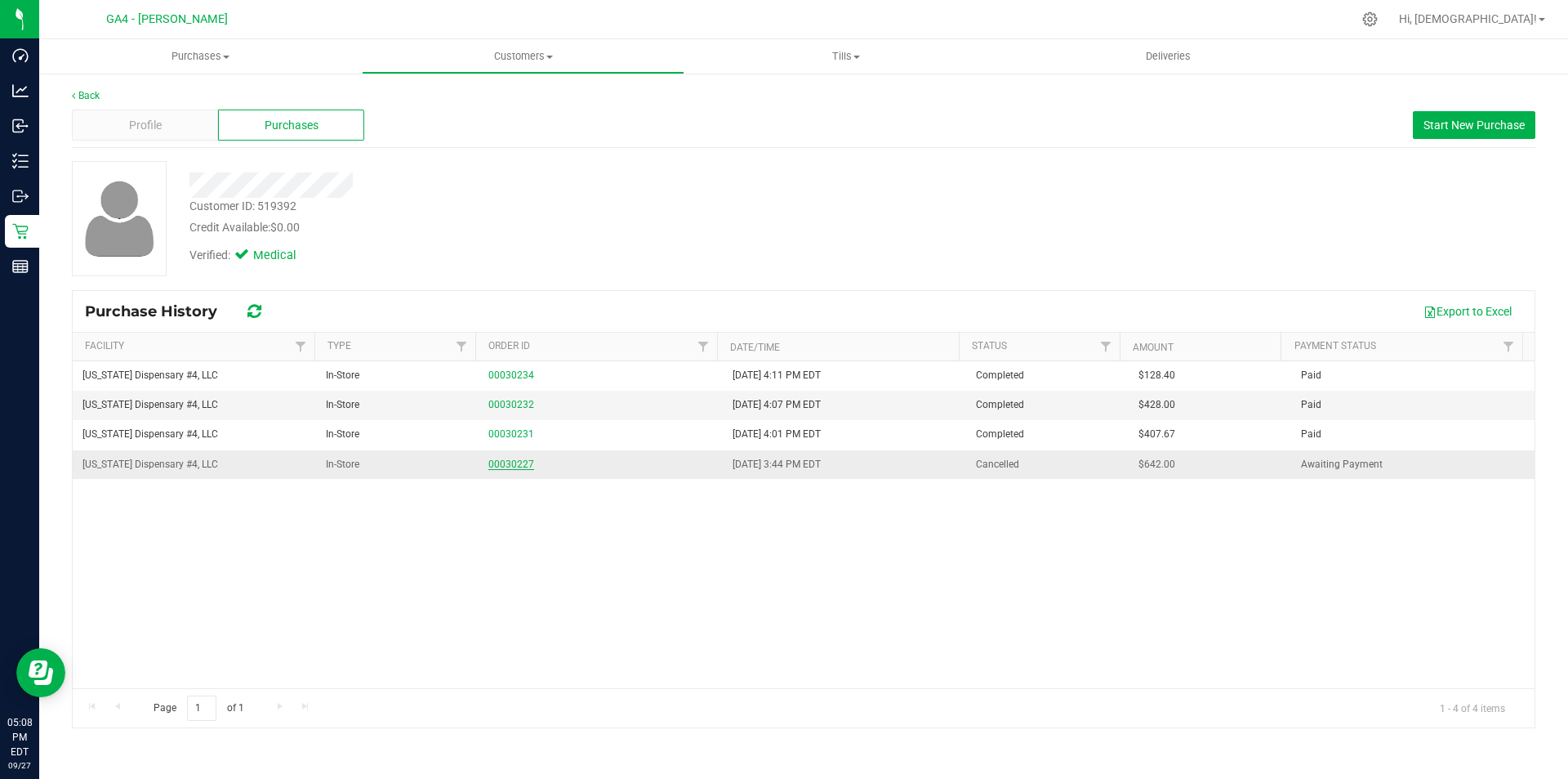
click at [514, 460] on link "00030227" at bounding box center [512, 464] width 46 height 12
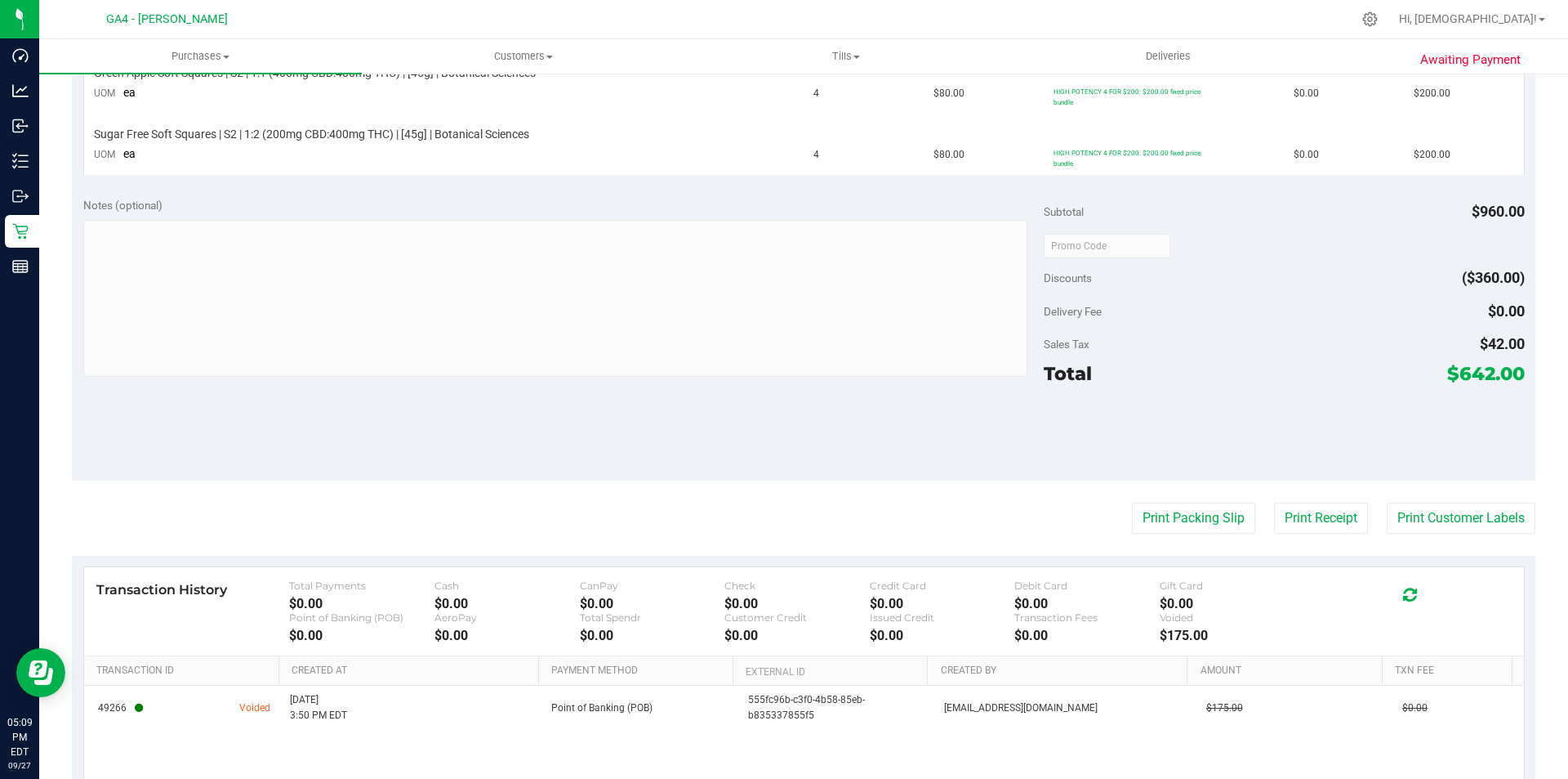
scroll to position [640, 0]
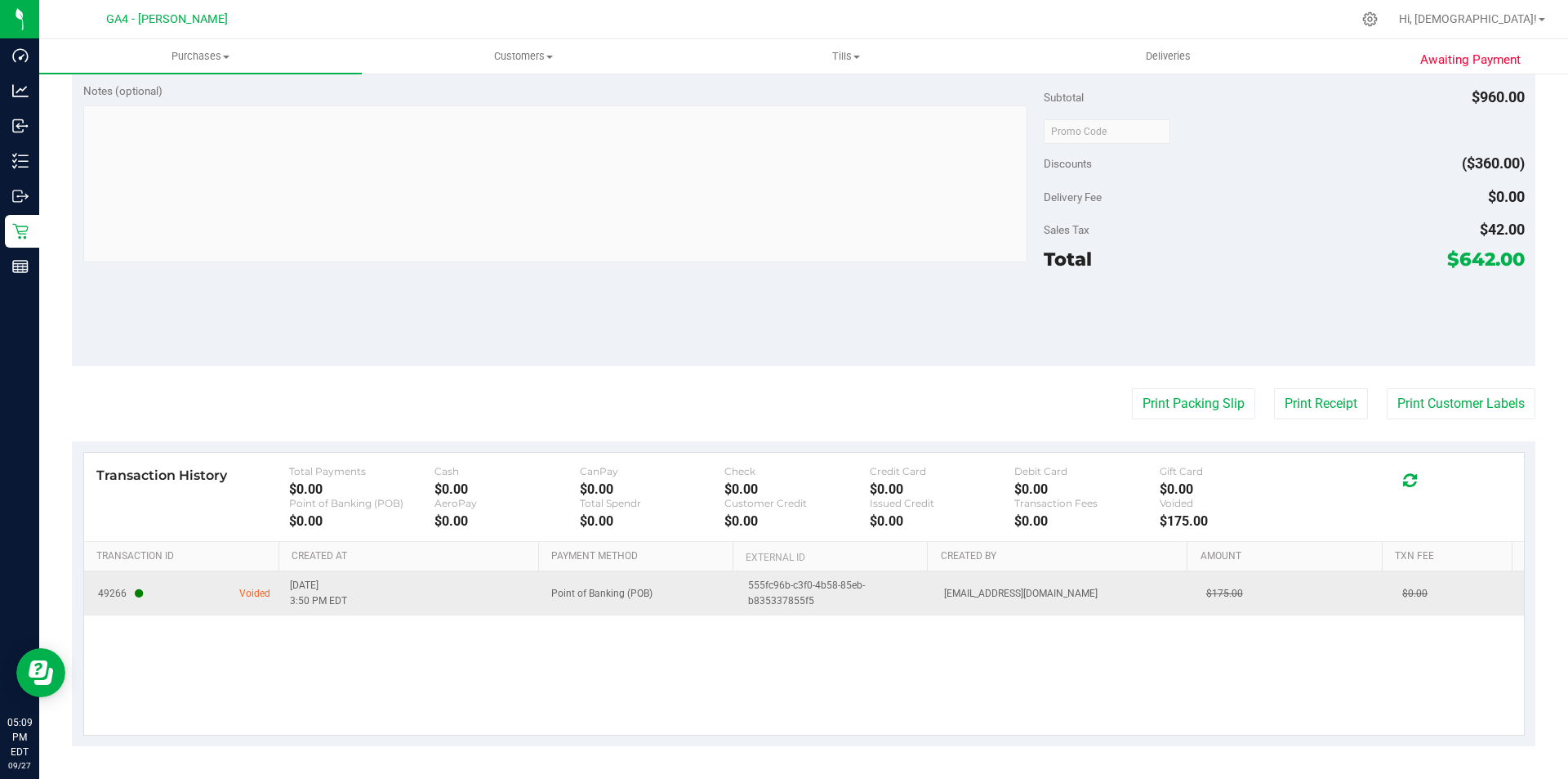
click at [466, 585] on td "9/22/2025 3:50 PM EDT" at bounding box center [411, 593] width 262 height 44
click at [241, 595] on span "Voided" at bounding box center [255, 593] width 31 height 16
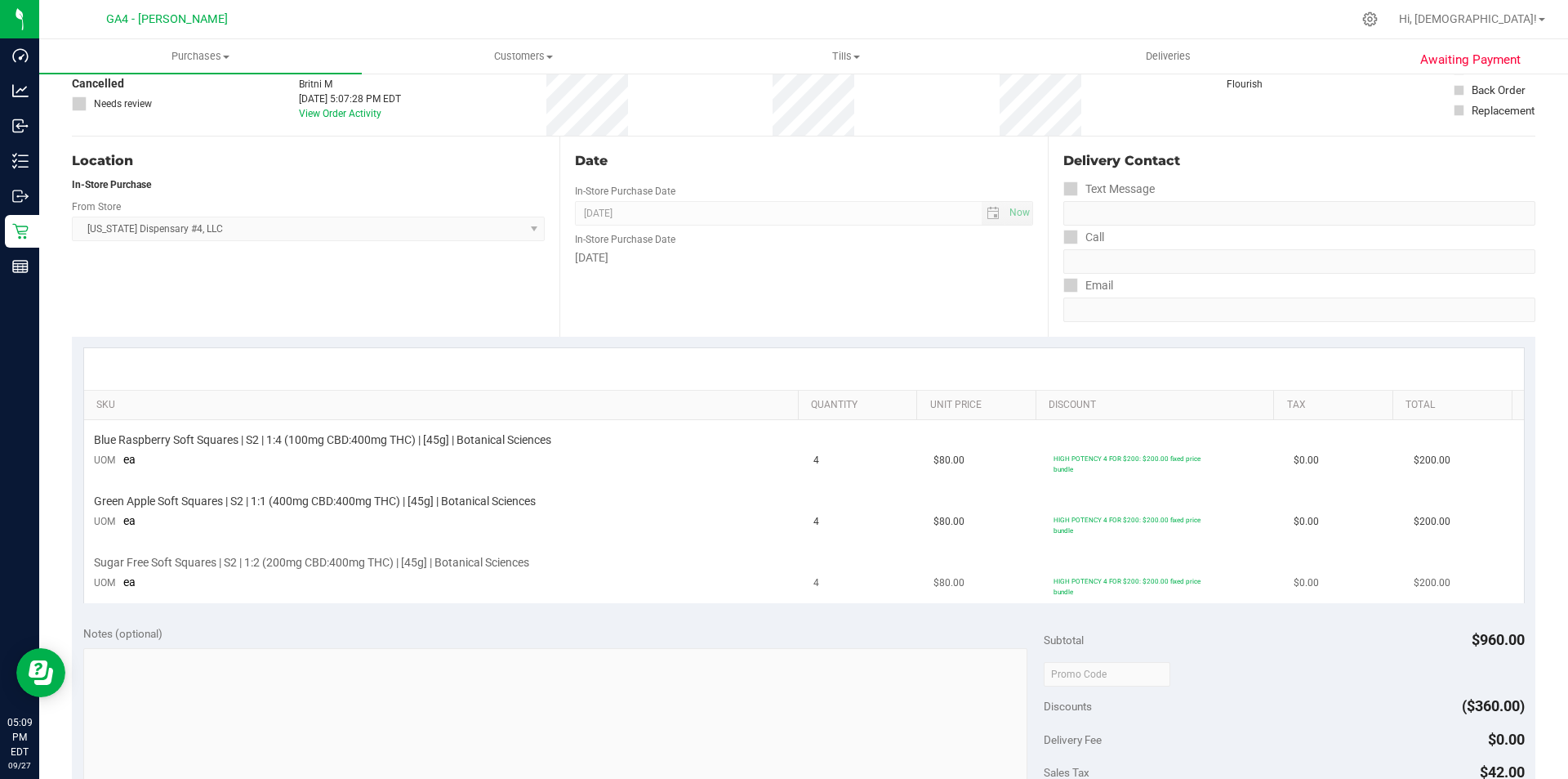
scroll to position [0, 0]
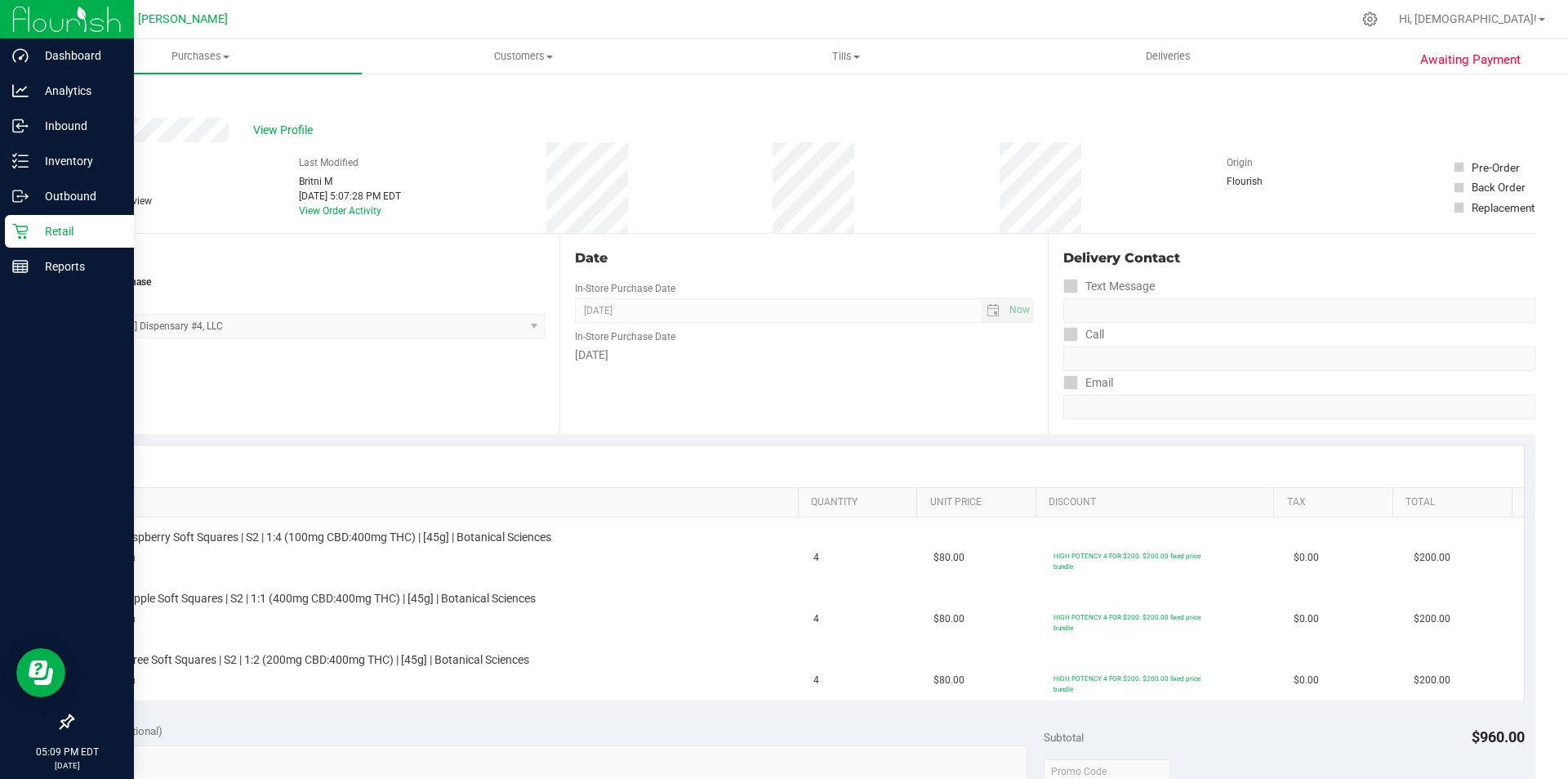
click at [83, 231] on p "Retail" at bounding box center [77, 231] width 98 height 20
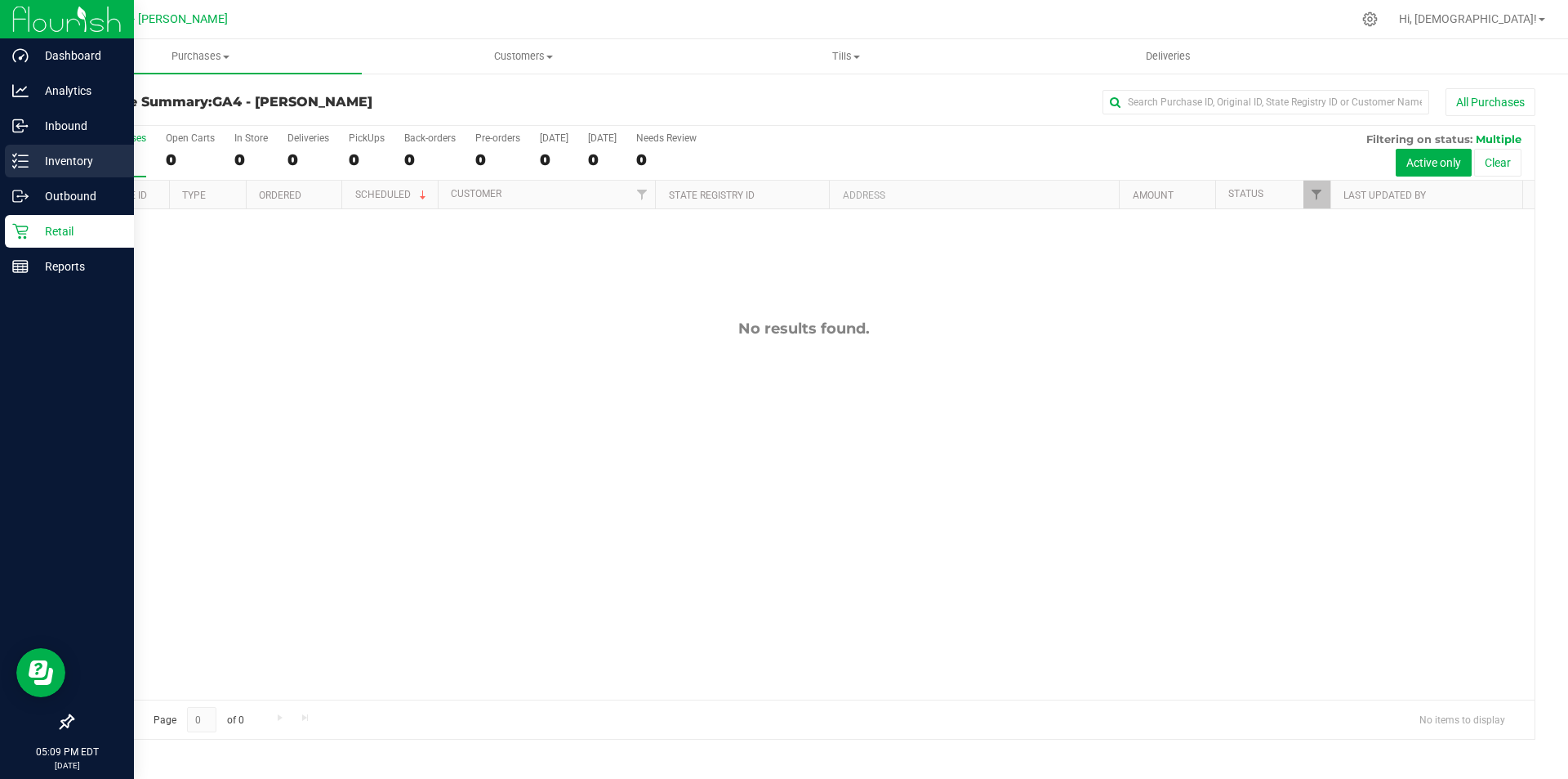
click at [60, 168] on p "Inventory" at bounding box center [77, 161] width 98 height 20
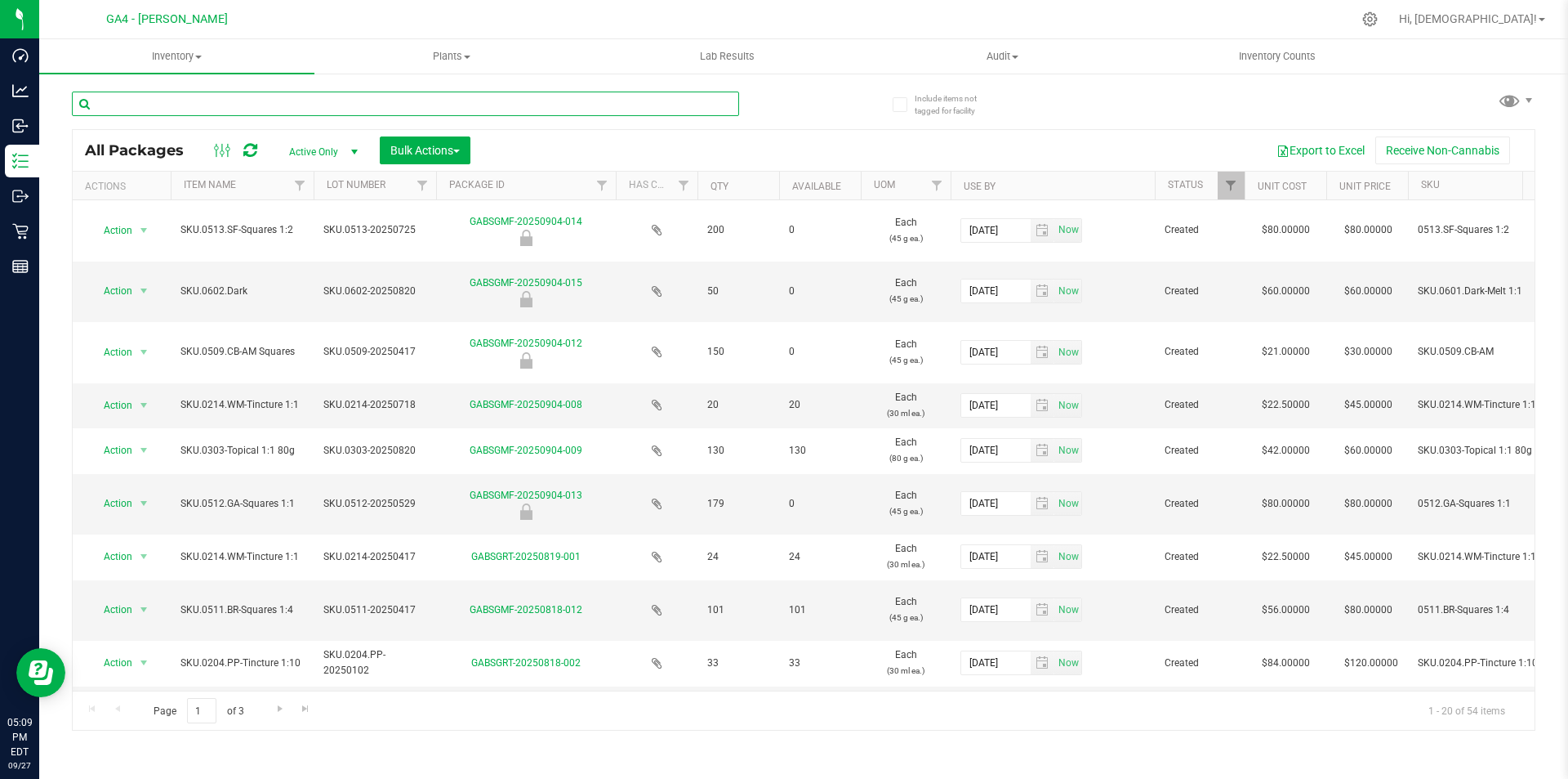
click at [285, 97] on input "text" at bounding box center [406, 104] width 667 height 25
type input "512"
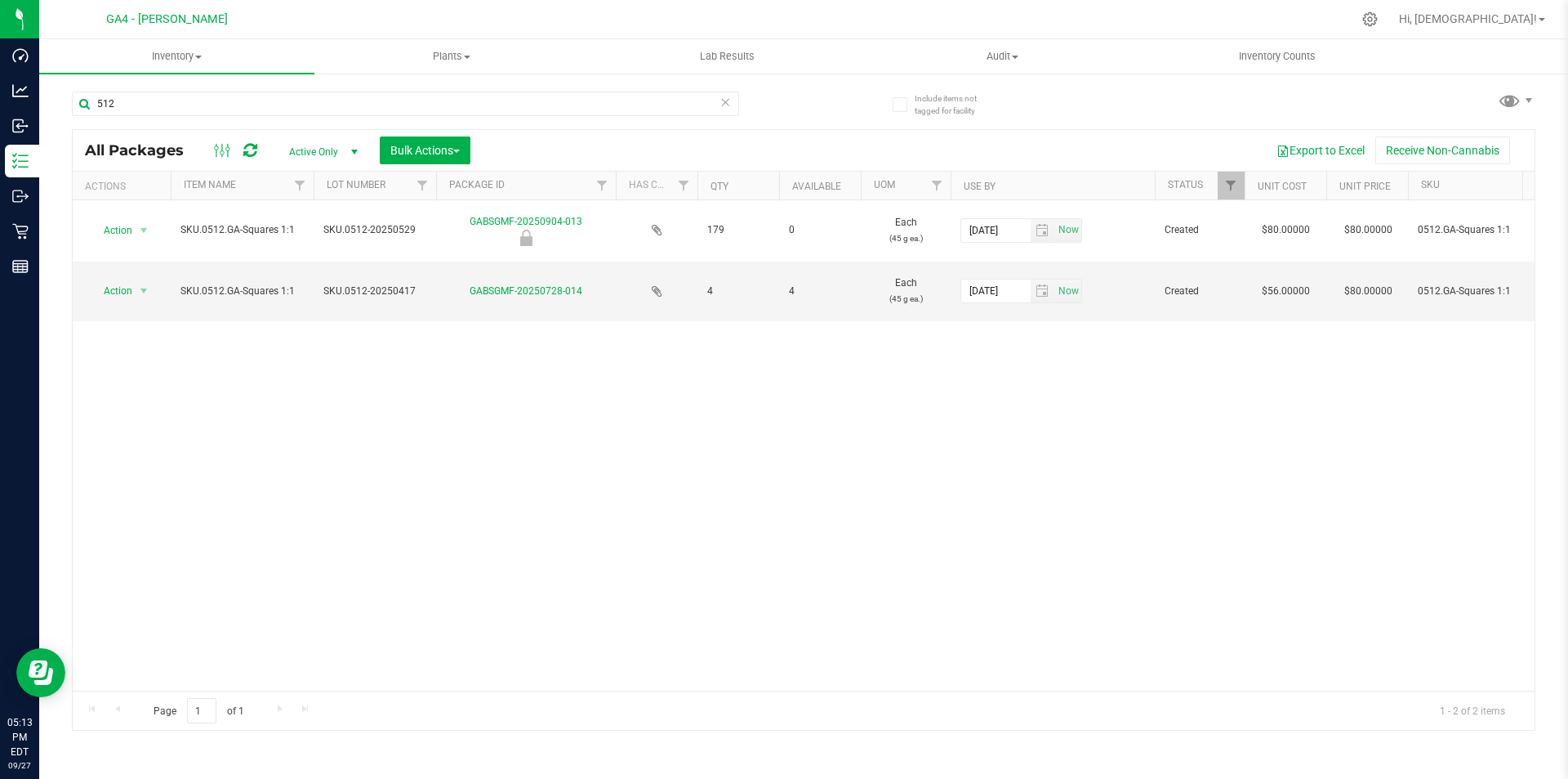
drag, startPoint x: 835, startPoint y: 275, endPoint x: 250, endPoint y: 380, distance: 594.3
click at [232, 449] on div "Action Action Edit attributes Global inventory Locate package Mark as sample Pa…" at bounding box center [804, 445] width 1462 height 491
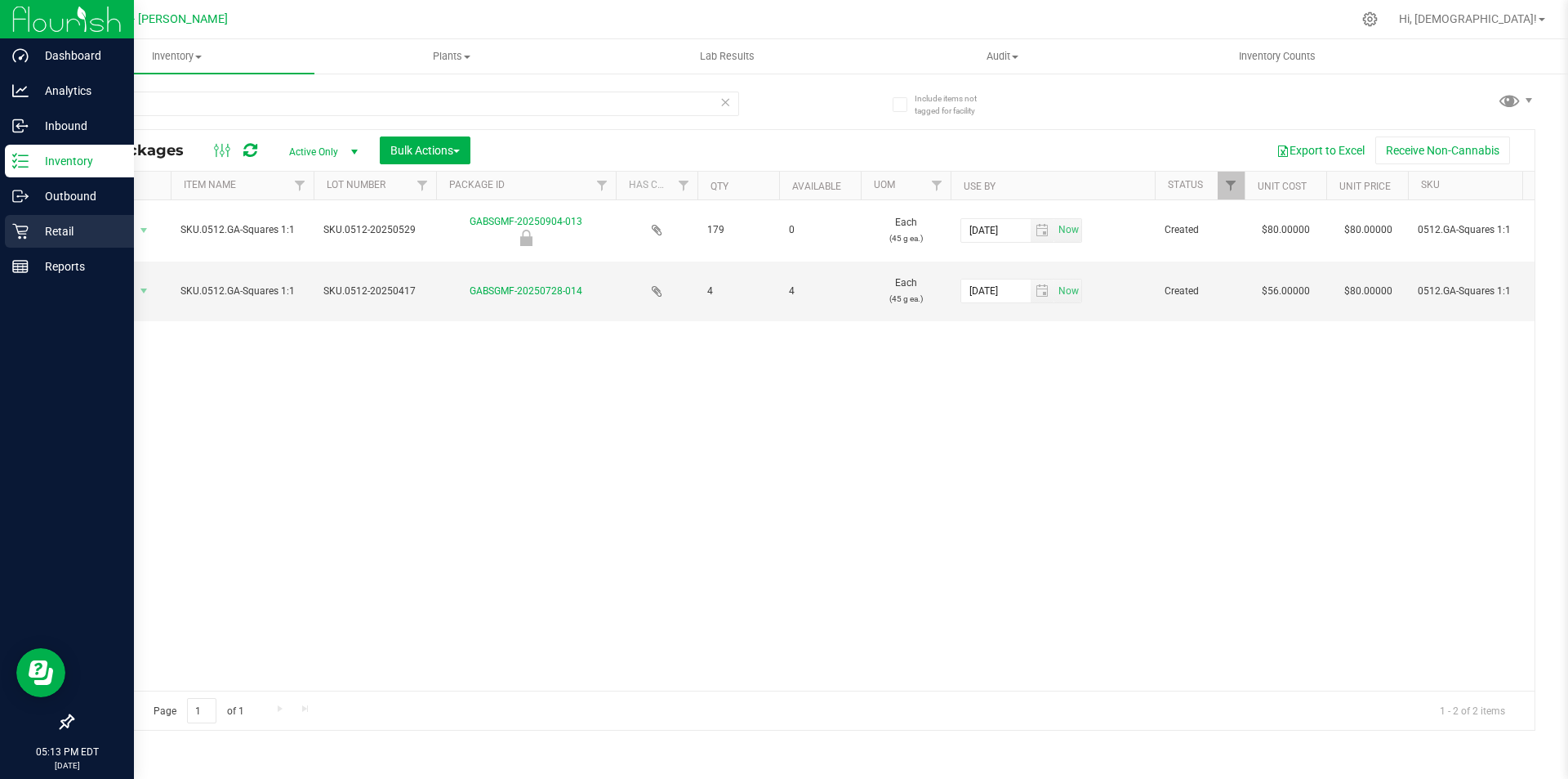
click at [66, 225] on p "Retail" at bounding box center [77, 231] width 98 height 20
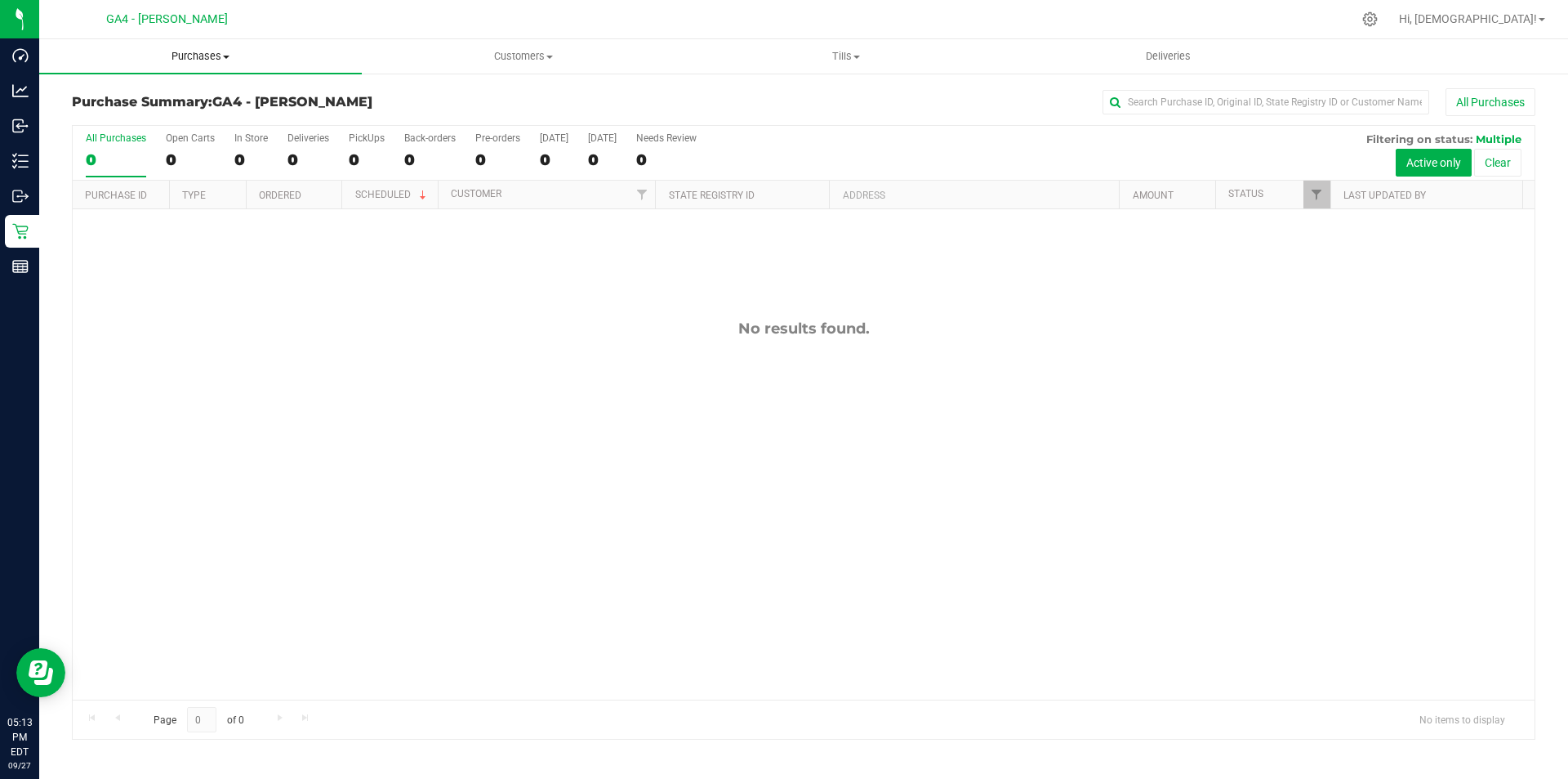
click at [209, 55] on span "Purchases" at bounding box center [200, 57] width 323 height 15
drag, startPoint x: 437, startPoint y: 327, endPoint x: 516, endPoint y: 125, distance: 216.9
click at [439, 322] on div "No results found." at bounding box center [804, 329] width 1462 height 18
click at [533, 58] on span "Customers" at bounding box center [523, 57] width 321 height 15
click at [675, 12] on div at bounding box center [822, 19] width 1060 height 32
